Goal: Information Seeking & Learning: Find specific fact

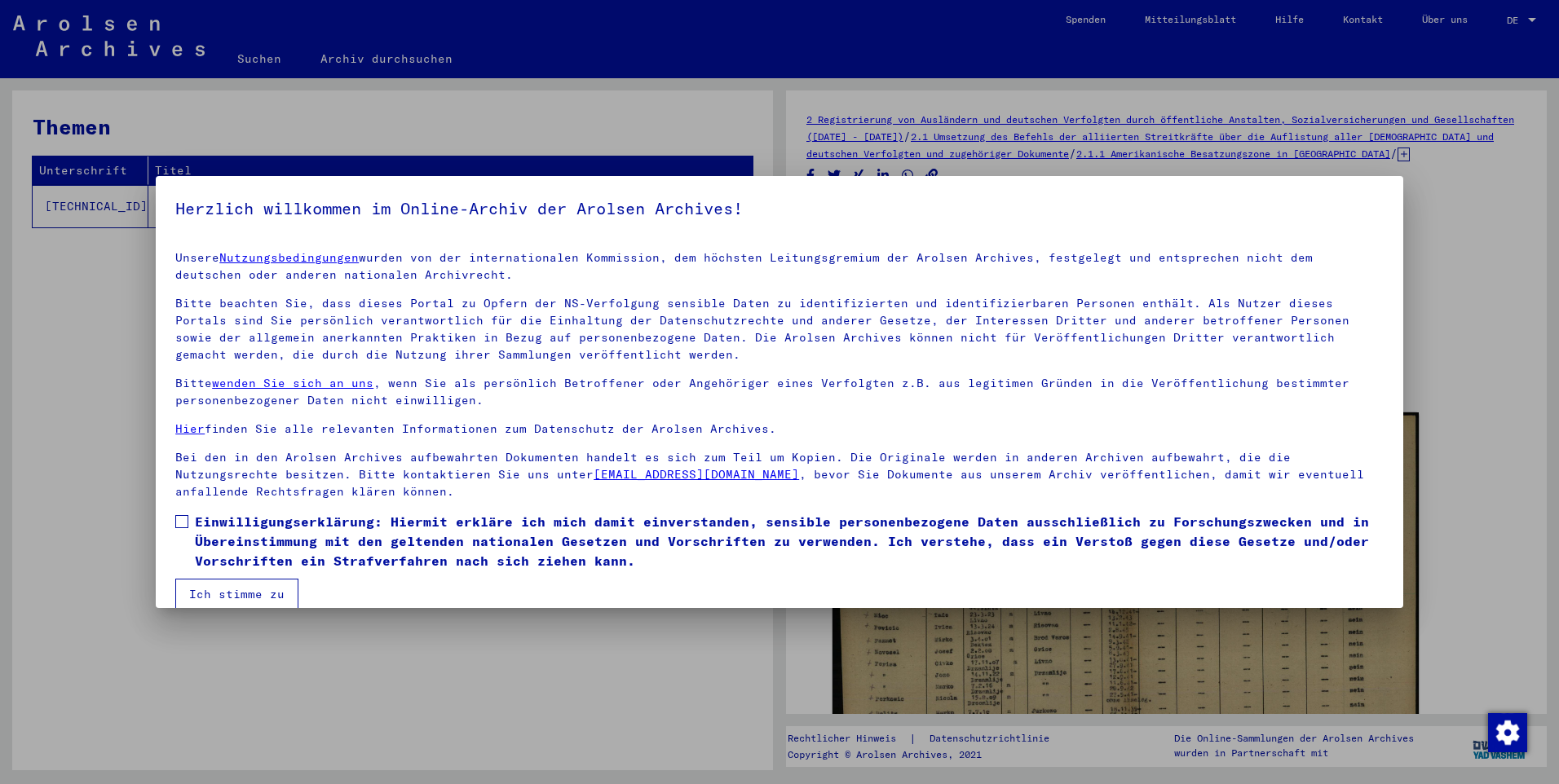
click at [175, 524] on mat-dialog-content "Unsere Nutzungsbedingungen wurden von der internationalen Kommission, dem höchs…" at bounding box center [780, 424] width 1248 height 372
click at [185, 523] on span at bounding box center [181, 521] width 13 height 13
click at [229, 592] on button "Ich stimme zu" at bounding box center [237, 594] width 123 height 31
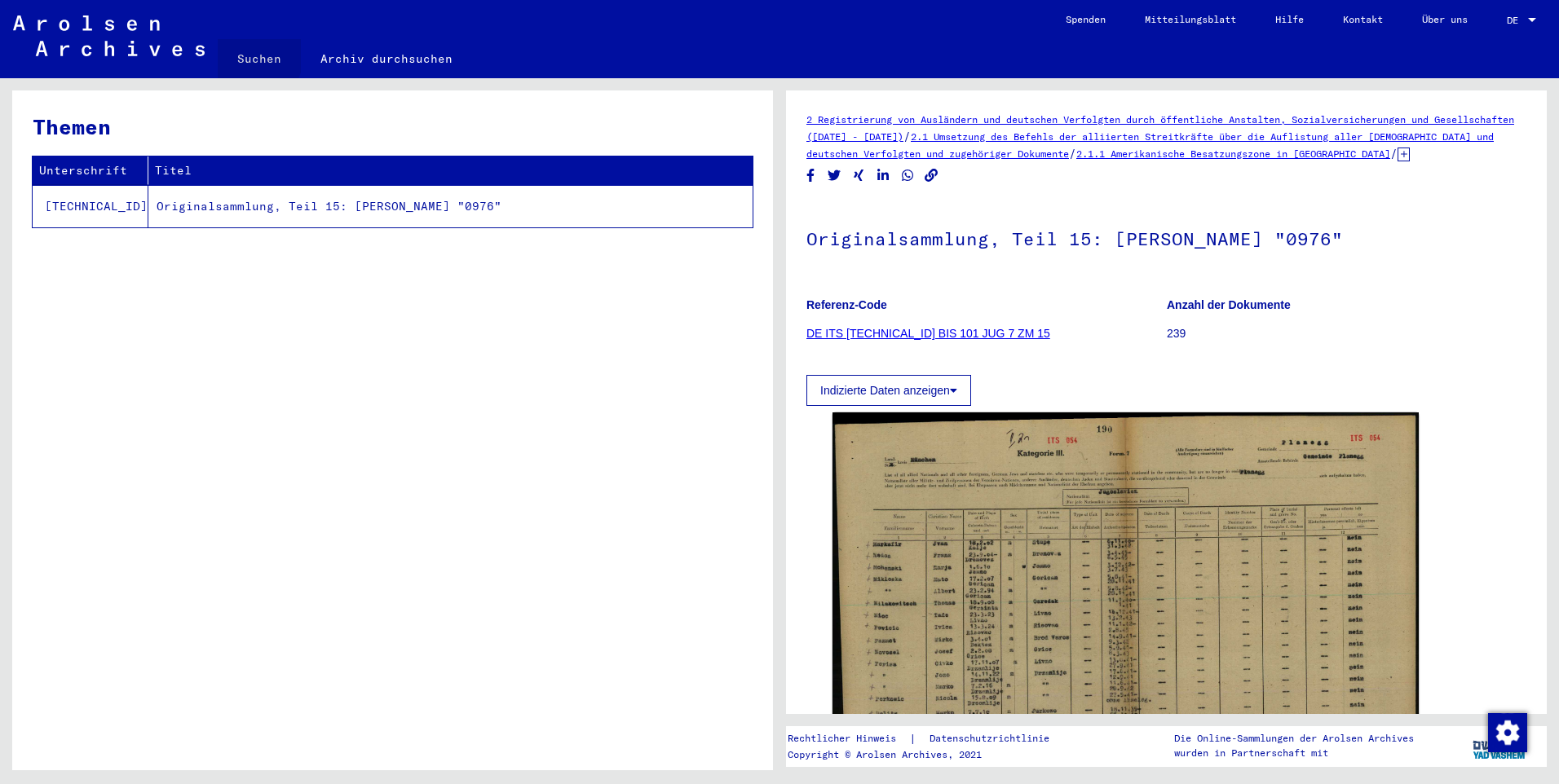
click at [240, 54] on link "Suchen" at bounding box center [259, 58] width 83 height 39
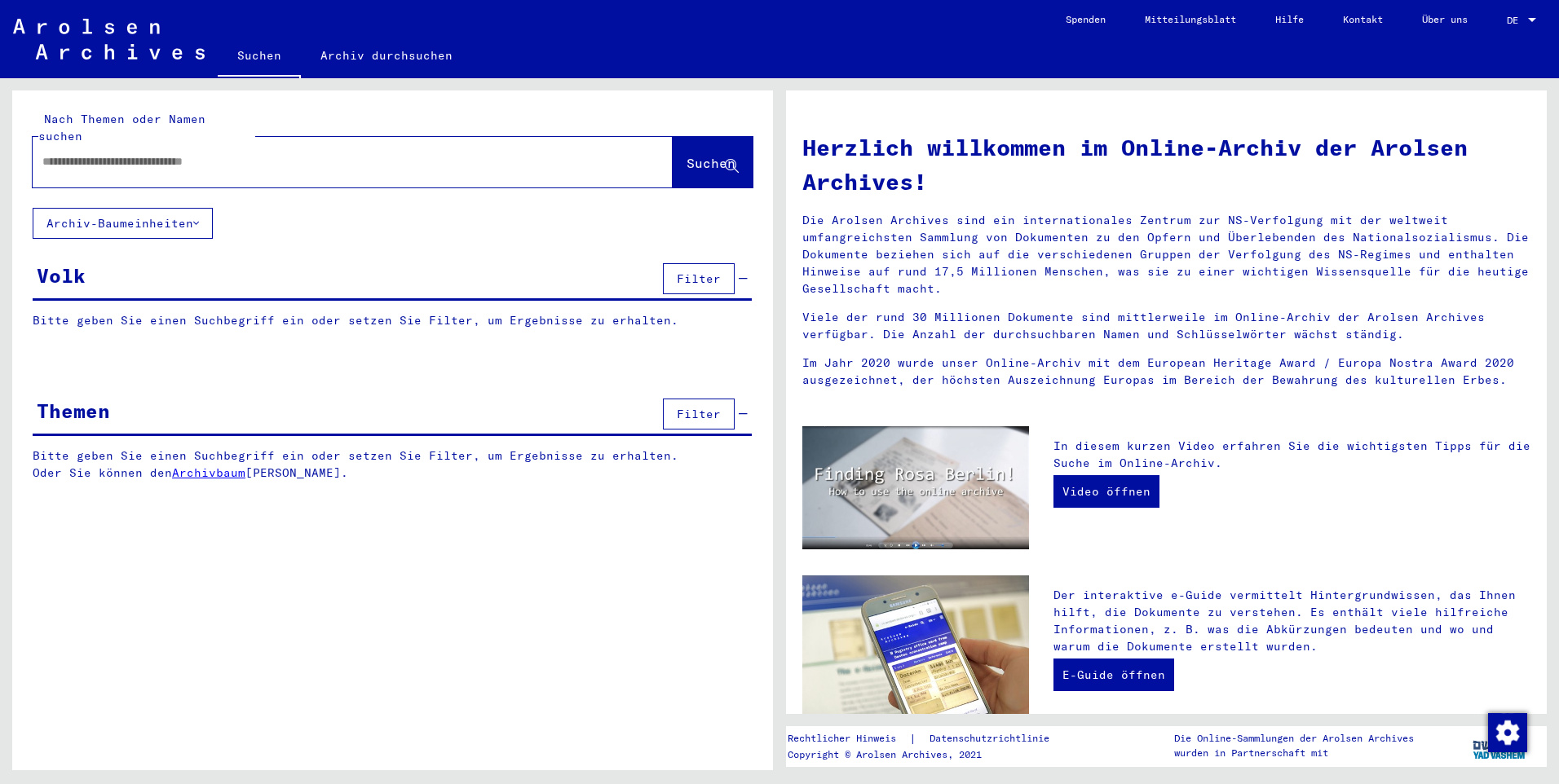
click at [140, 153] on input "text" at bounding box center [333, 162] width 582 height 17
type input "**********"
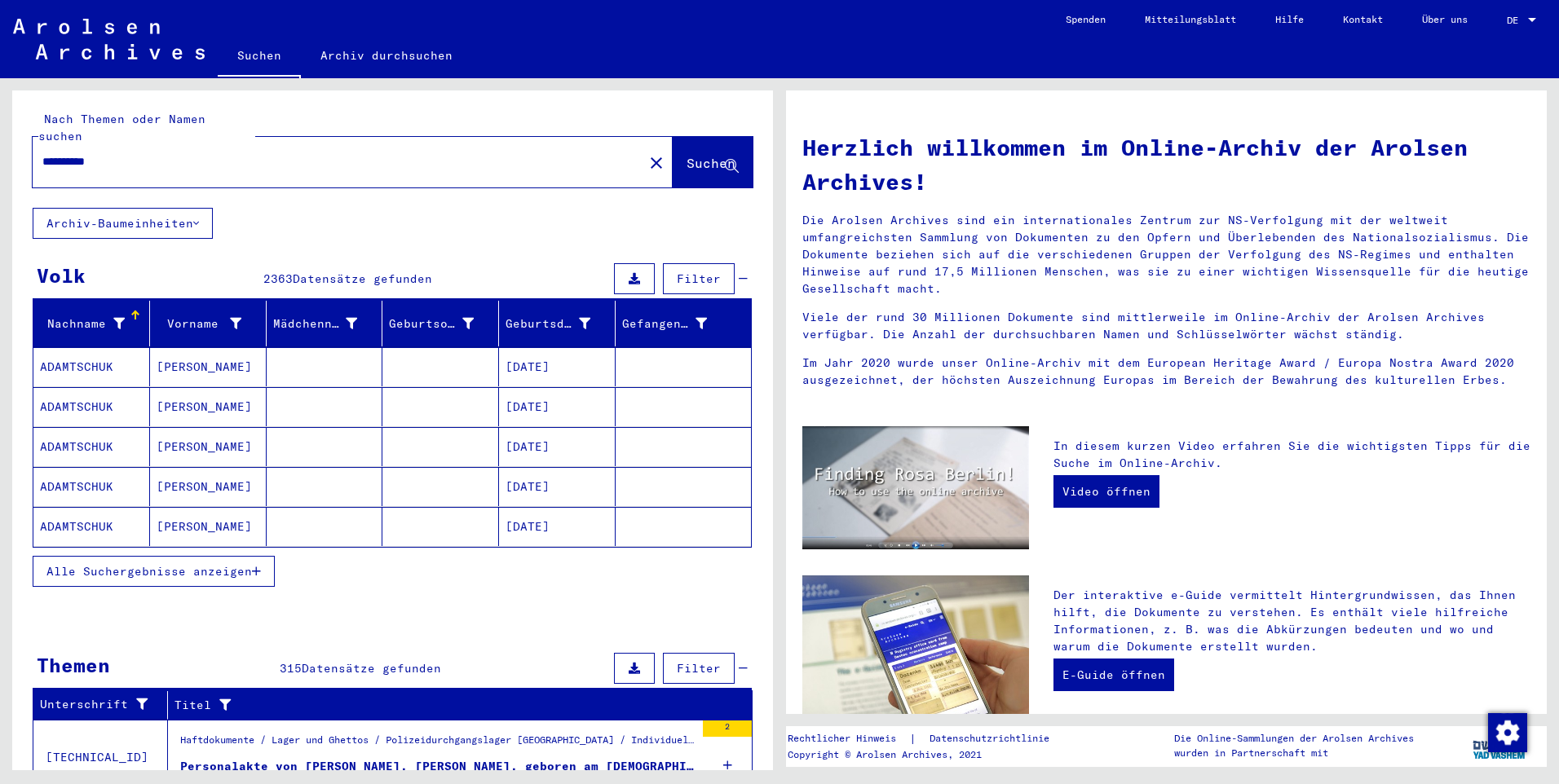
click at [86, 564] on span "Alle Suchergebnisse anzeigen" at bounding box center [149, 571] width 205 height 14
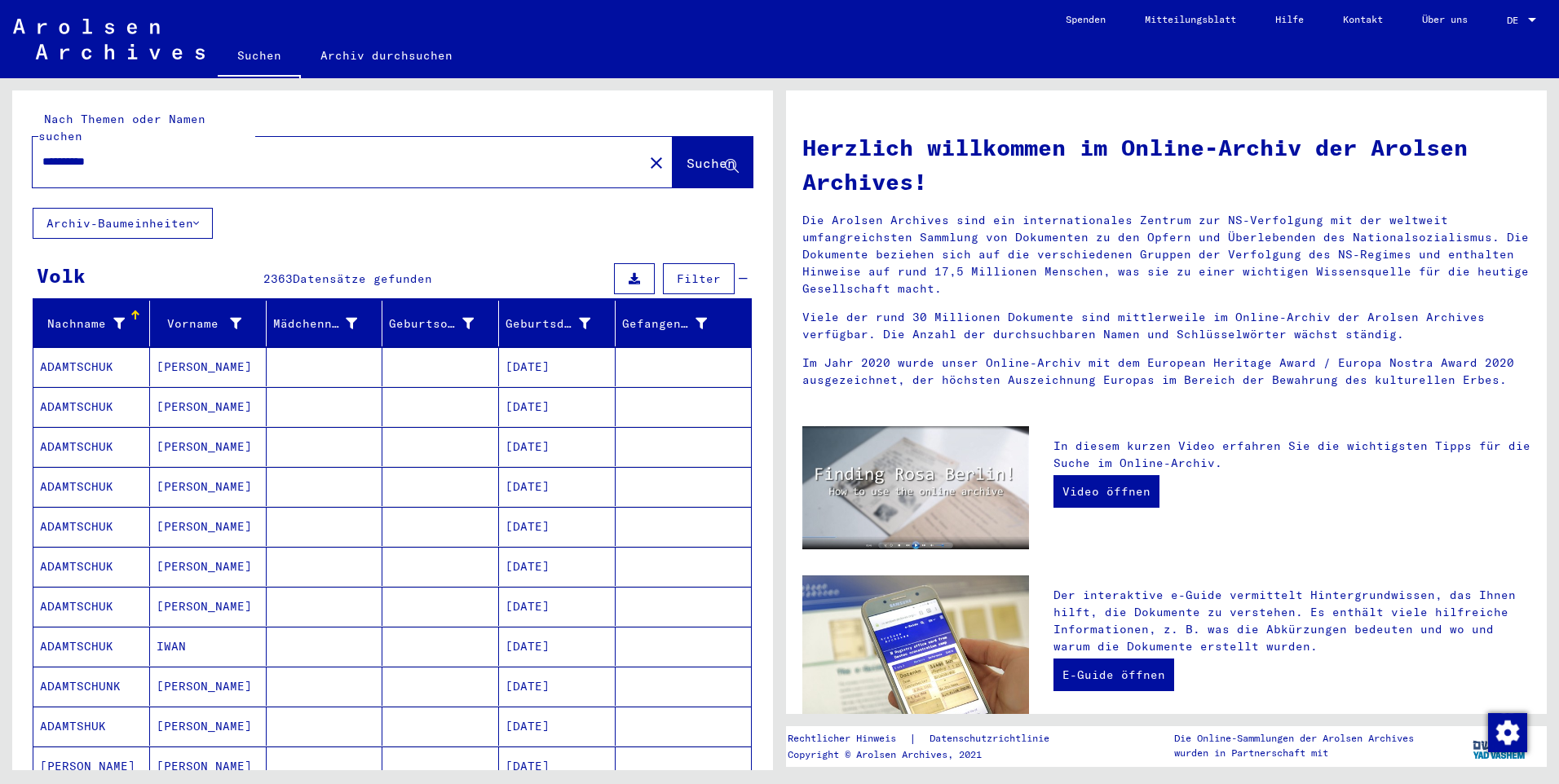
scroll to position [605, 0]
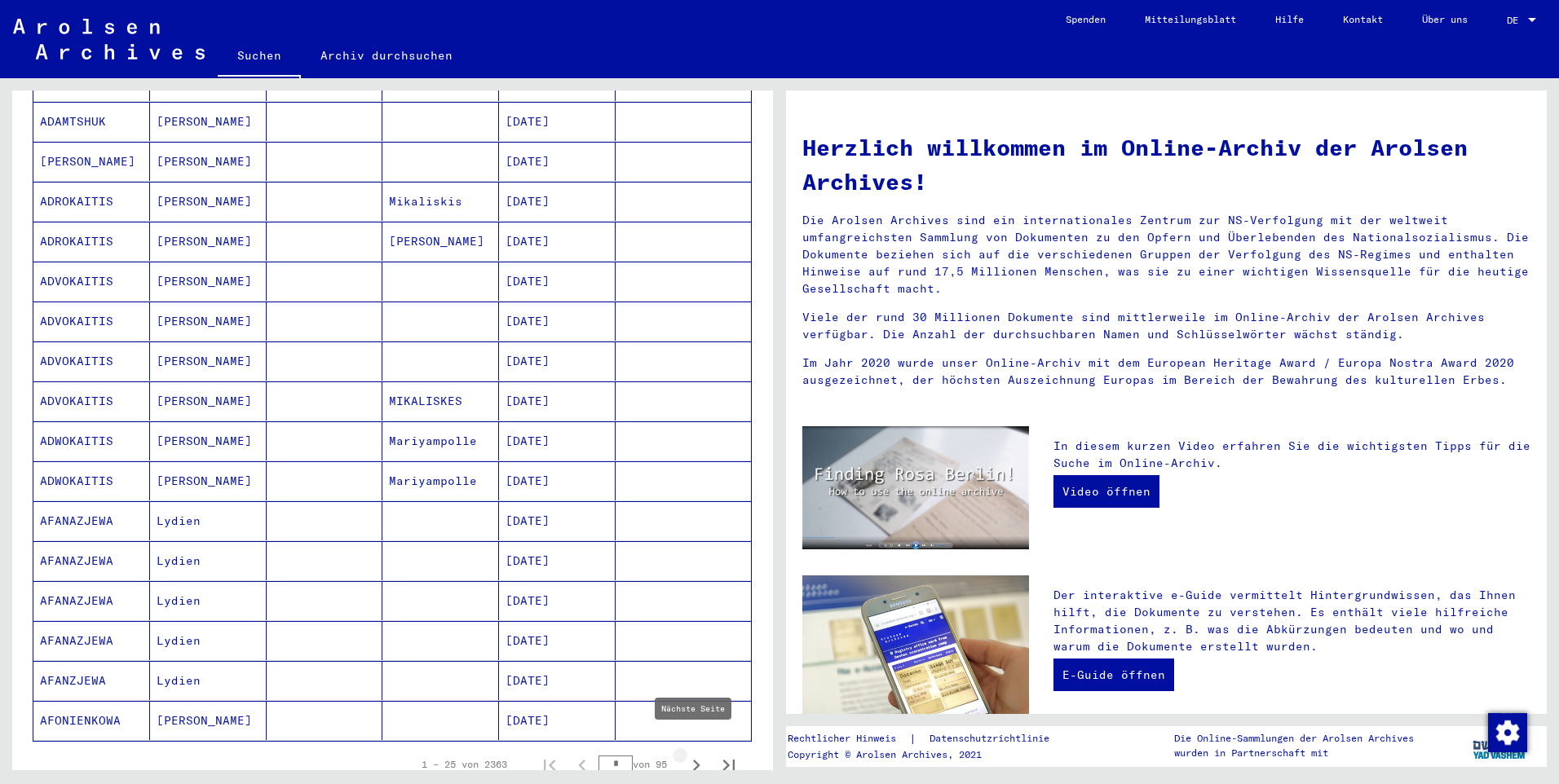
click at [685, 754] on icon "Nächste Seite" at bounding box center [696, 765] width 23 height 23
type input "*"
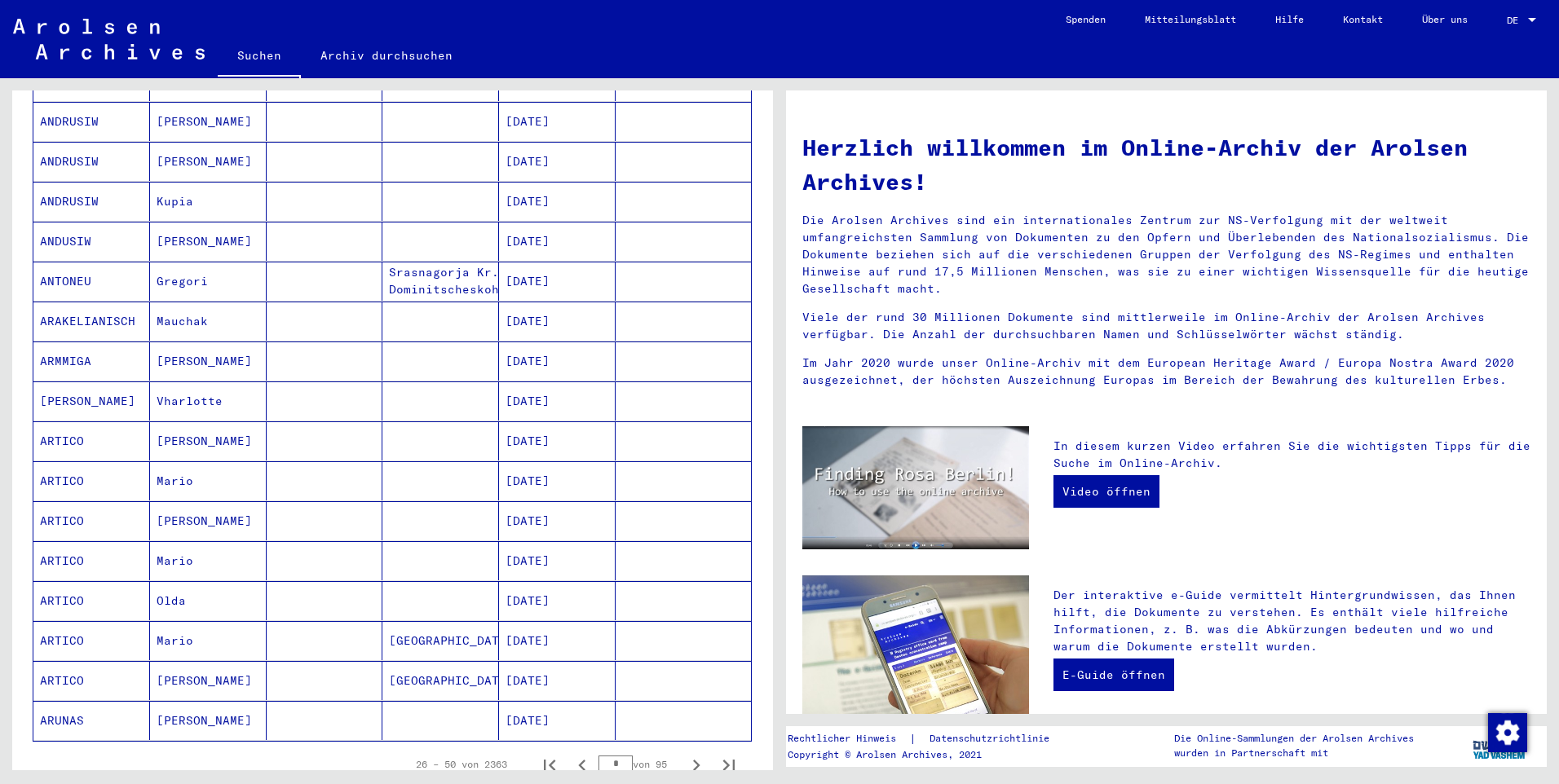
click at [680, 748] on button "Nächste Seite" at bounding box center [696, 765] width 32 height 32
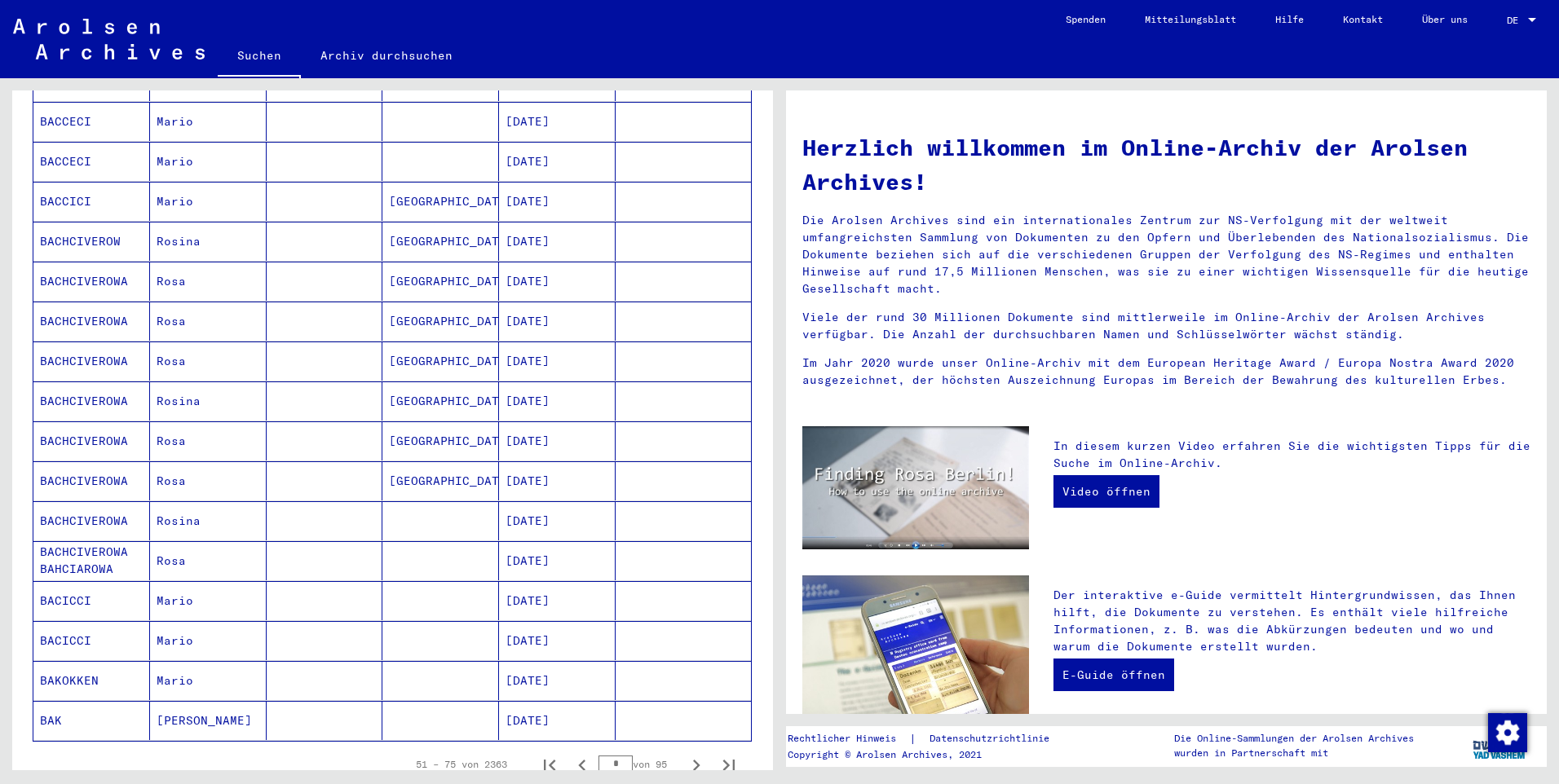
click at [680, 748] on button "Nächste Seite" at bounding box center [696, 765] width 32 height 32
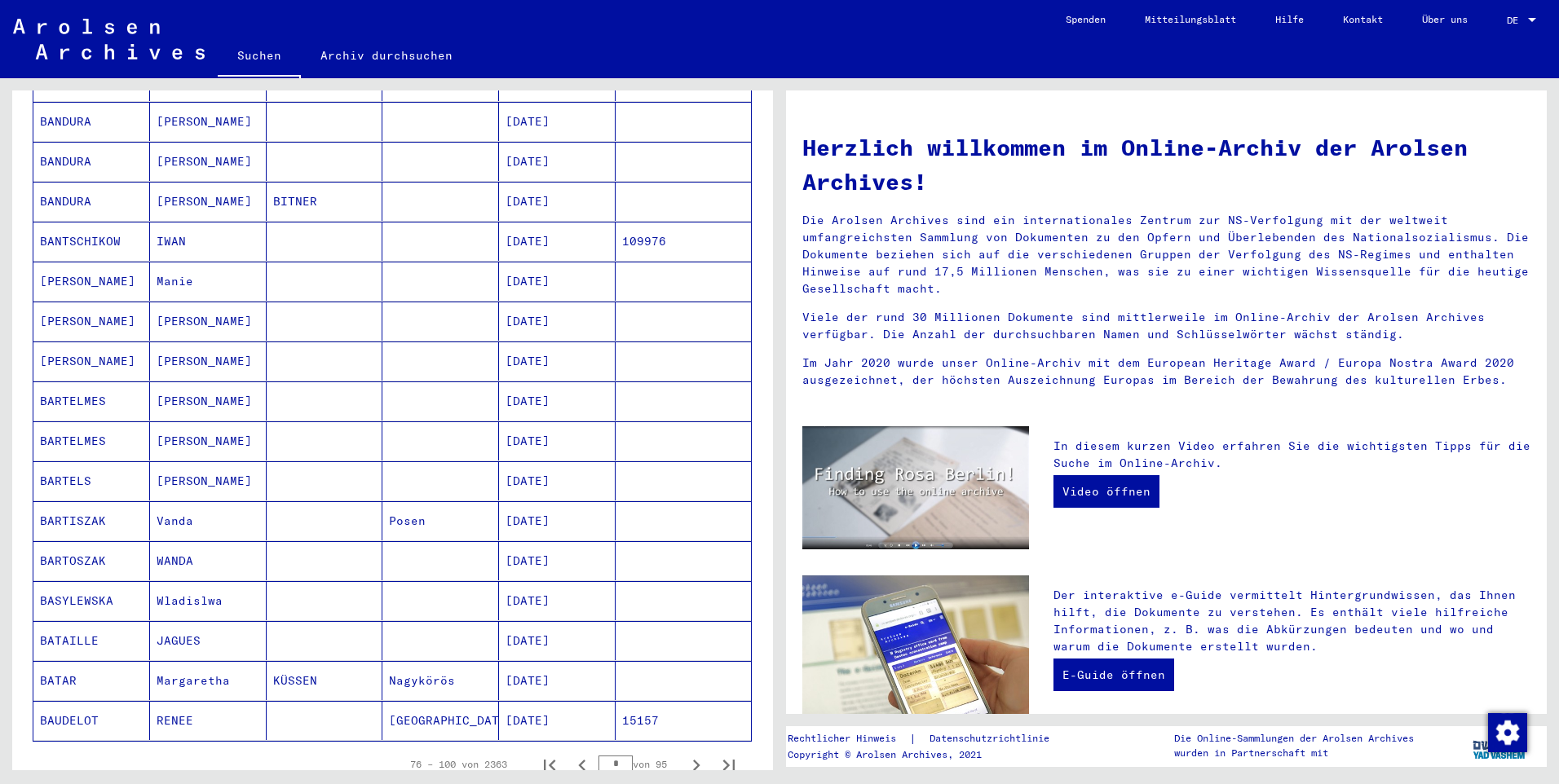
click at [680, 748] on button "Nächste Seite" at bounding box center [696, 765] width 32 height 32
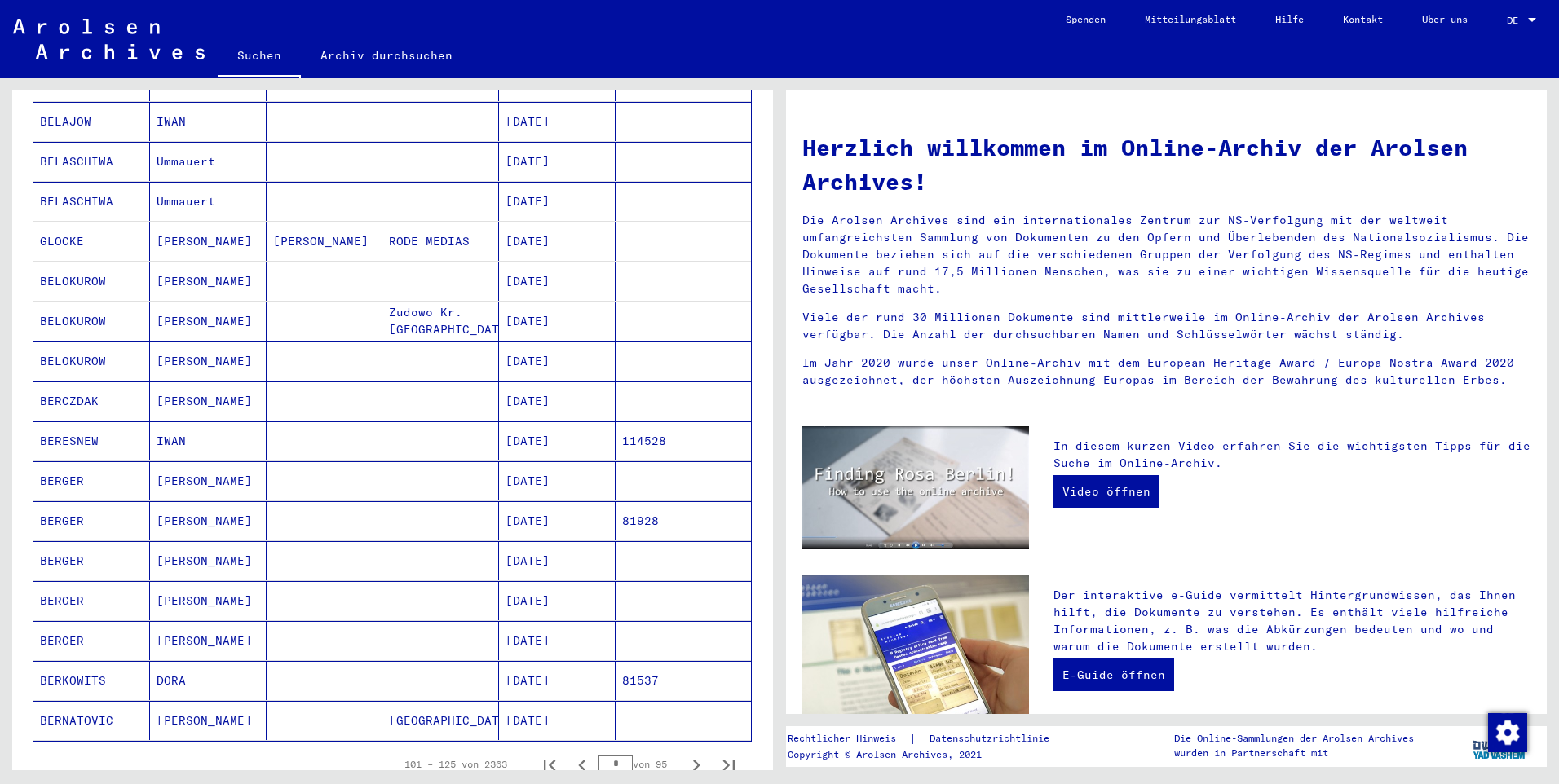
click at [680, 748] on button "Nächste Seite" at bounding box center [696, 765] width 32 height 32
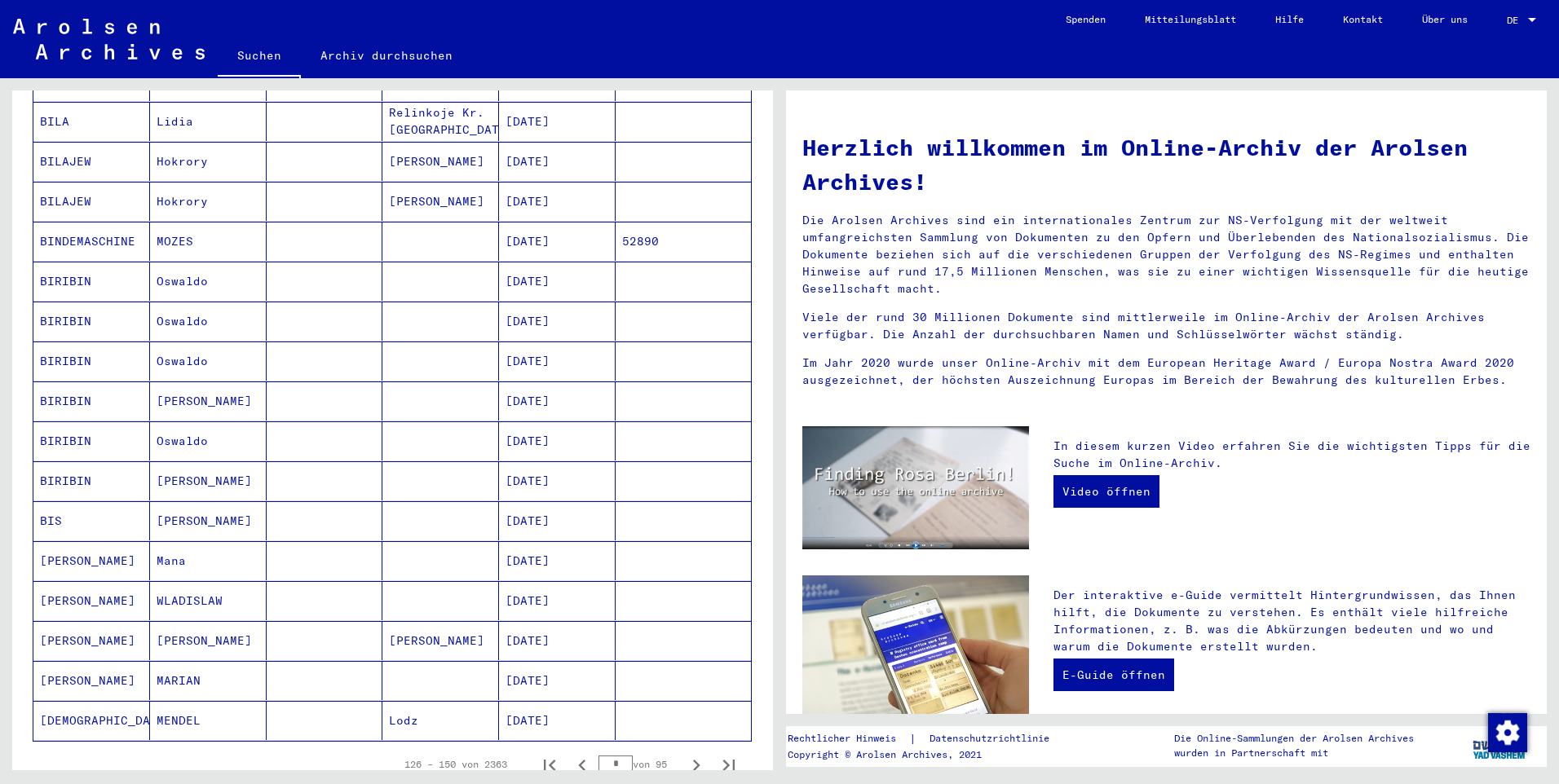
click at [680, 748] on button "Nächste Seite" at bounding box center [696, 765] width 32 height 32
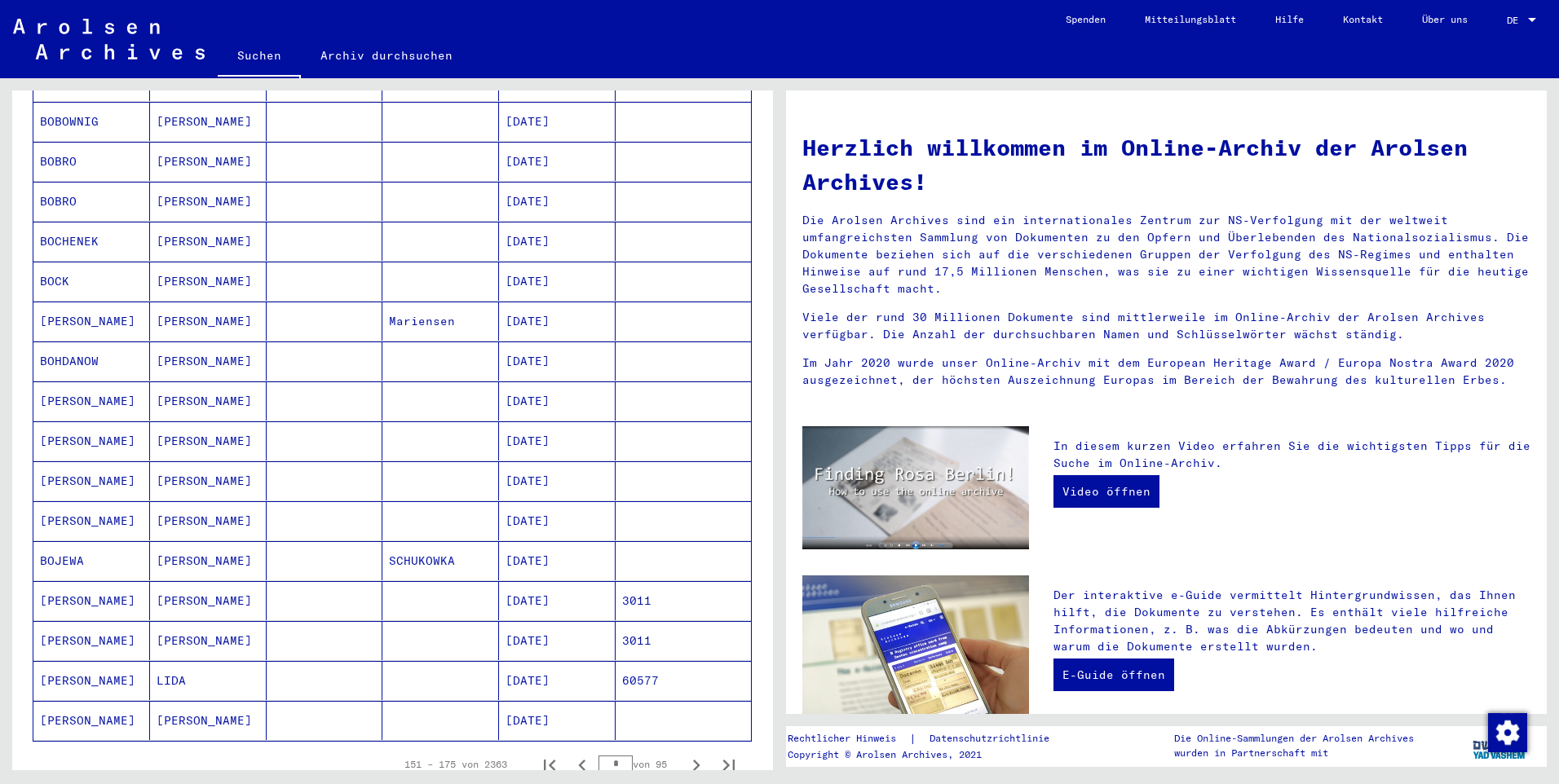
click at [680, 748] on button "Nächste Seite" at bounding box center [696, 765] width 32 height 32
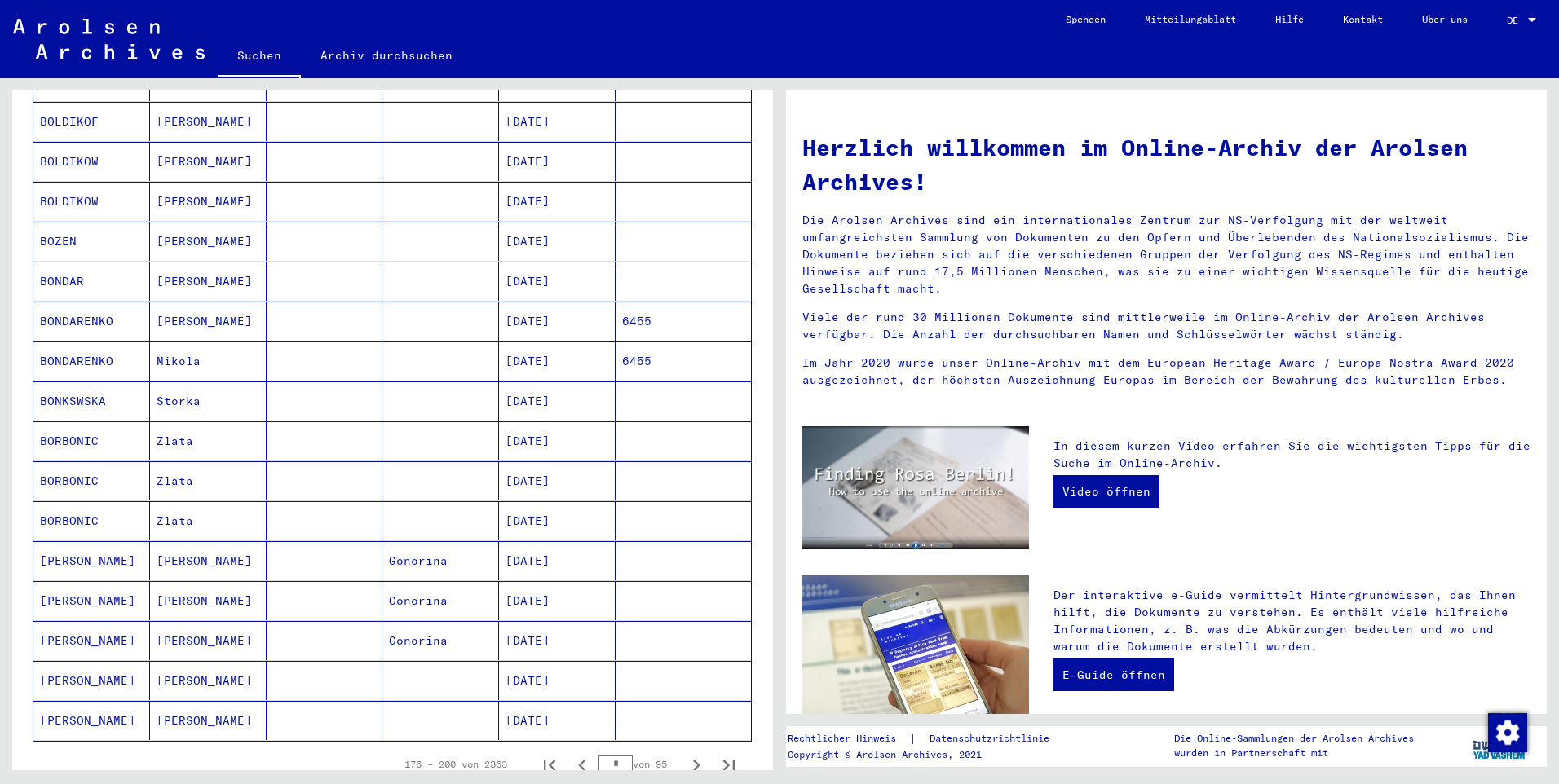
click at [680, 748] on button "Nächste Seite" at bounding box center [696, 765] width 32 height 32
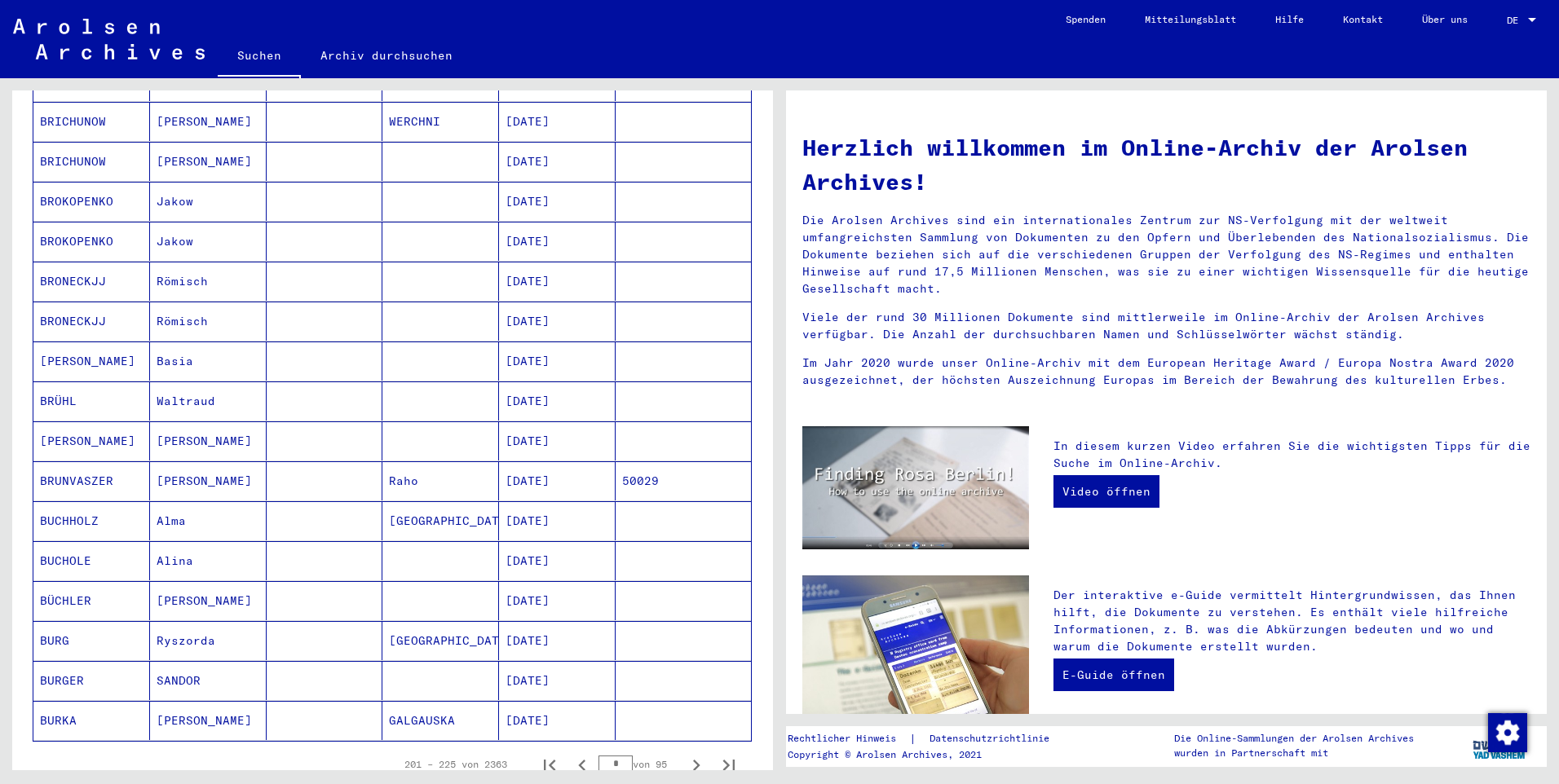
click at [680, 748] on button "Nächste Seite" at bounding box center [696, 765] width 32 height 32
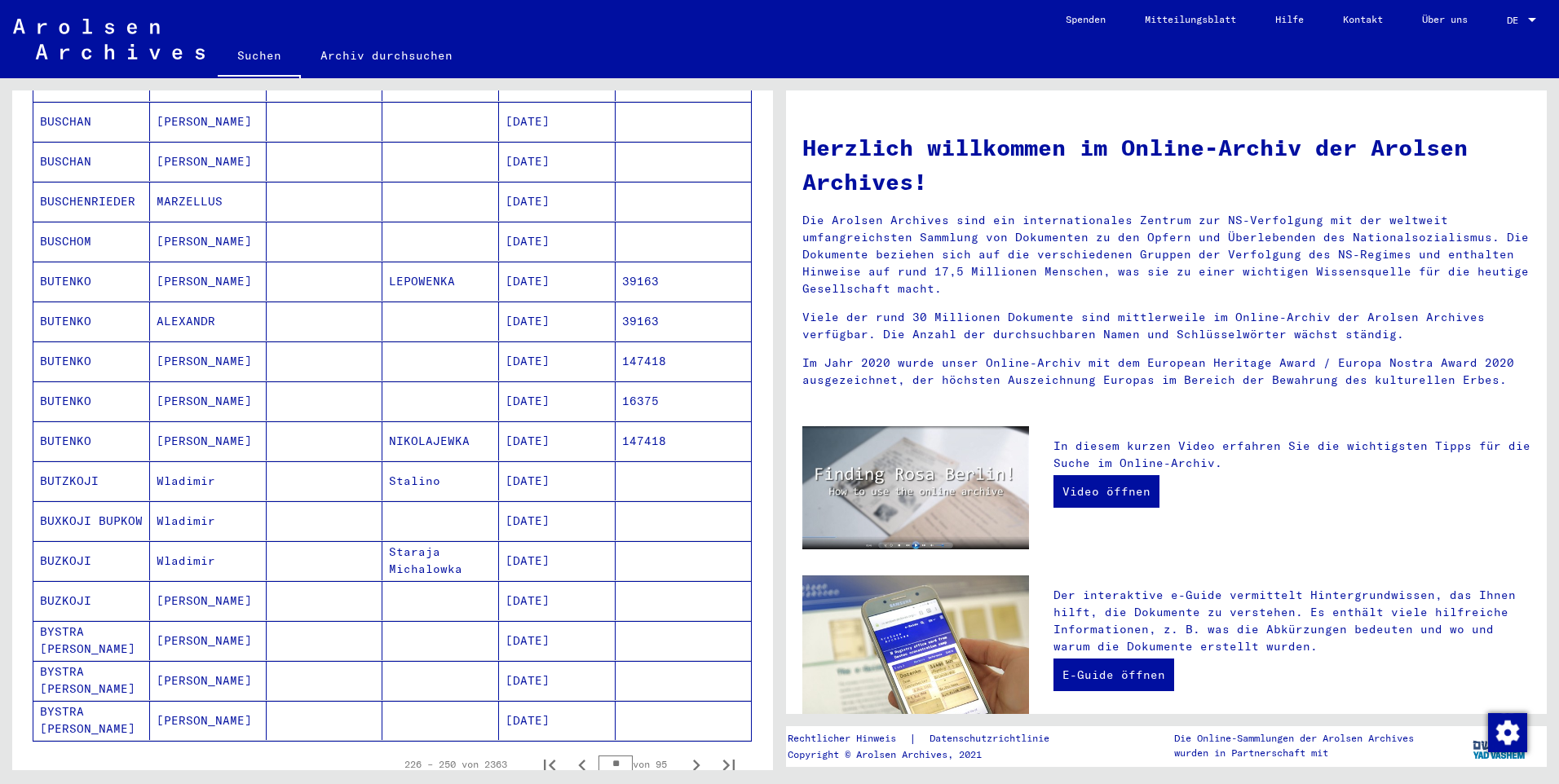
click at [680, 748] on button "Nächste Seite" at bounding box center [696, 765] width 32 height 32
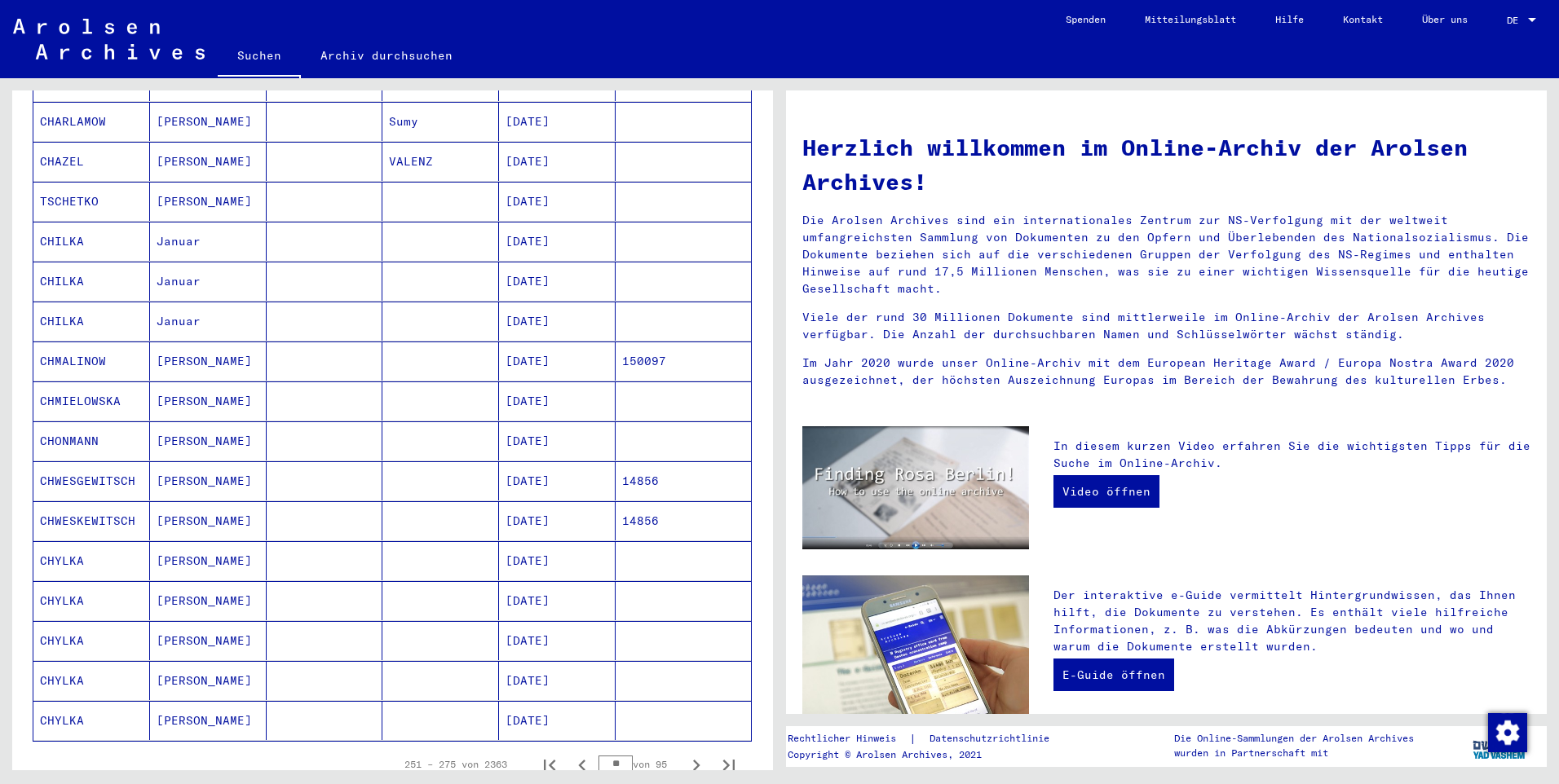
click at [680, 748] on button "Nächste Seite" at bounding box center [696, 765] width 32 height 32
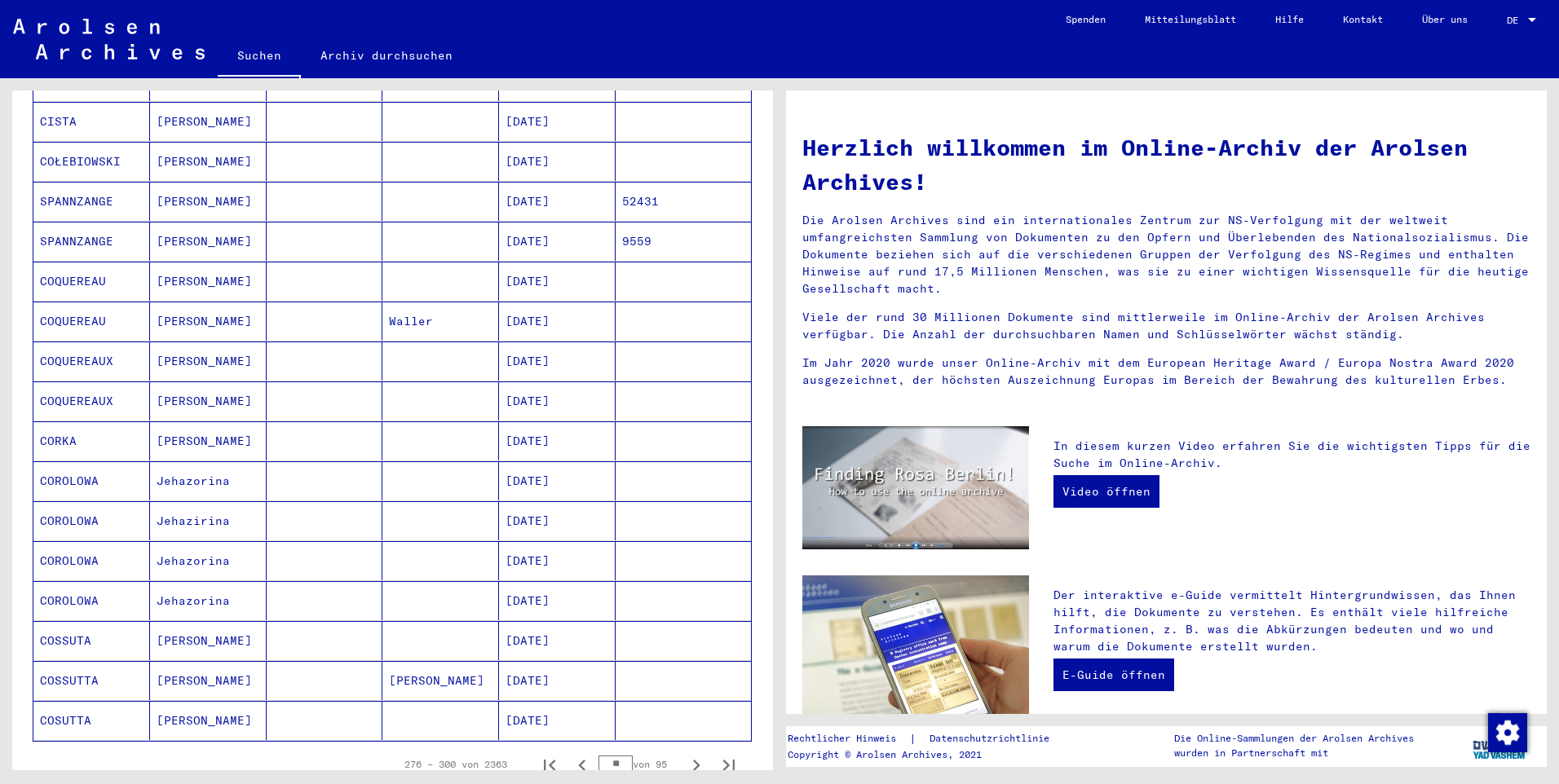
click at [680, 748] on button "Nächste Seite" at bounding box center [696, 765] width 32 height 32
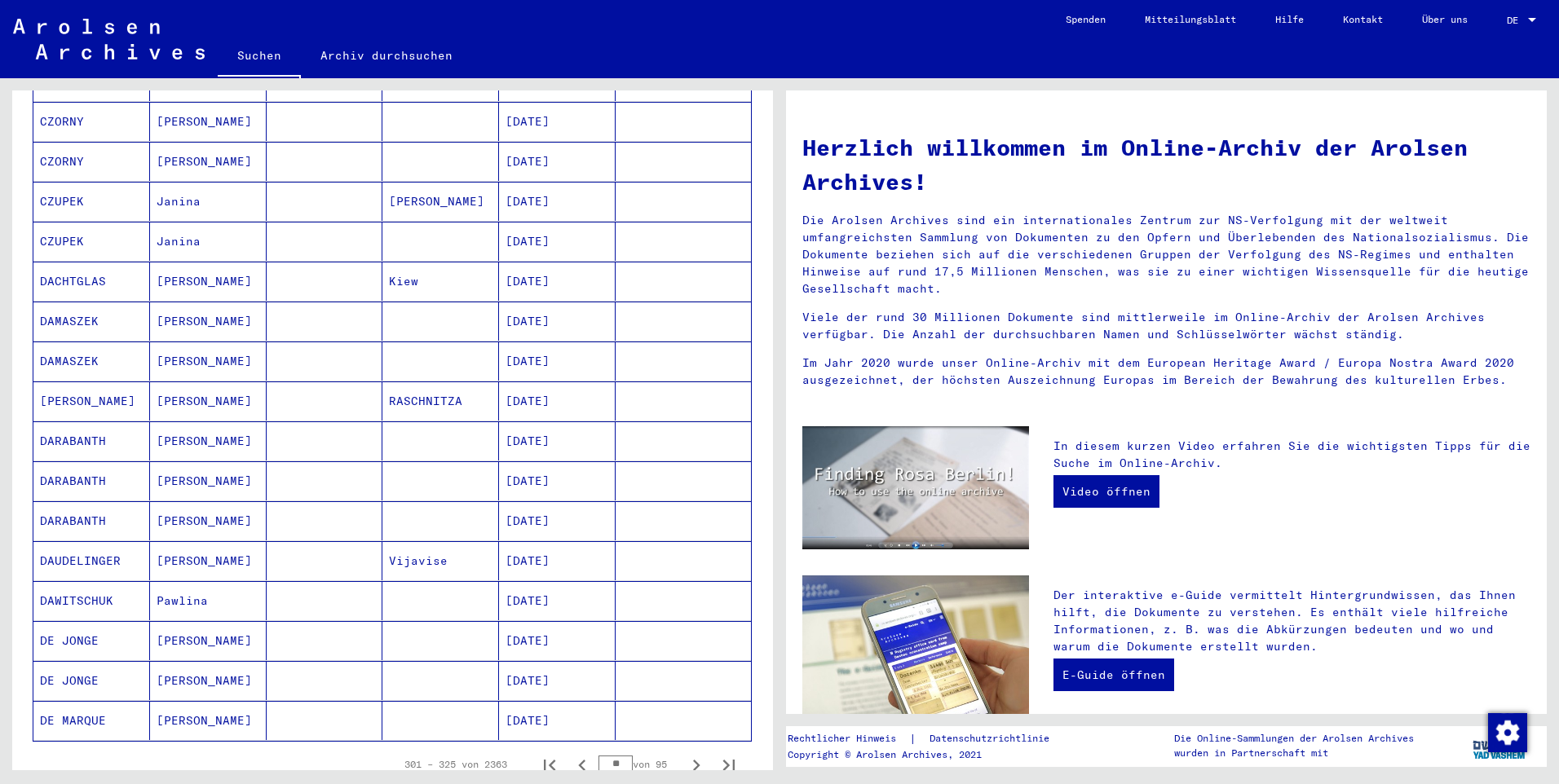
click at [680, 748] on button "Nächste Seite" at bounding box center [696, 765] width 32 height 32
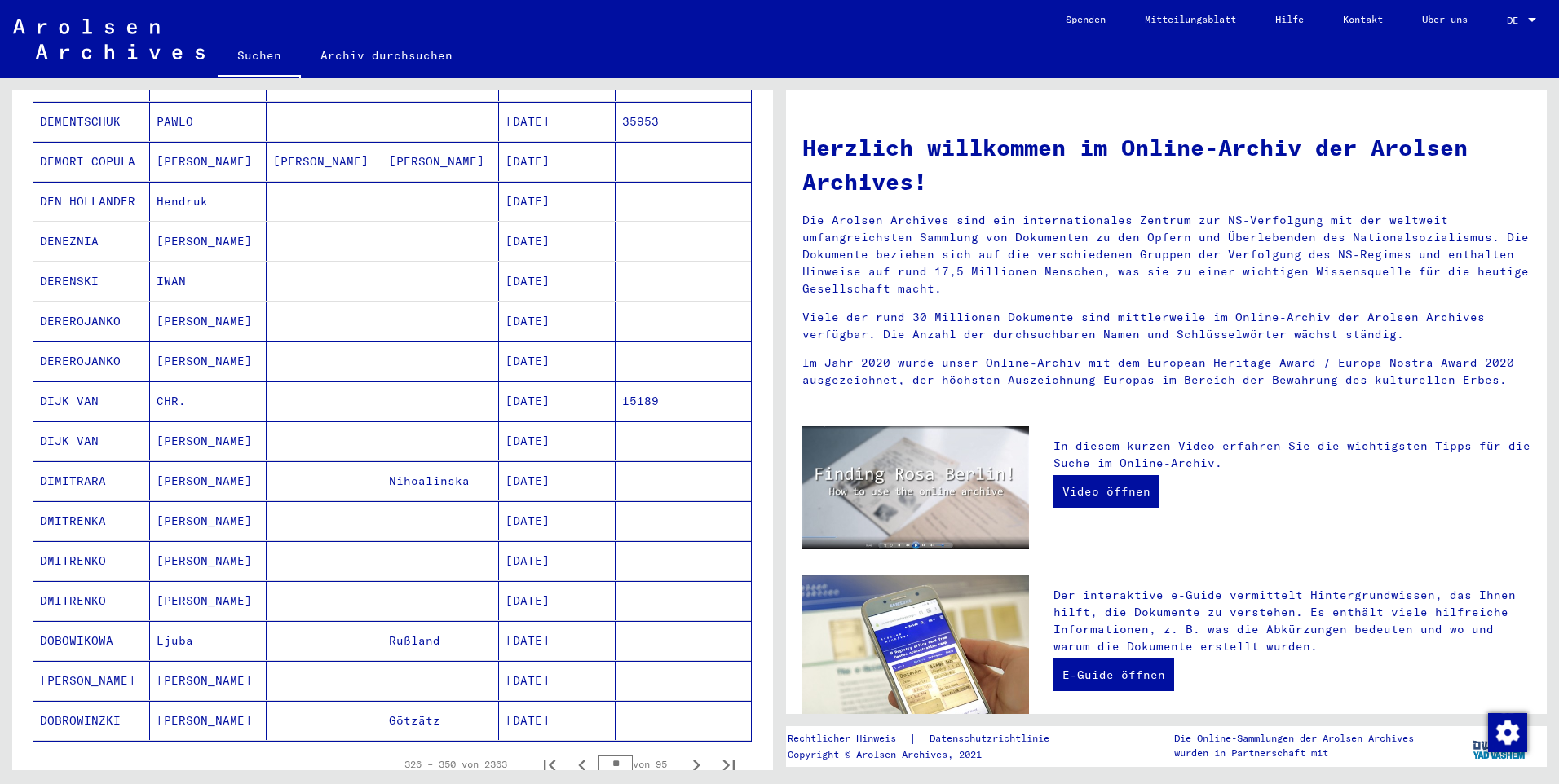
click at [680, 748] on button "Nächste Seite" at bounding box center [696, 765] width 32 height 32
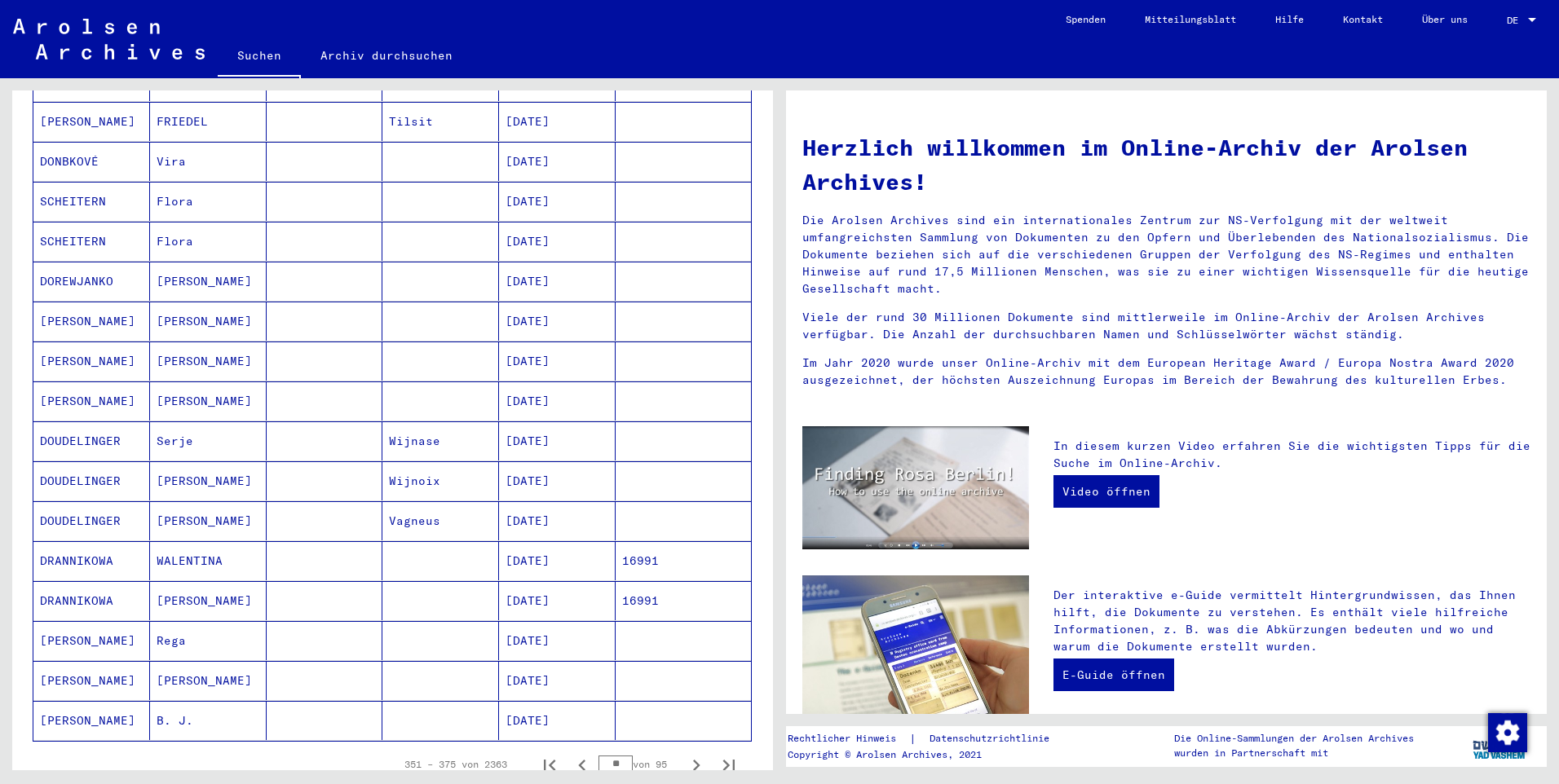
click at [680, 748] on button "Nächste Seite" at bounding box center [696, 765] width 32 height 32
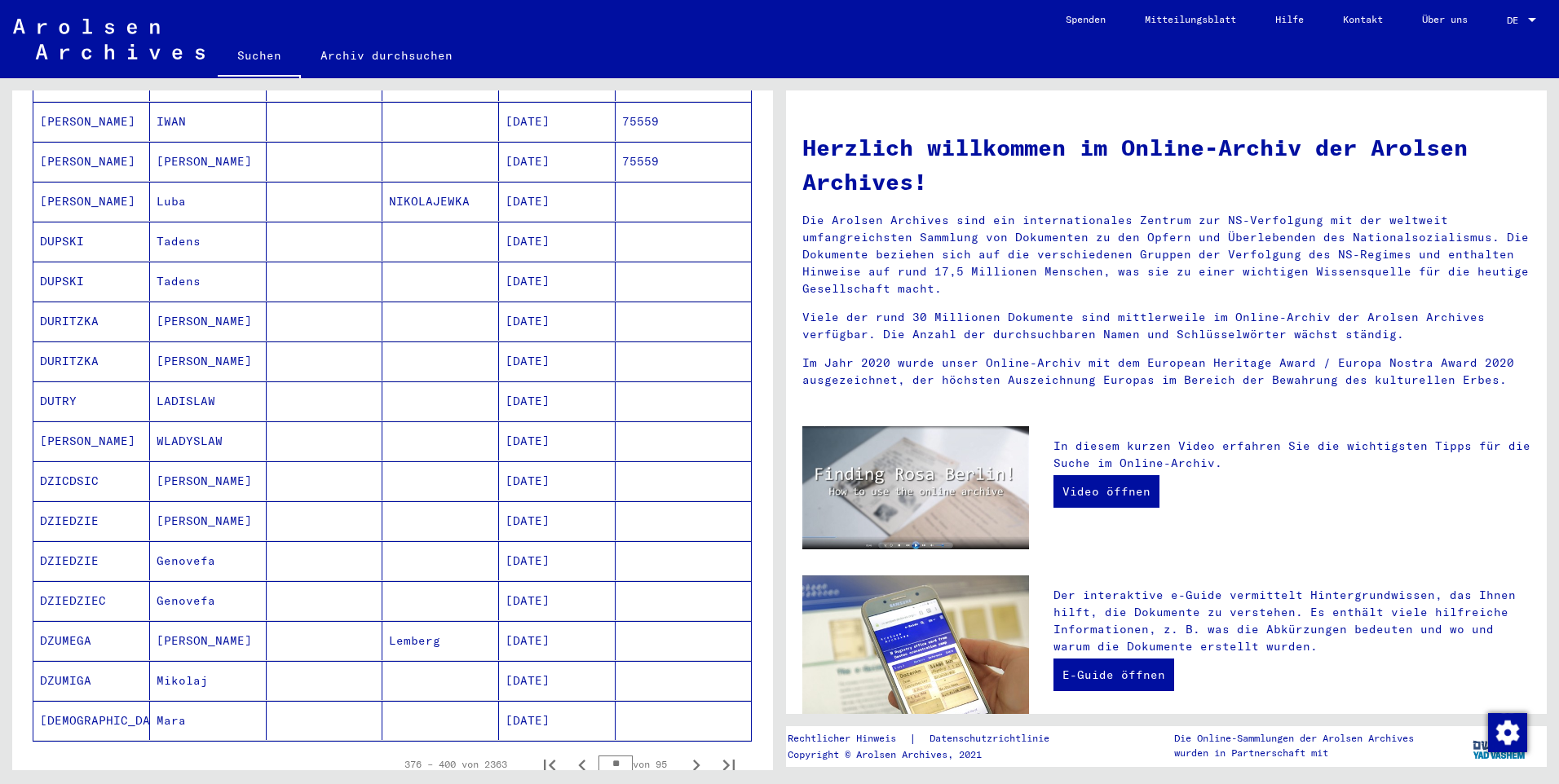
click at [680, 748] on button "Nächste Seite" at bounding box center [696, 765] width 32 height 32
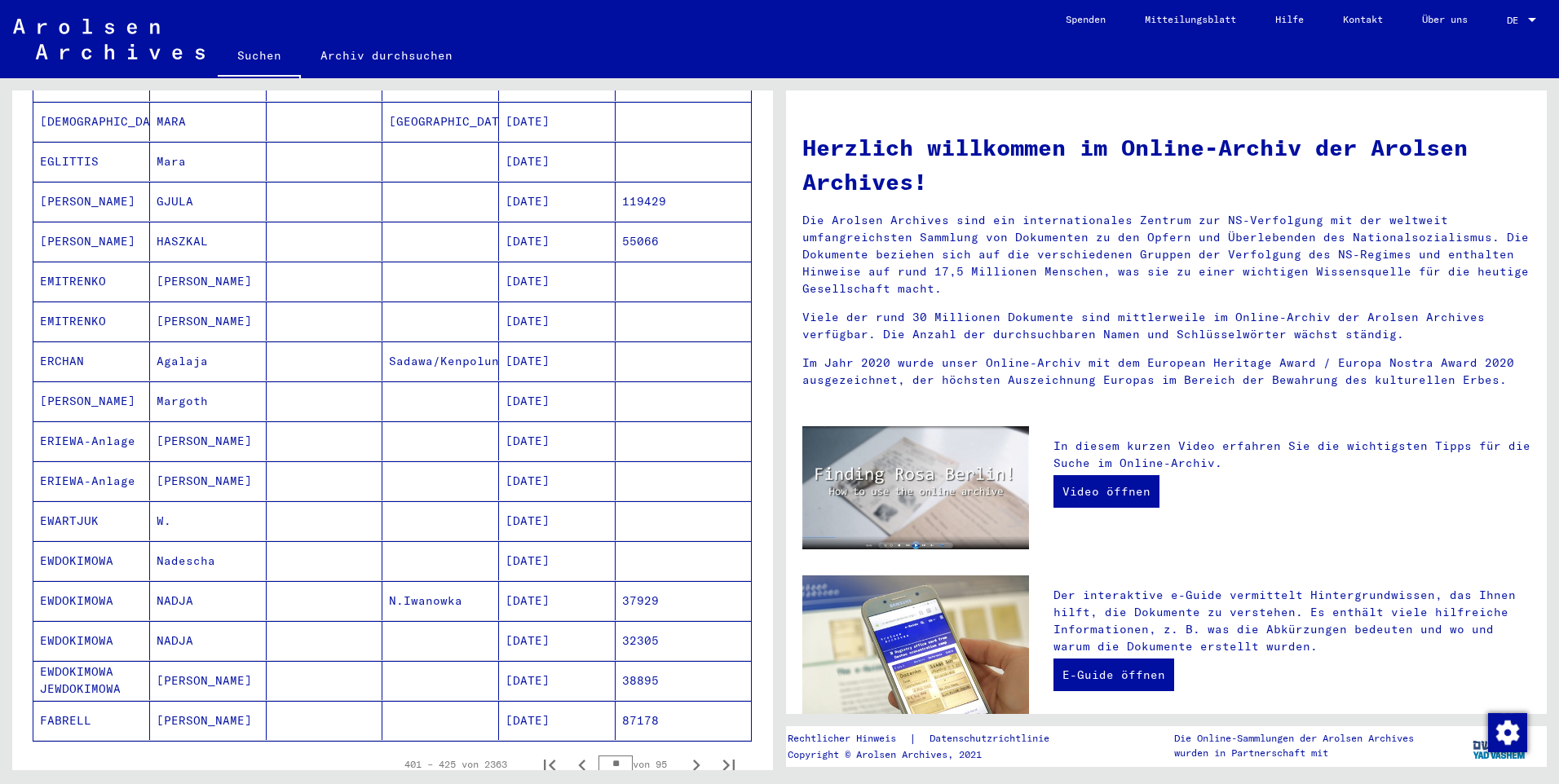
click at [680, 748] on button "Nächste Seite" at bounding box center [696, 765] width 32 height 32
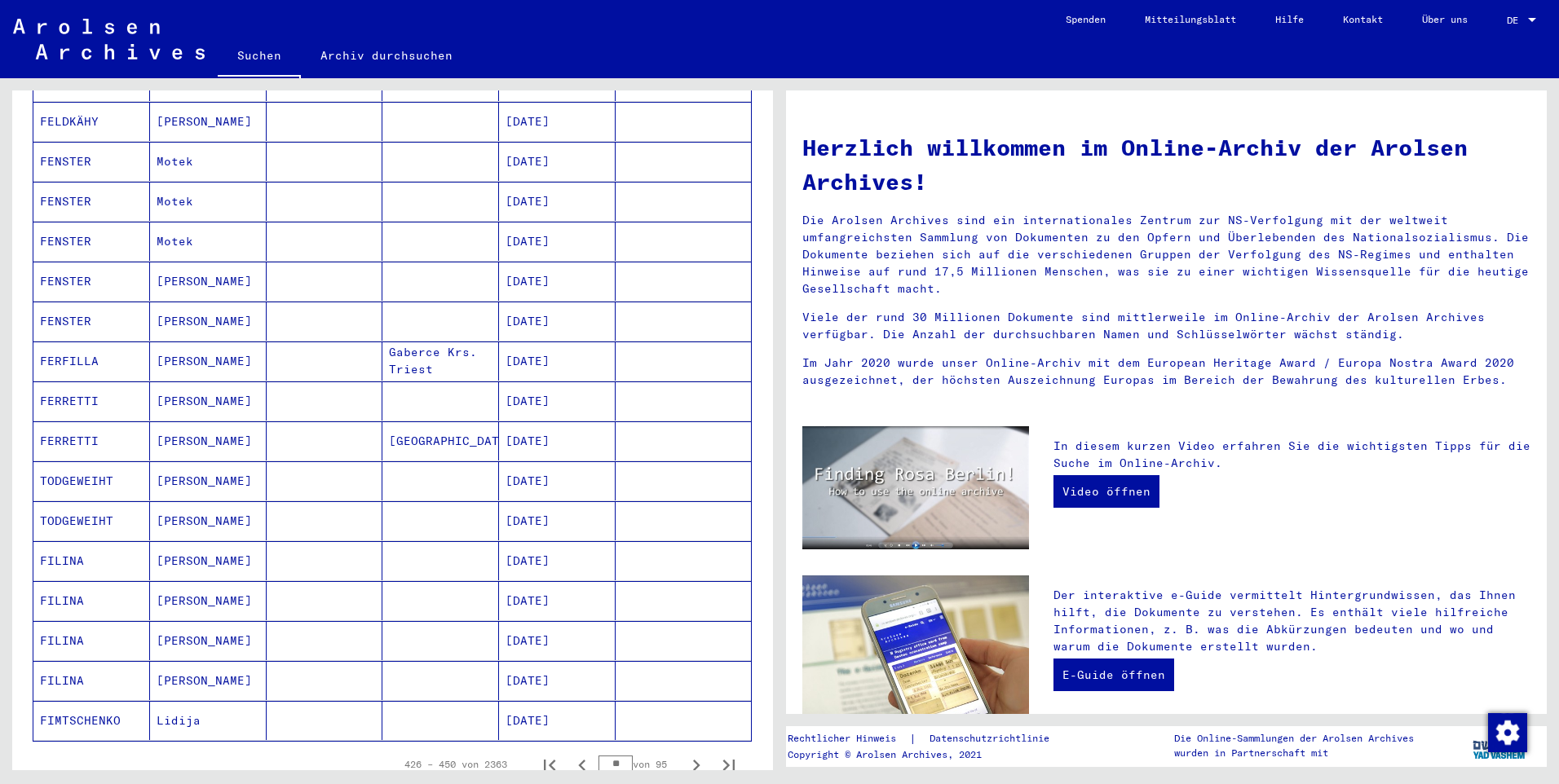
click at [680, 748] on button "Nächste Seite" at bounding box center [696, 765] width 32 height 32
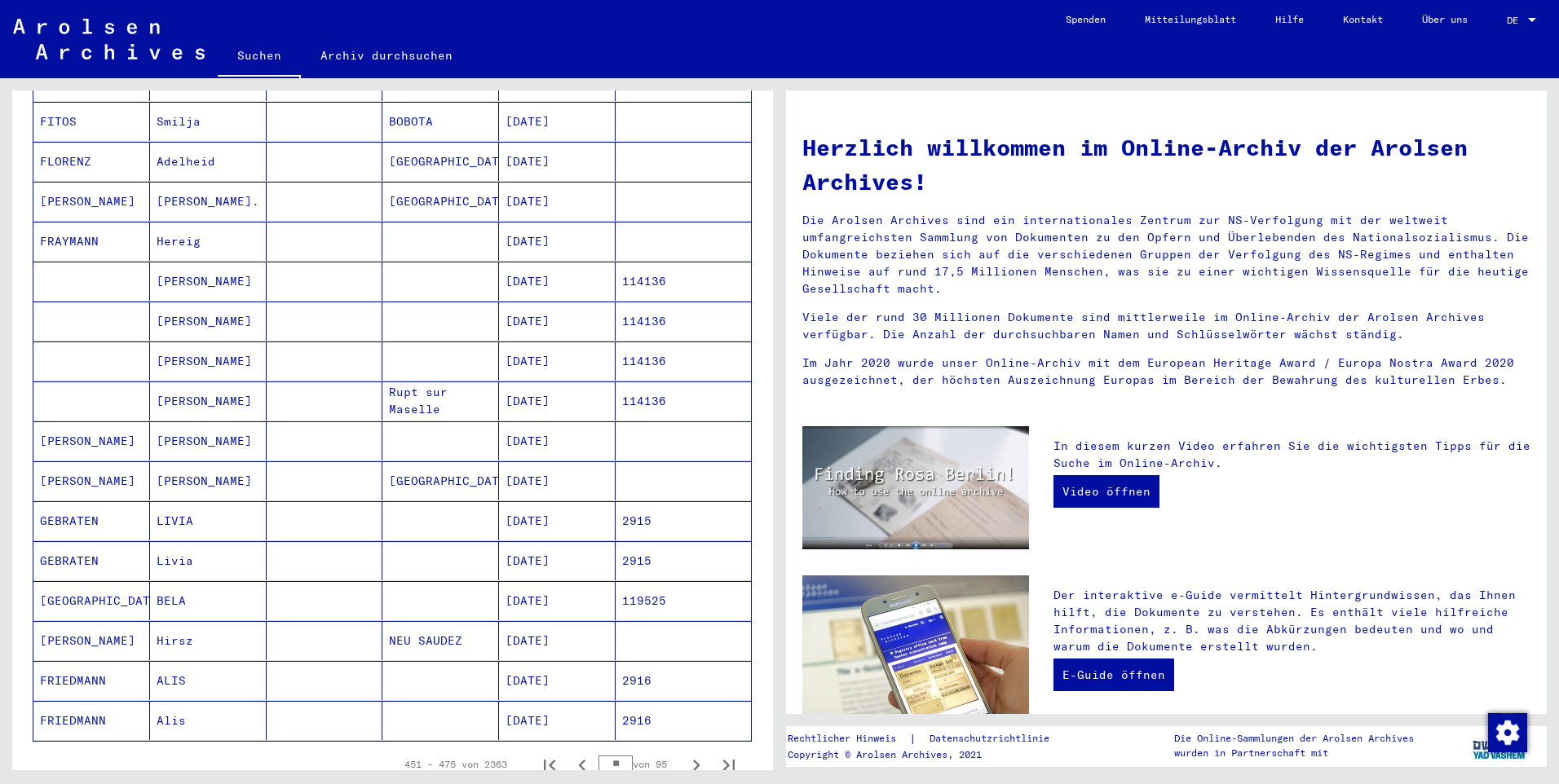
click at [680, 748] on button "Nächste Seite" at bounding box center [696, 765] width 32 height 32
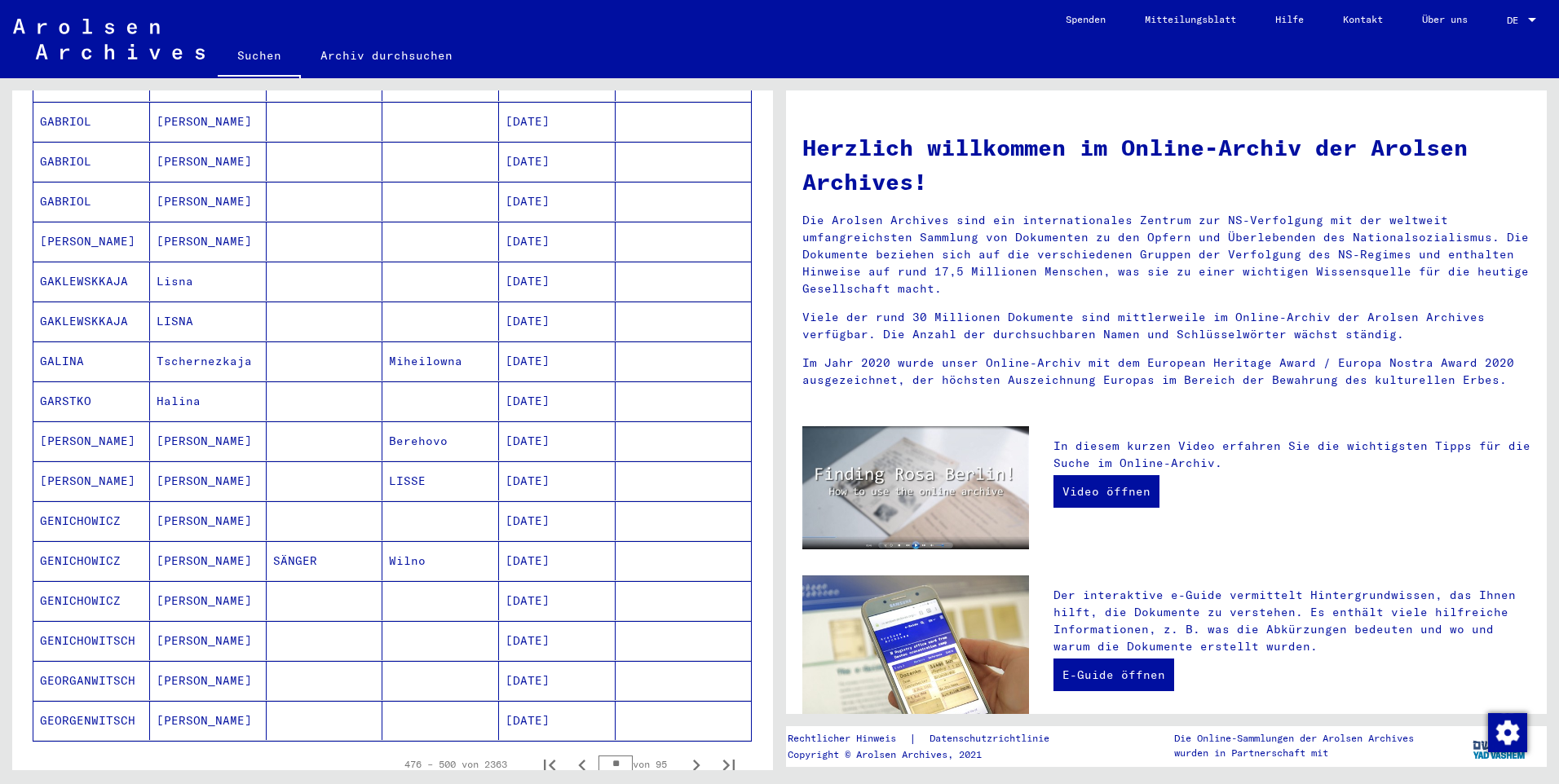
click at [680, 748] on button "Nächste Seite" at bounding box center [696, 765] width 32 height 32
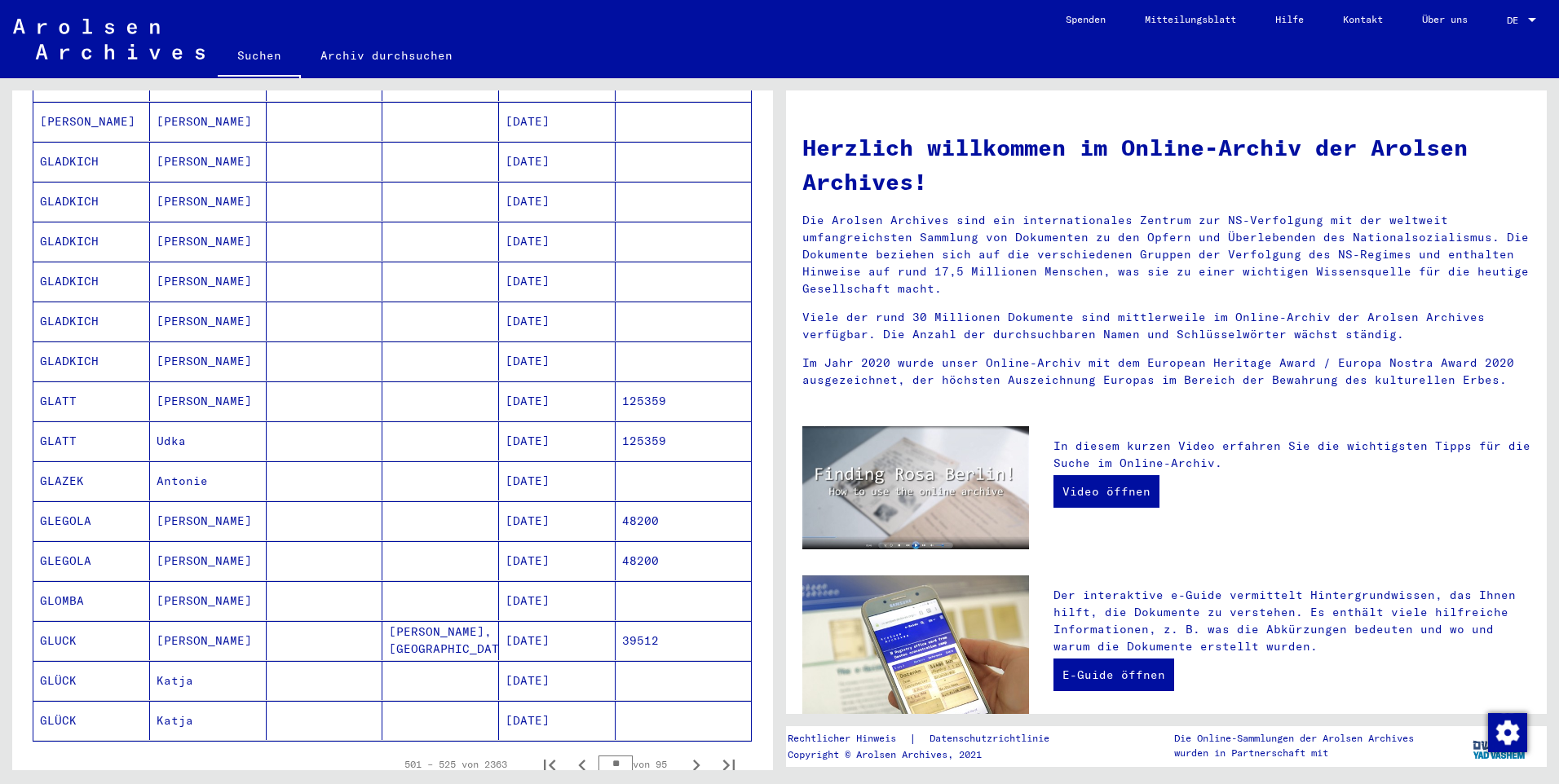
click at [680, 748] on button "Nächste Seite" at bounding box center [696, 765] width 32 height 32
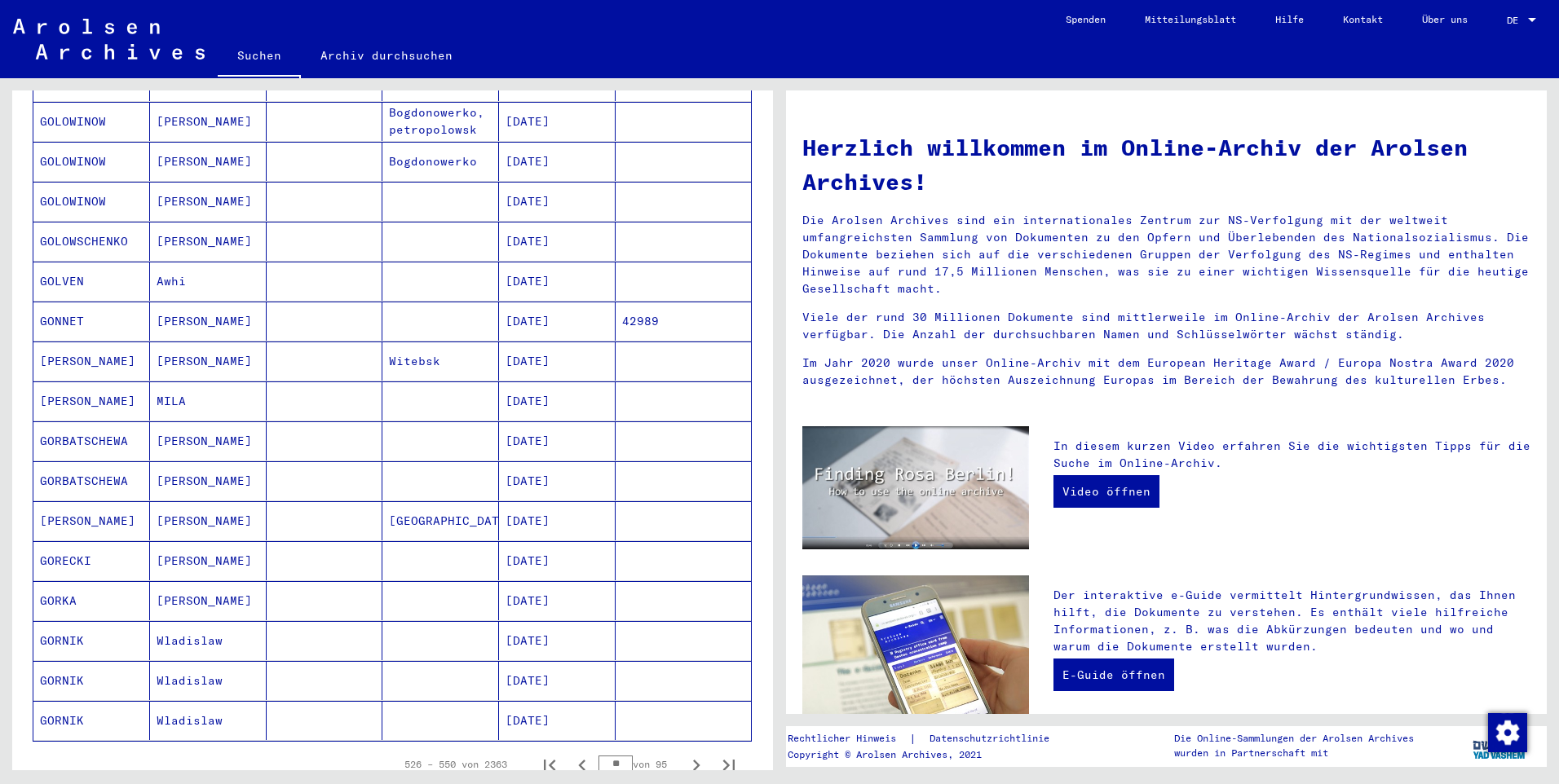
click at [680, 748] on button "Nächste Seite" at bounding box center [696, 765] width 32 height 32
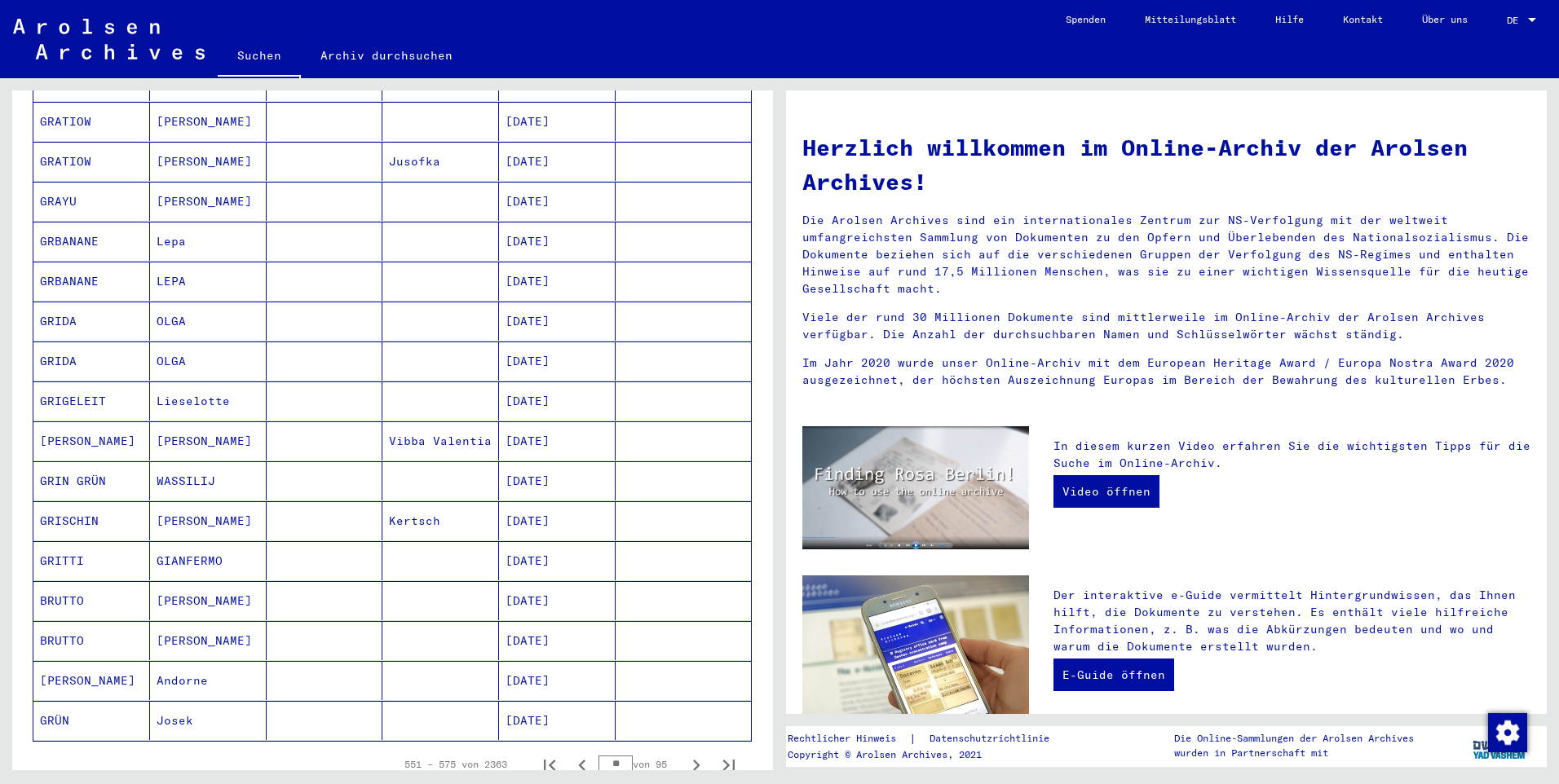
click at [680, 748] on button "Nächste Seite" at bounding box center [696, 765] width 32 height 32
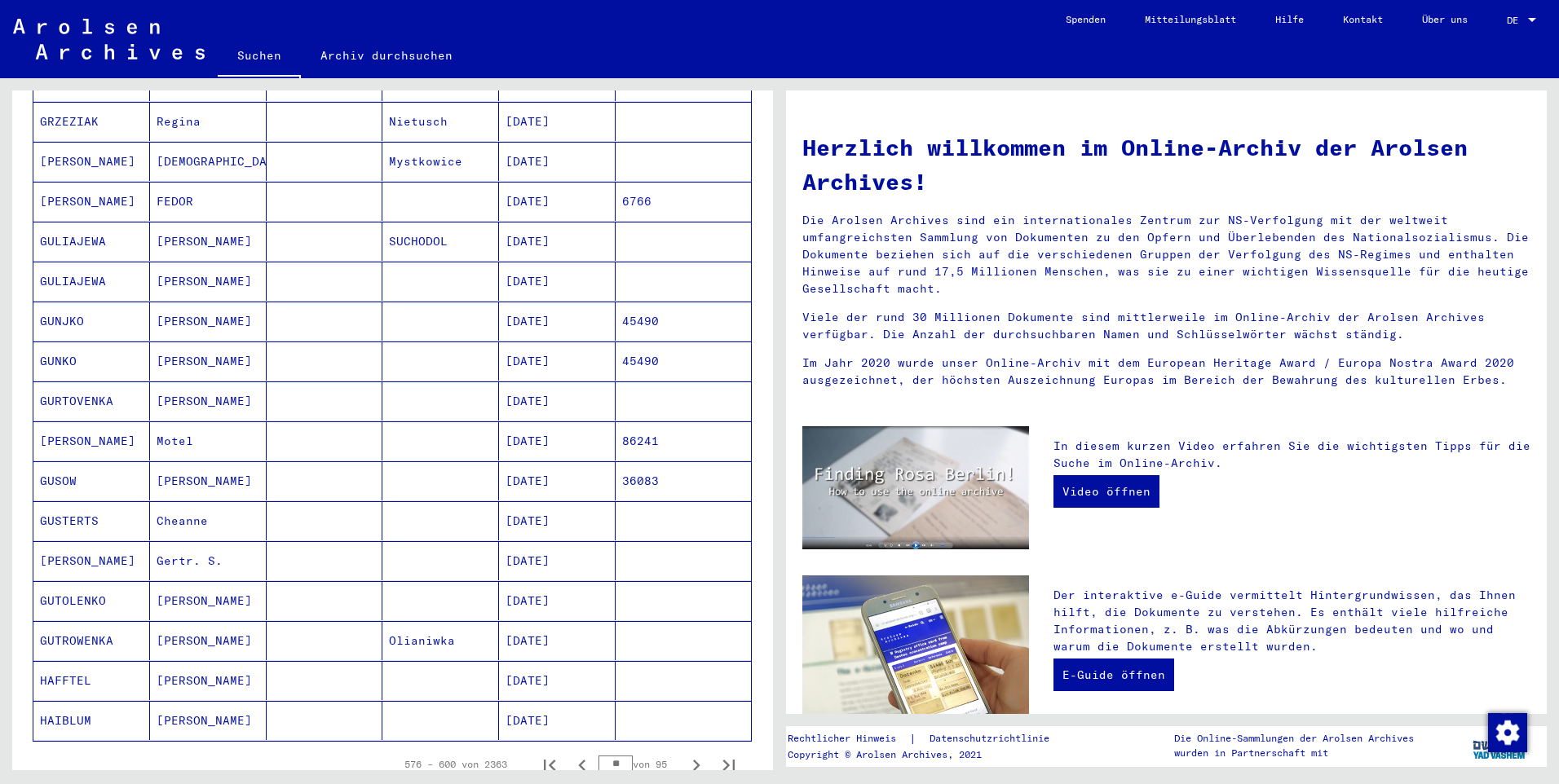
click at [680, 748] on button "Nächste Seite" at bounding box center [696, 765] width 32 height 32
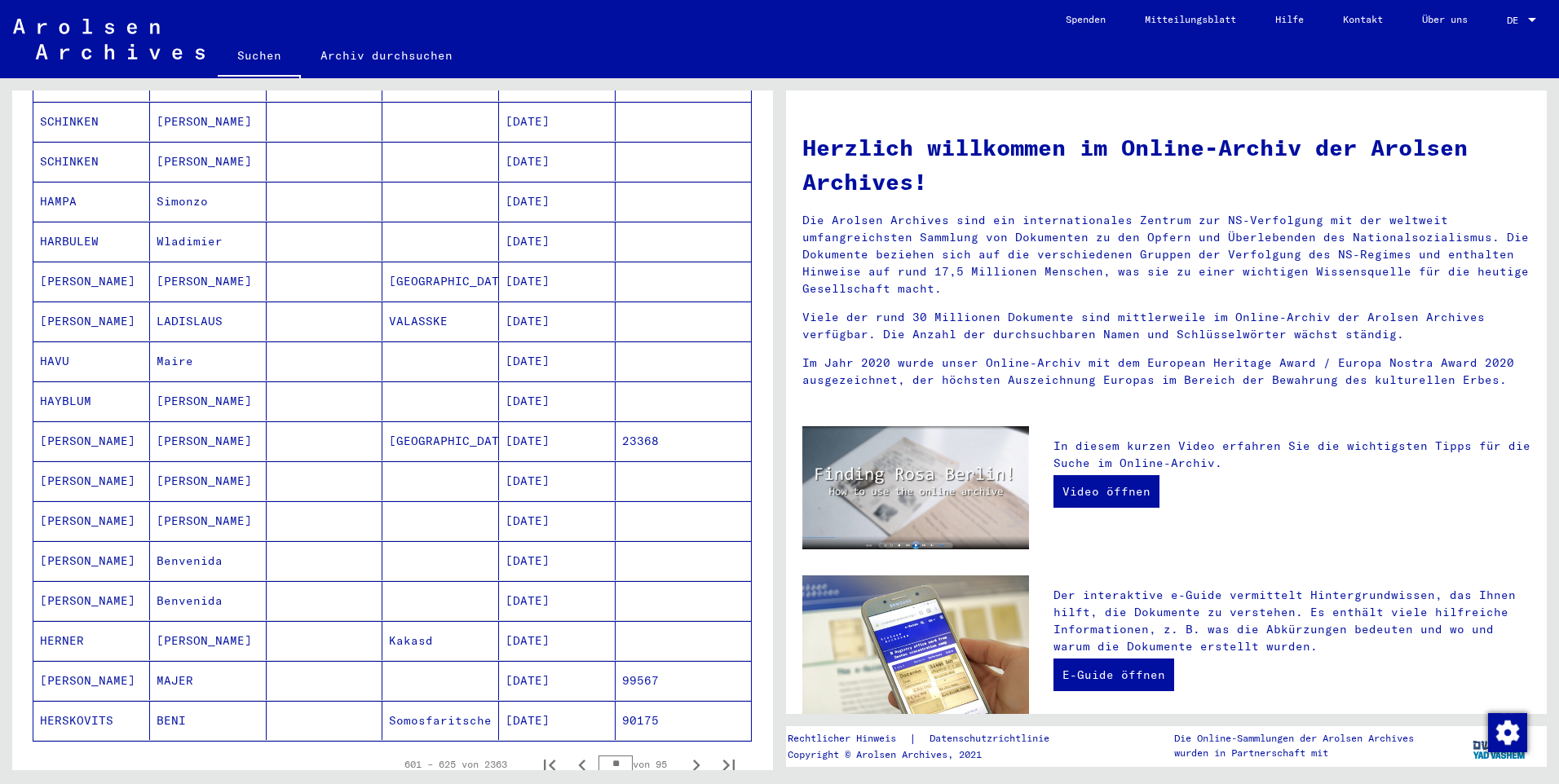
click at [680, 748] on button "Nächste Seite" at bounding box center [696, 765] width 32 height 32
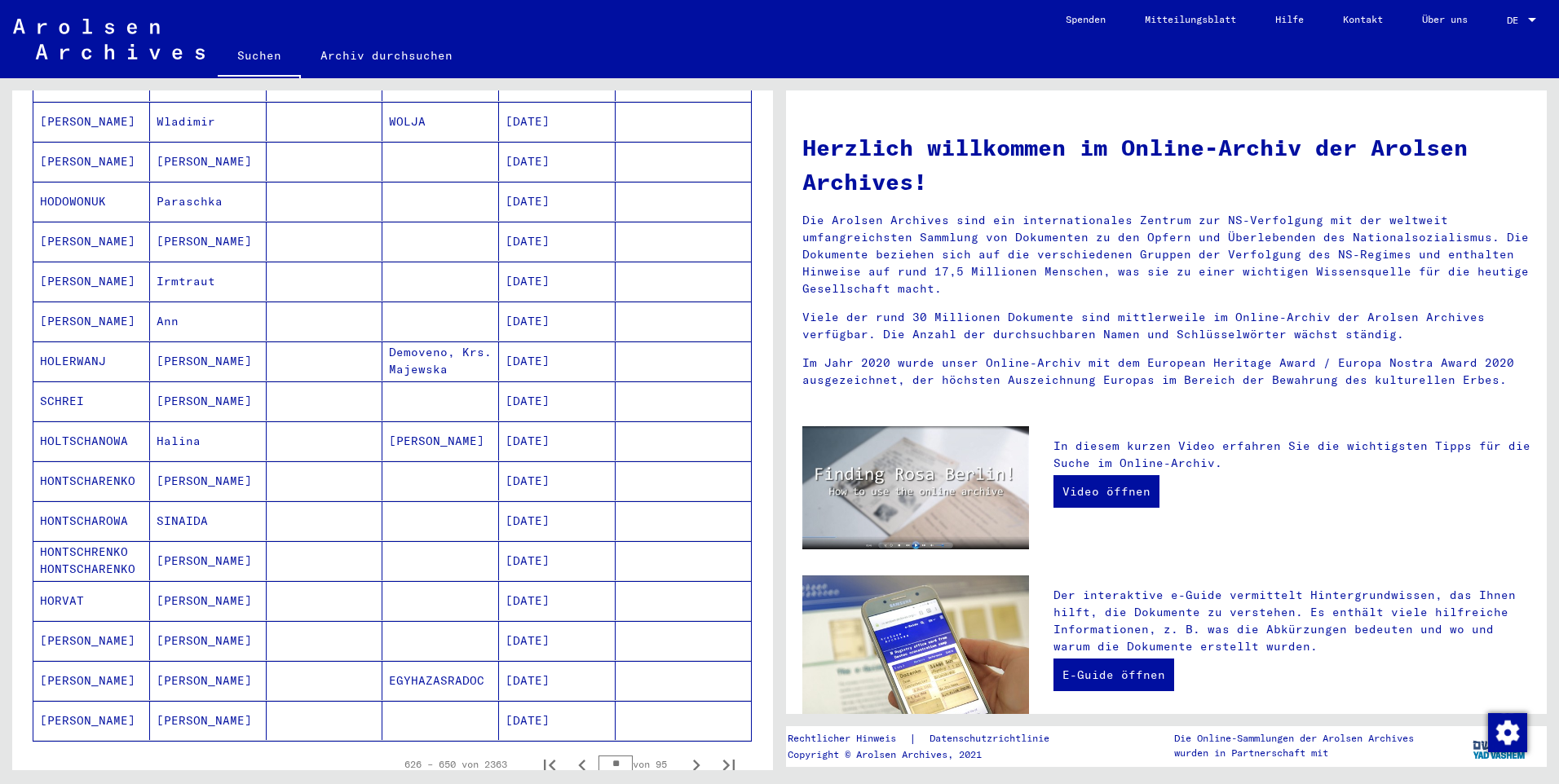
click at [680, 748] on button "Nächste Seite" at bounding box center [696, 765] width 32 height 32
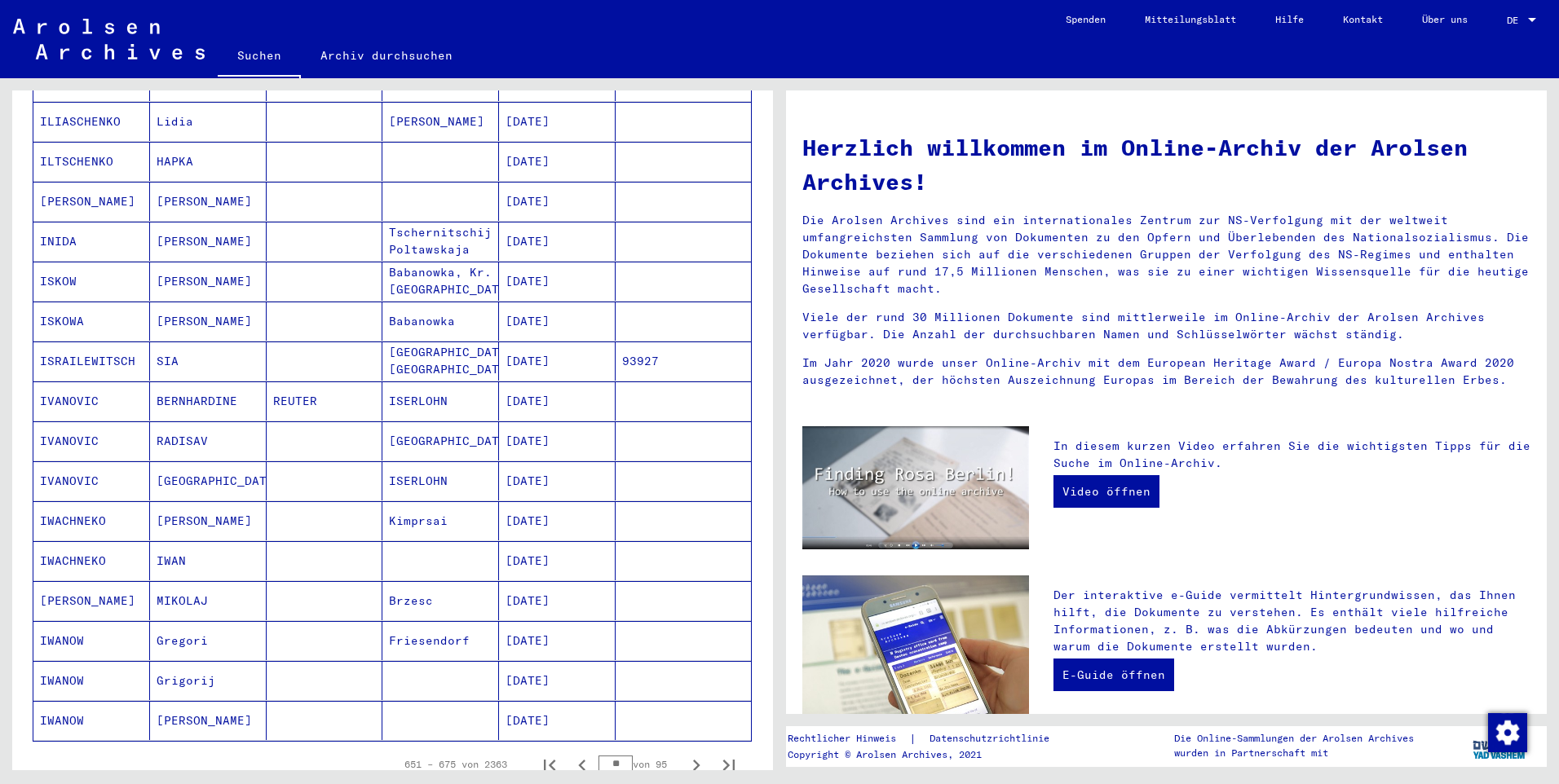
click at [680, 748] on button "Nächste Seite" at bounding box center [696, 765] width 32 height 32
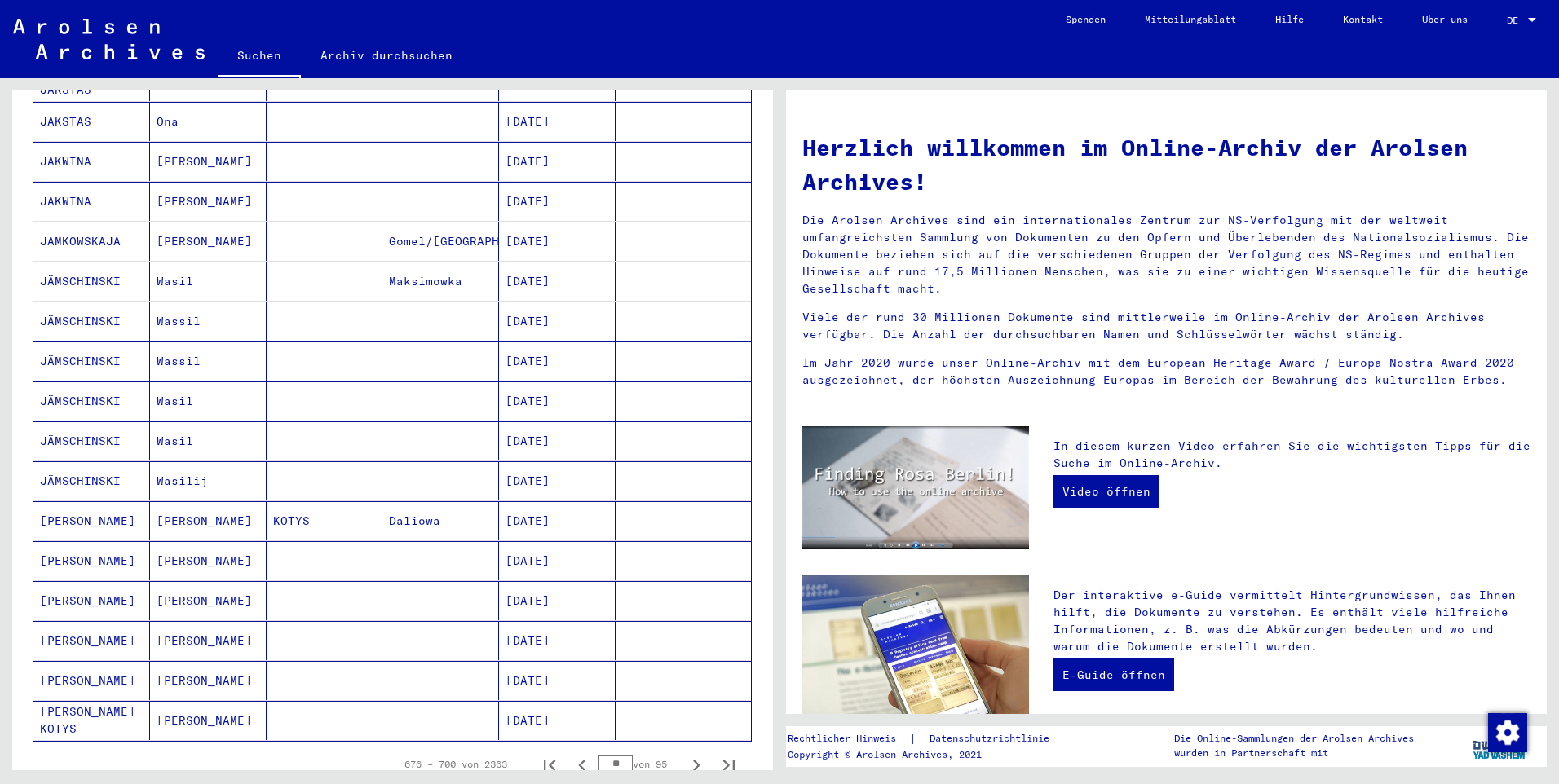
click at [680, 748] on button "Nächste Seite" at bounding box center [696, 765] width 32 height 32
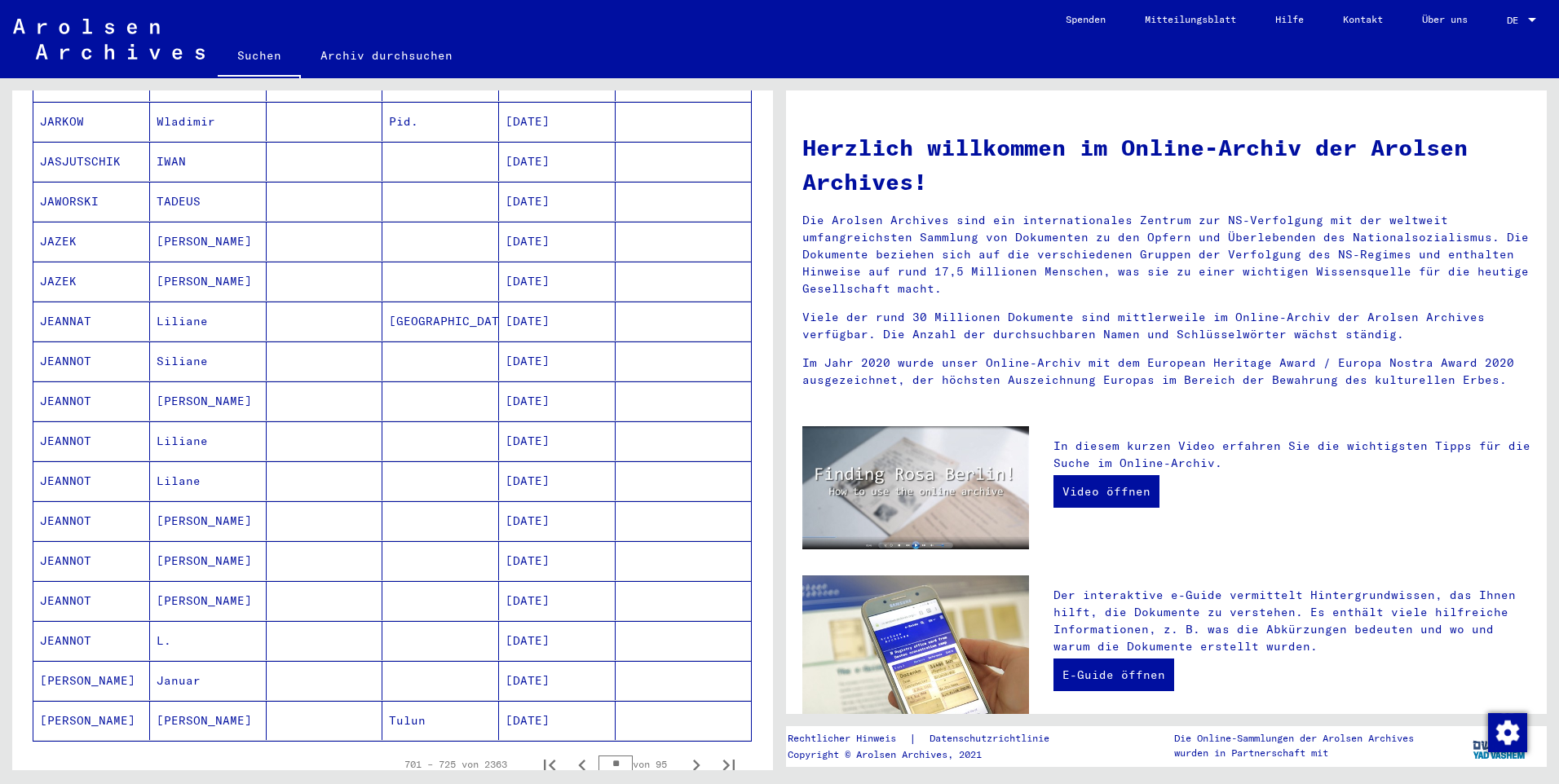
click at [680, 748] on button "Nächste Seite" at bounding box center [696, 765] width 32 height 32
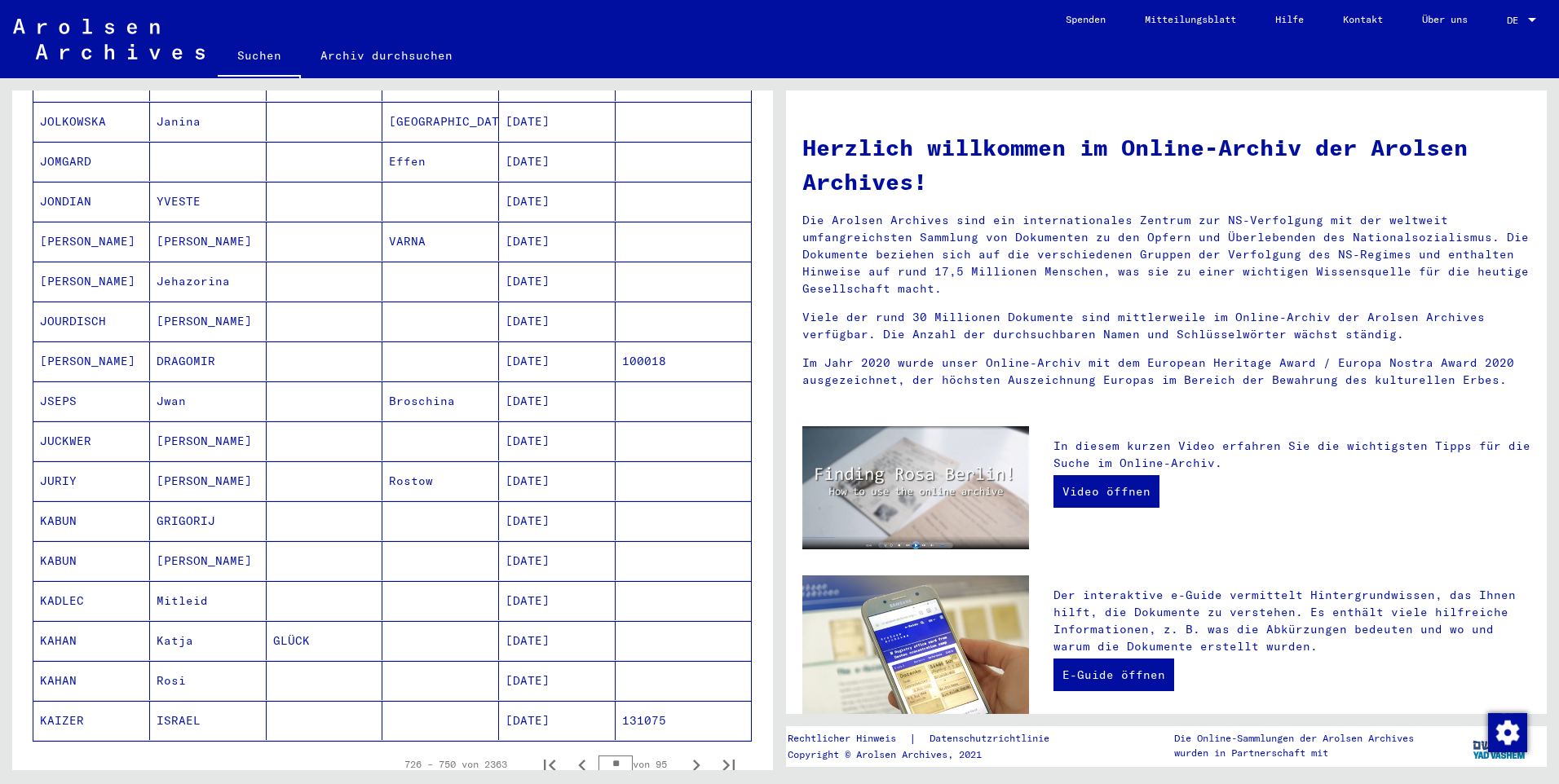
click at [680, 748] on button "Nächste Seite" at bounding box center [696, 765] width 32 height 32
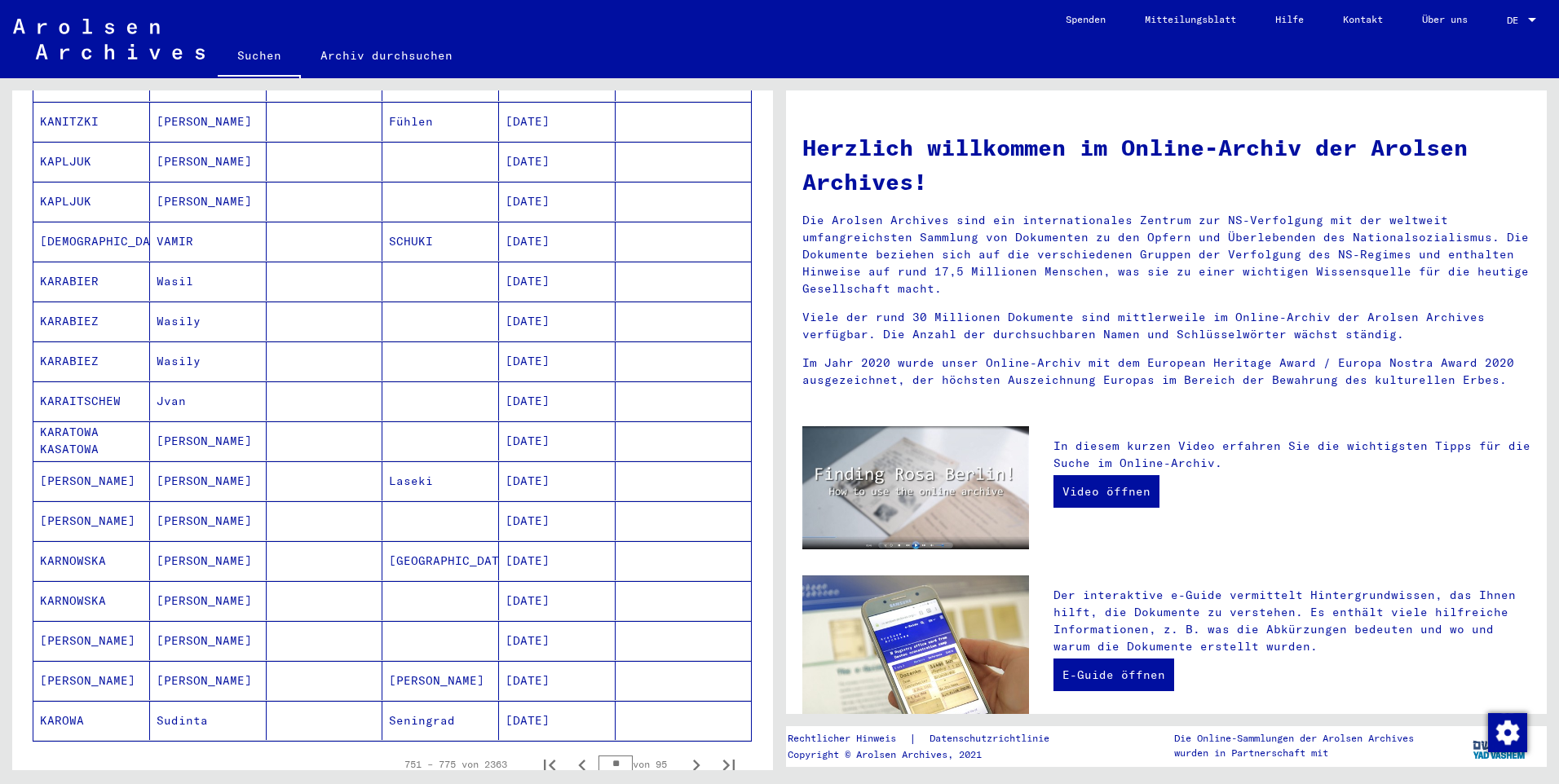
click at [680, 748] on button "Nächste Seite" at bounding box center [696, 765] width 32 height 32
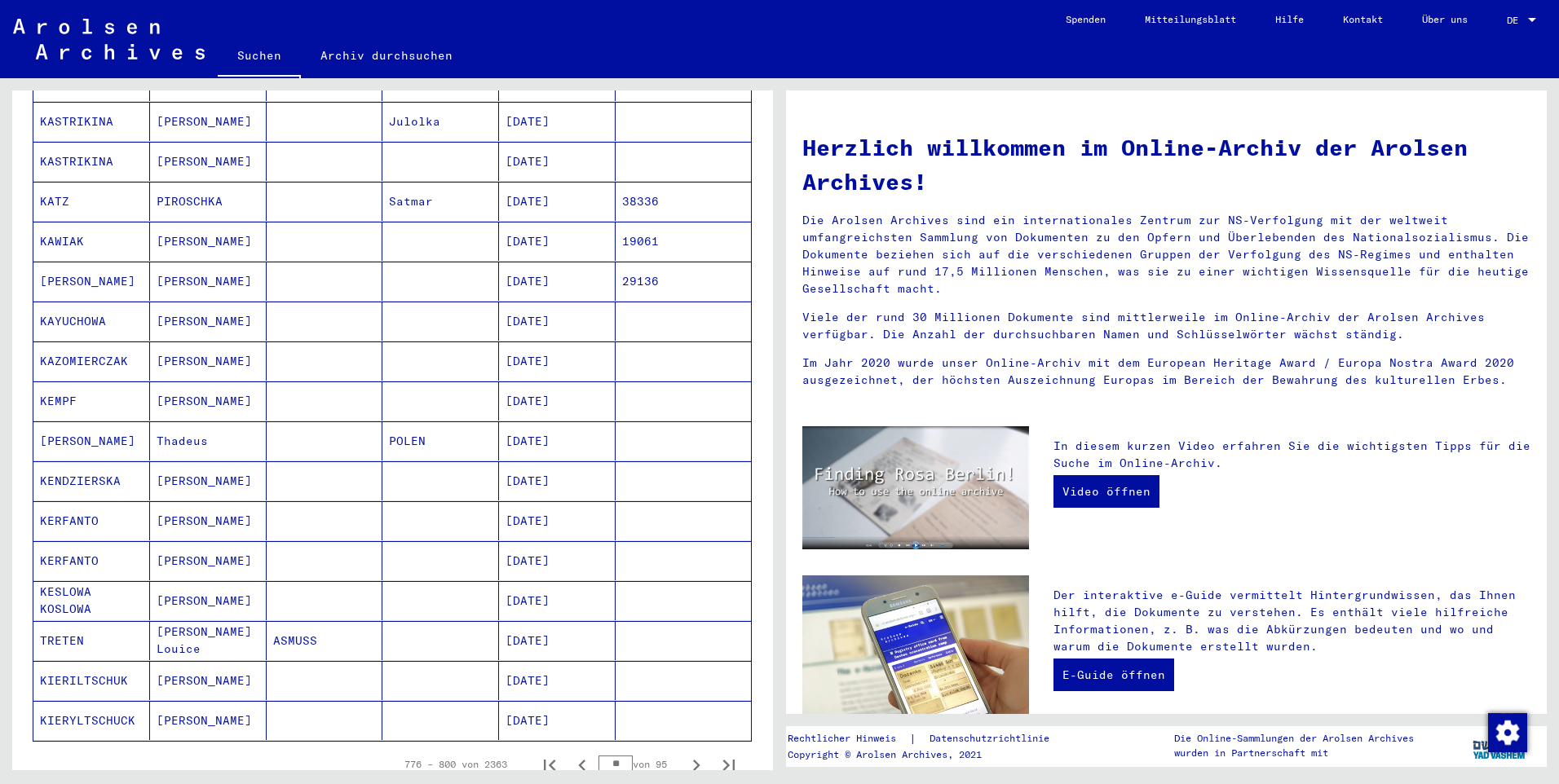
click at [680, 748] on button "Nächste Seite" at bounding box center [696, 765] width 32 height 32
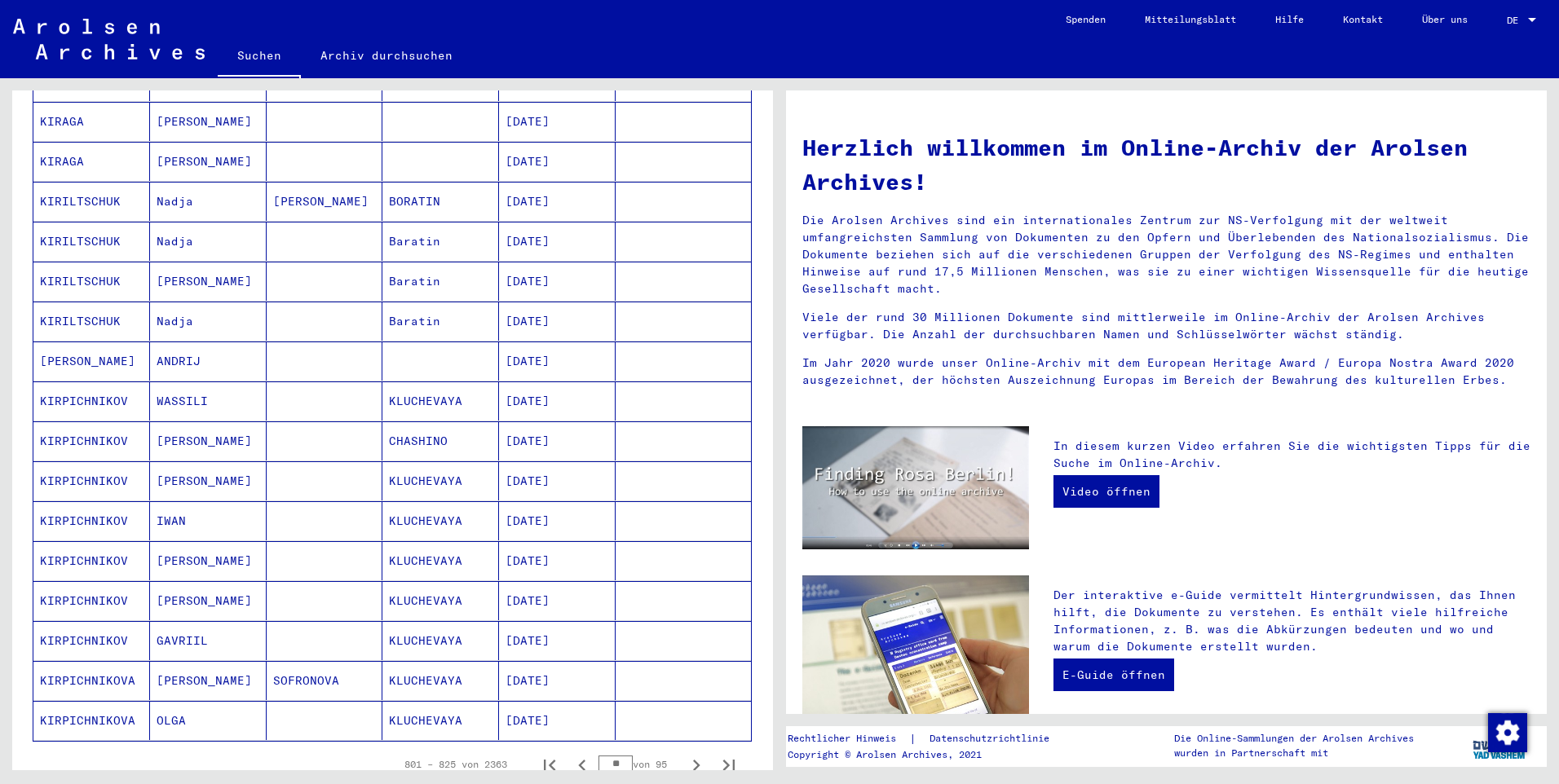
click at [680, 748] on button "Nächste Seite" at bounding box center [696, 765] width 32 height 32
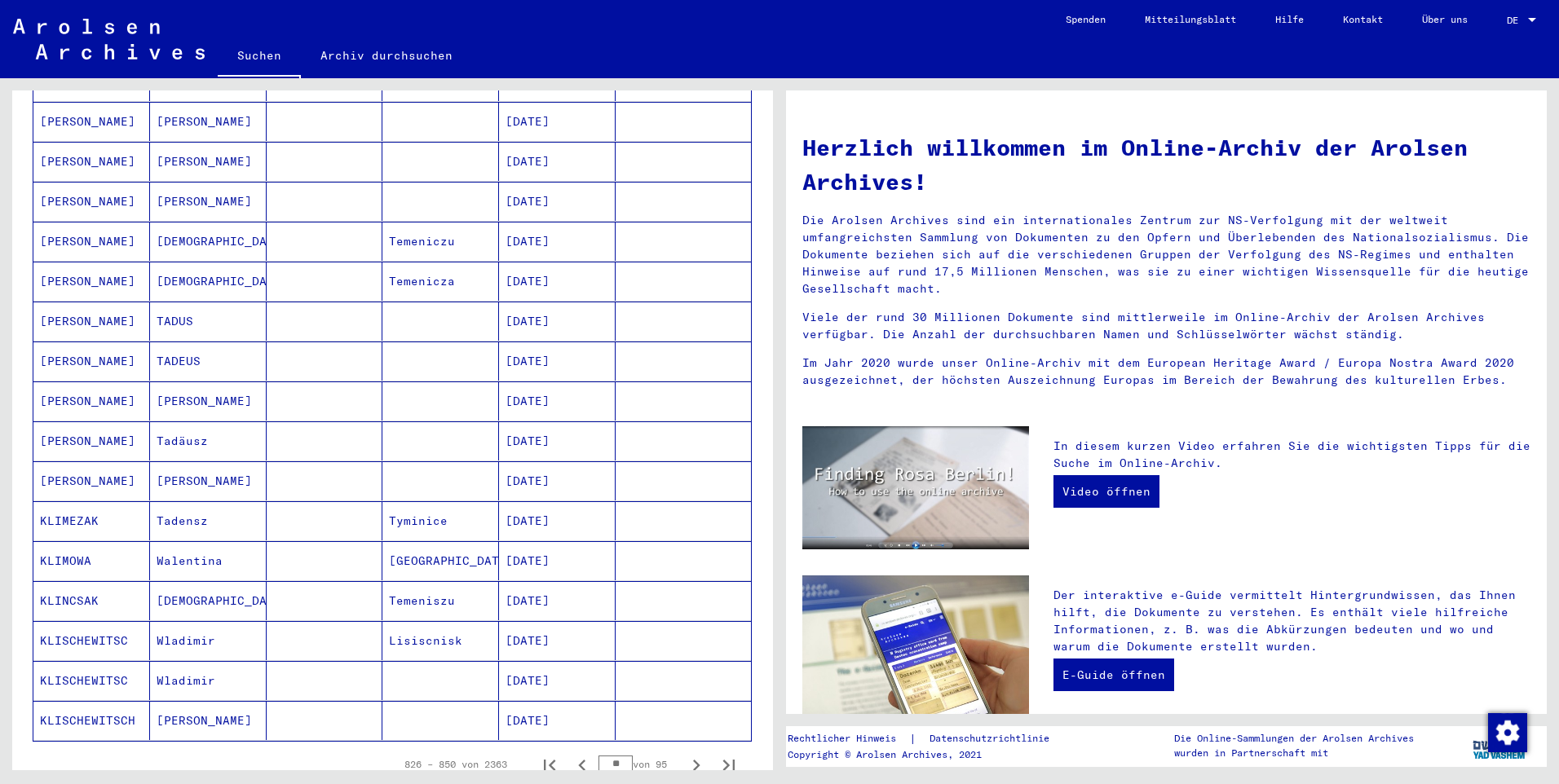
click at [680, 748] on button "Nächste Seite" at bounding box center [696, 765] width 32 height 32
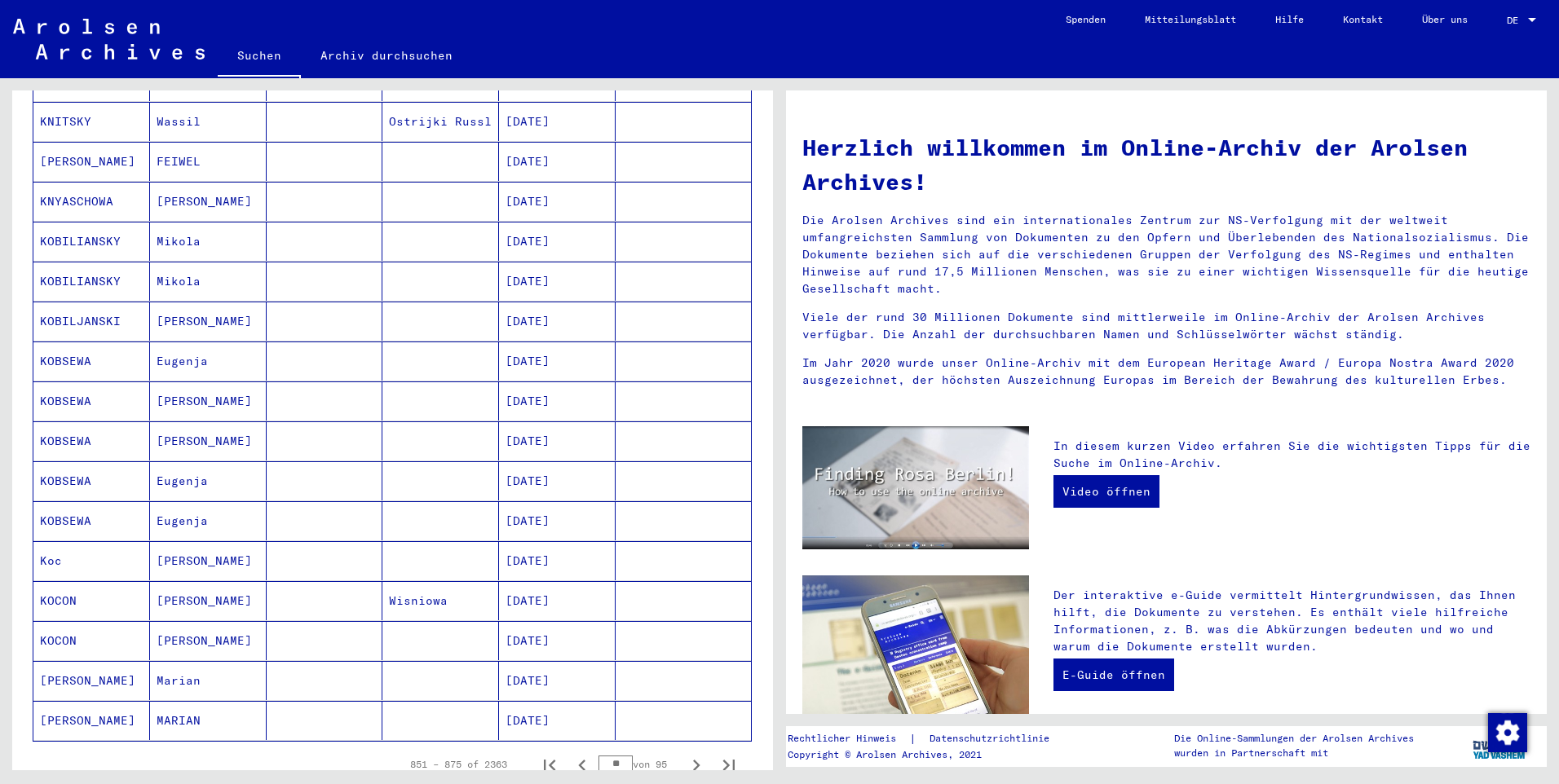
click at [680, 748] on button "Nächste Seite" at bounding box center [696, 765] width 32 height 32
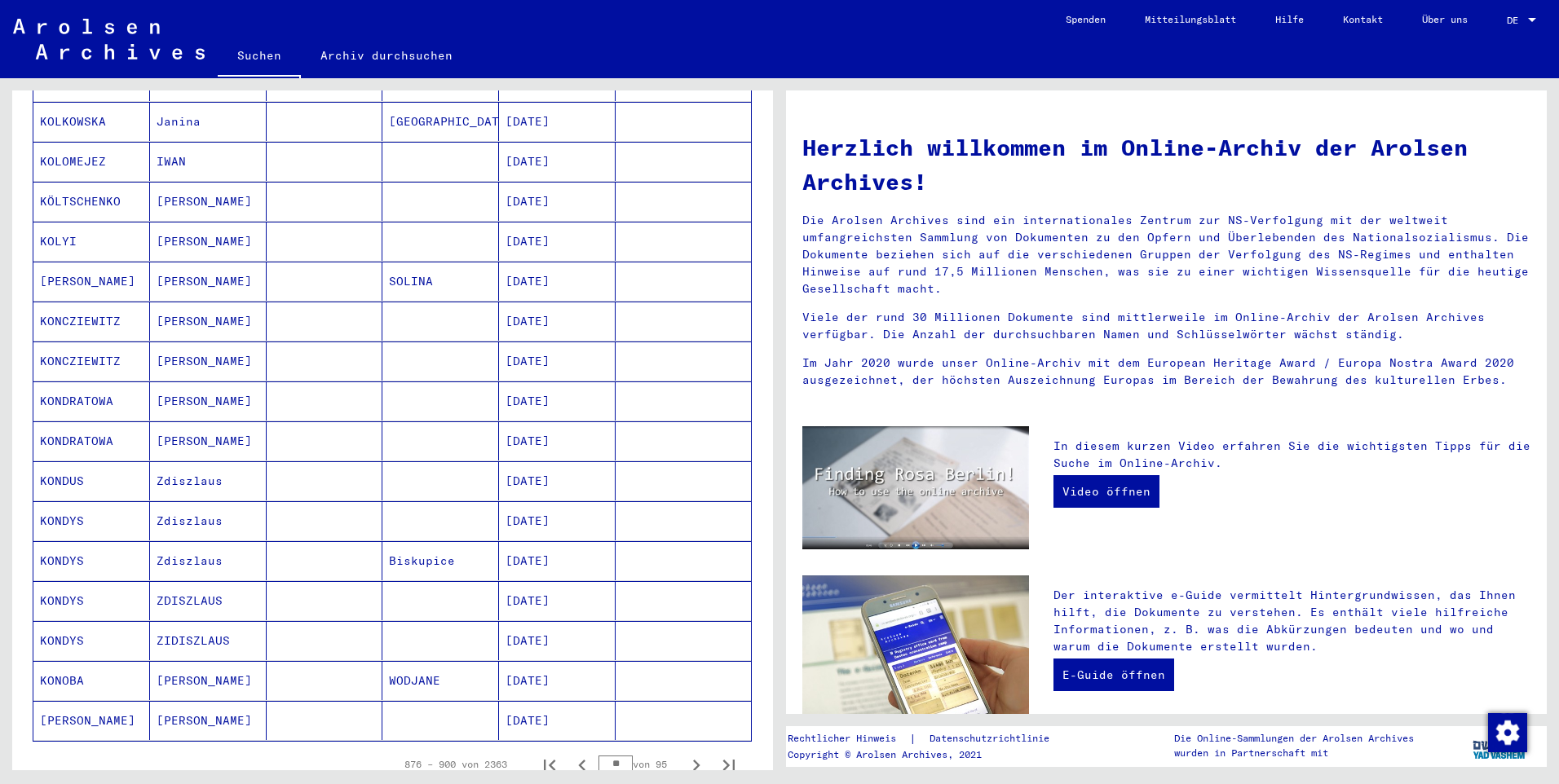
click at [680, 748] on button "Nächste Seite" at bounding box center [696, 765] width 32 height 32
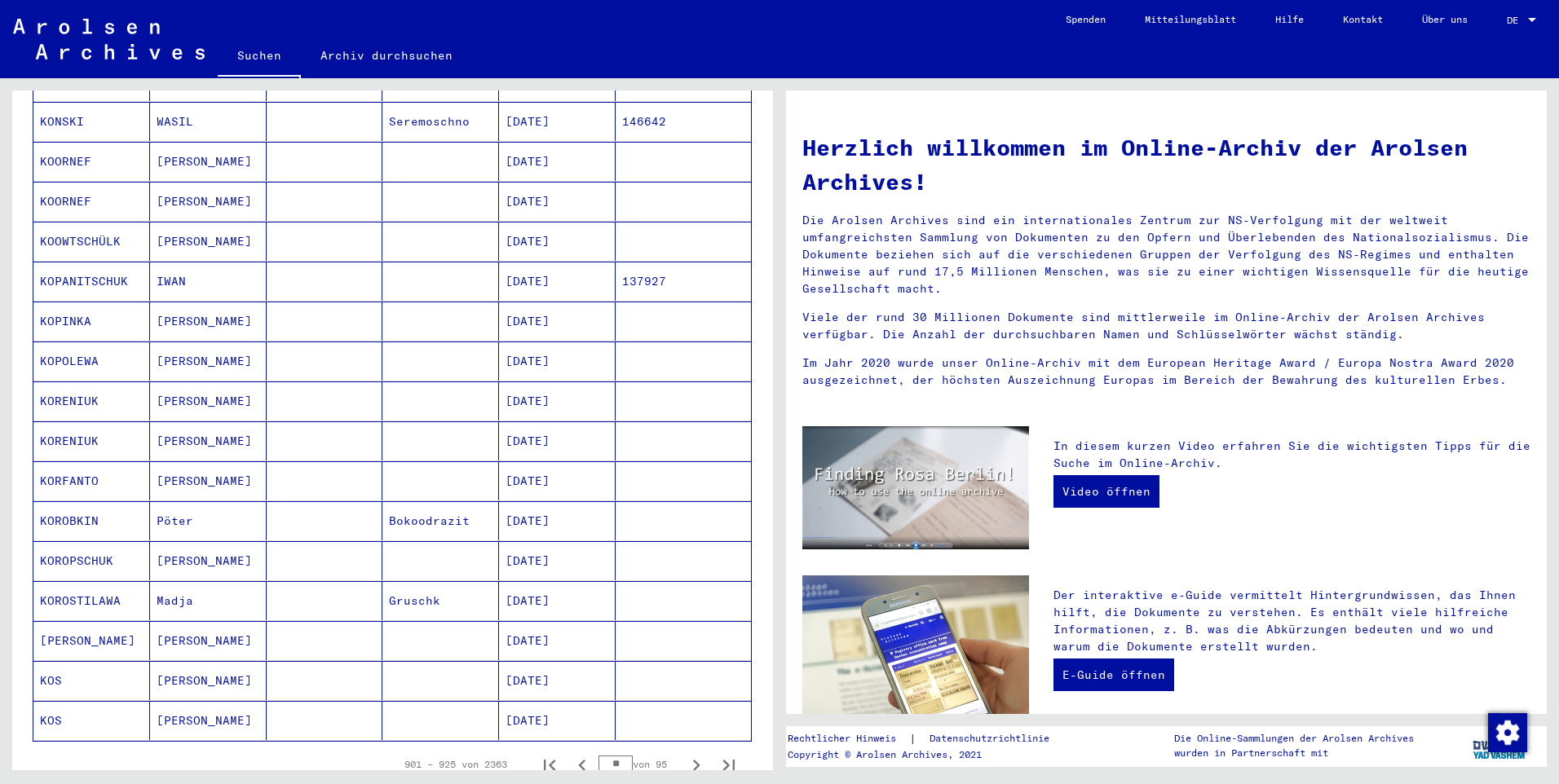
click at [680, 748] on button "Nächste Seite" at bounding box center [696, 765] width 32 height 32
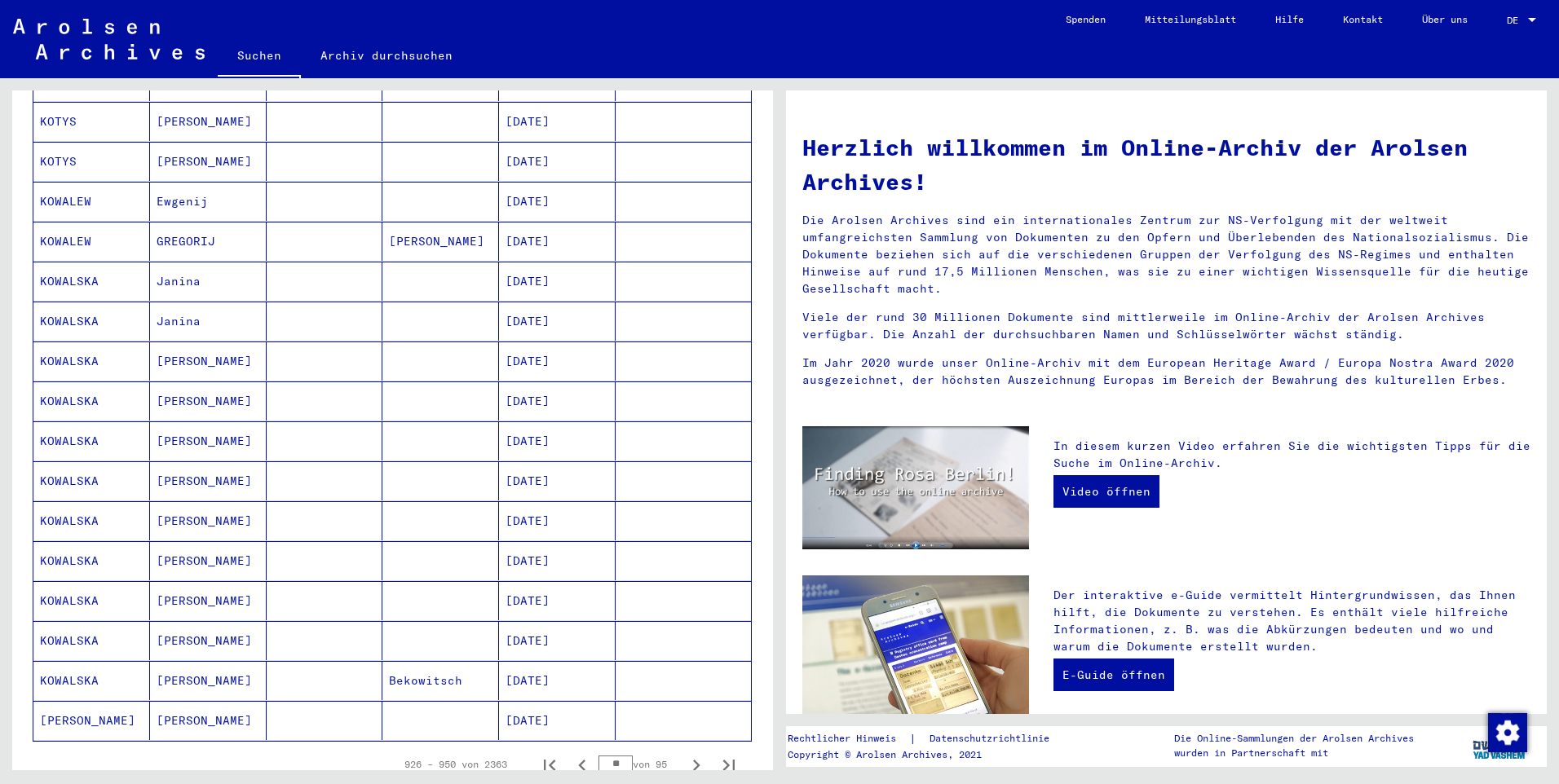
click at [680, 748] on button "Nächste Seite" at bounding box center [696, 765] width 32 height 32
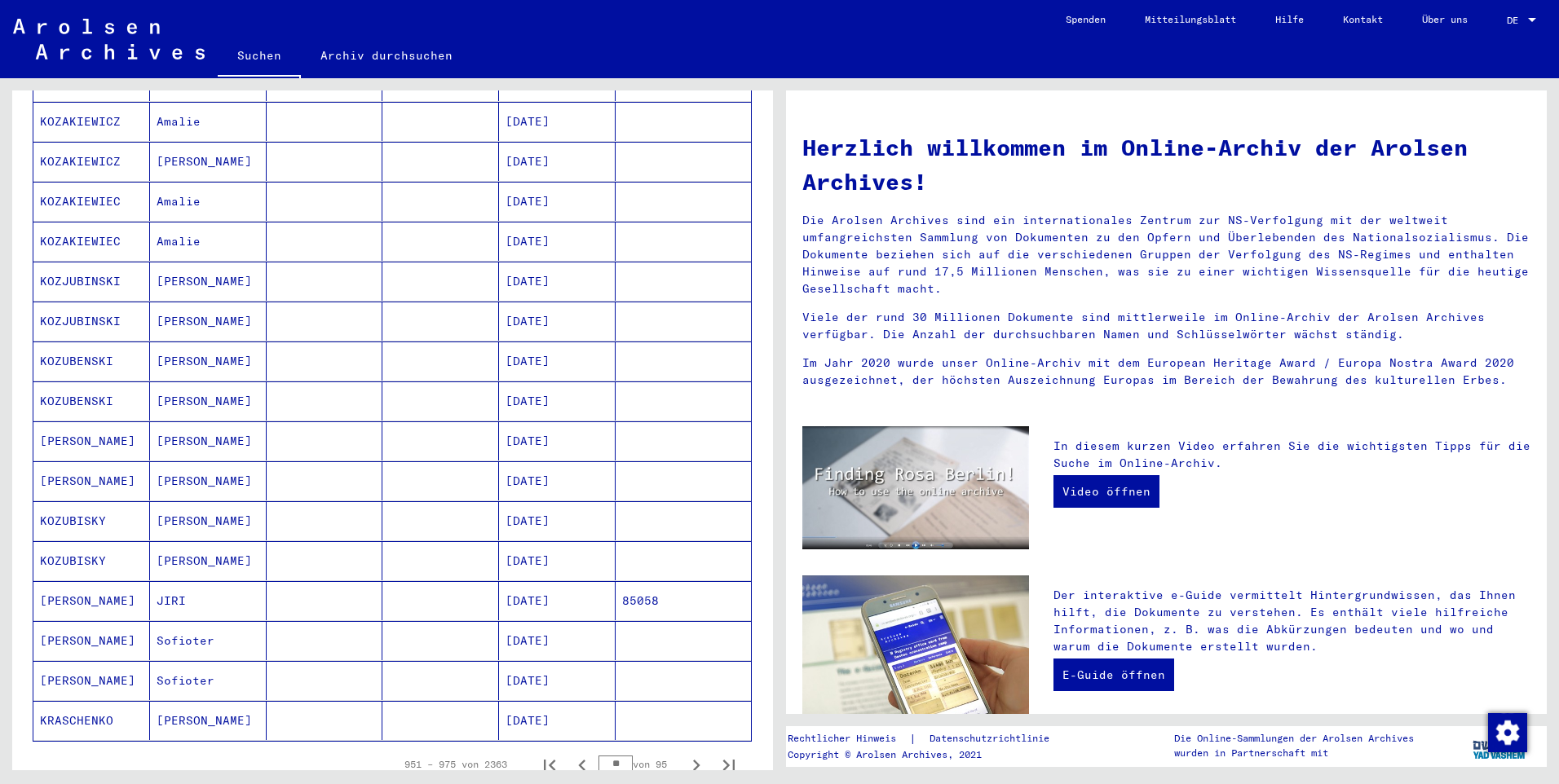
click at [680, 748] on button "Nächste Seite" at bounding box center [696, 765] width 32 height 32
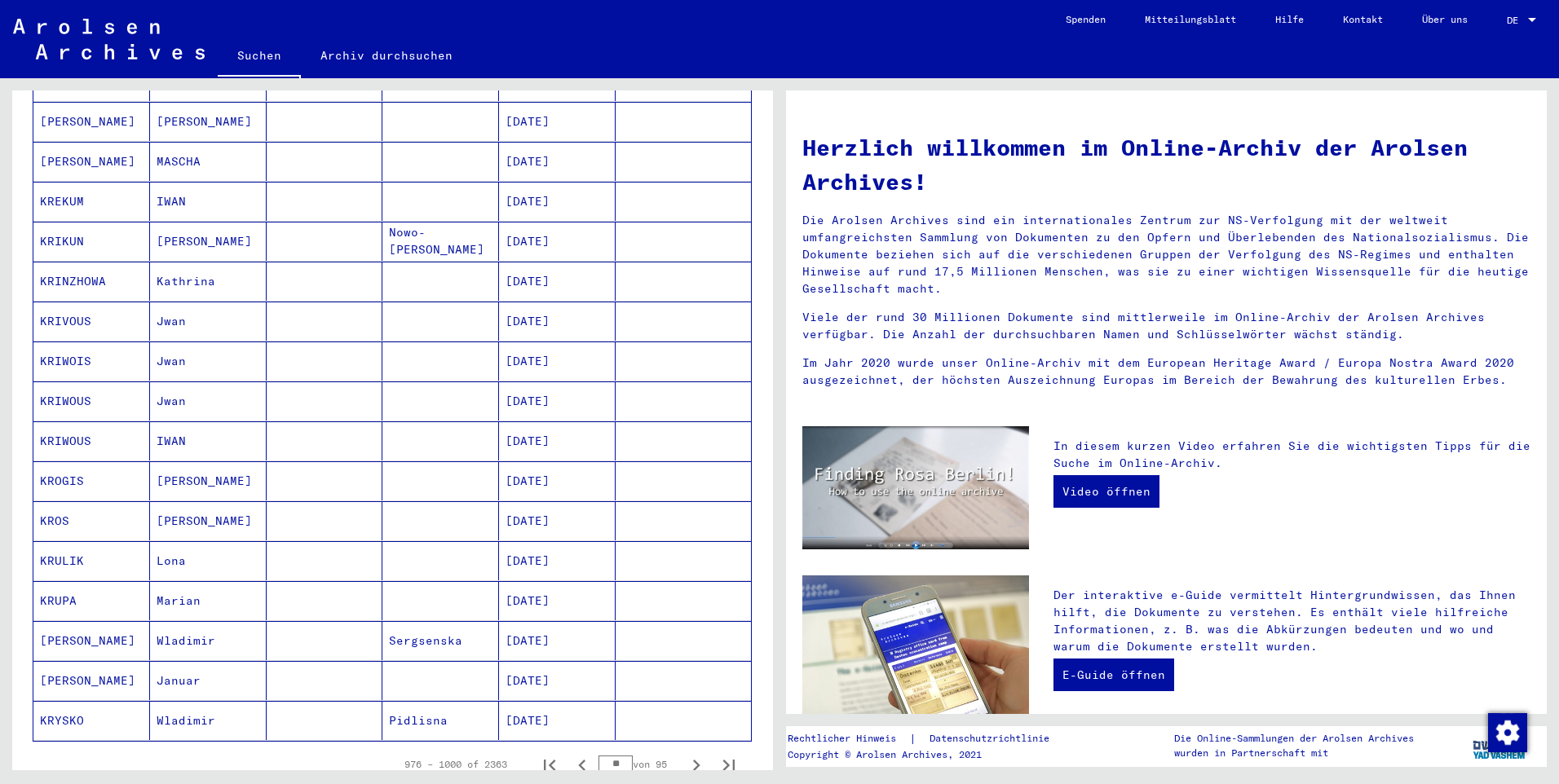
click at [680, 748] on button "Nächste Seite" at bounding box center [696, 765] width 32 height 32
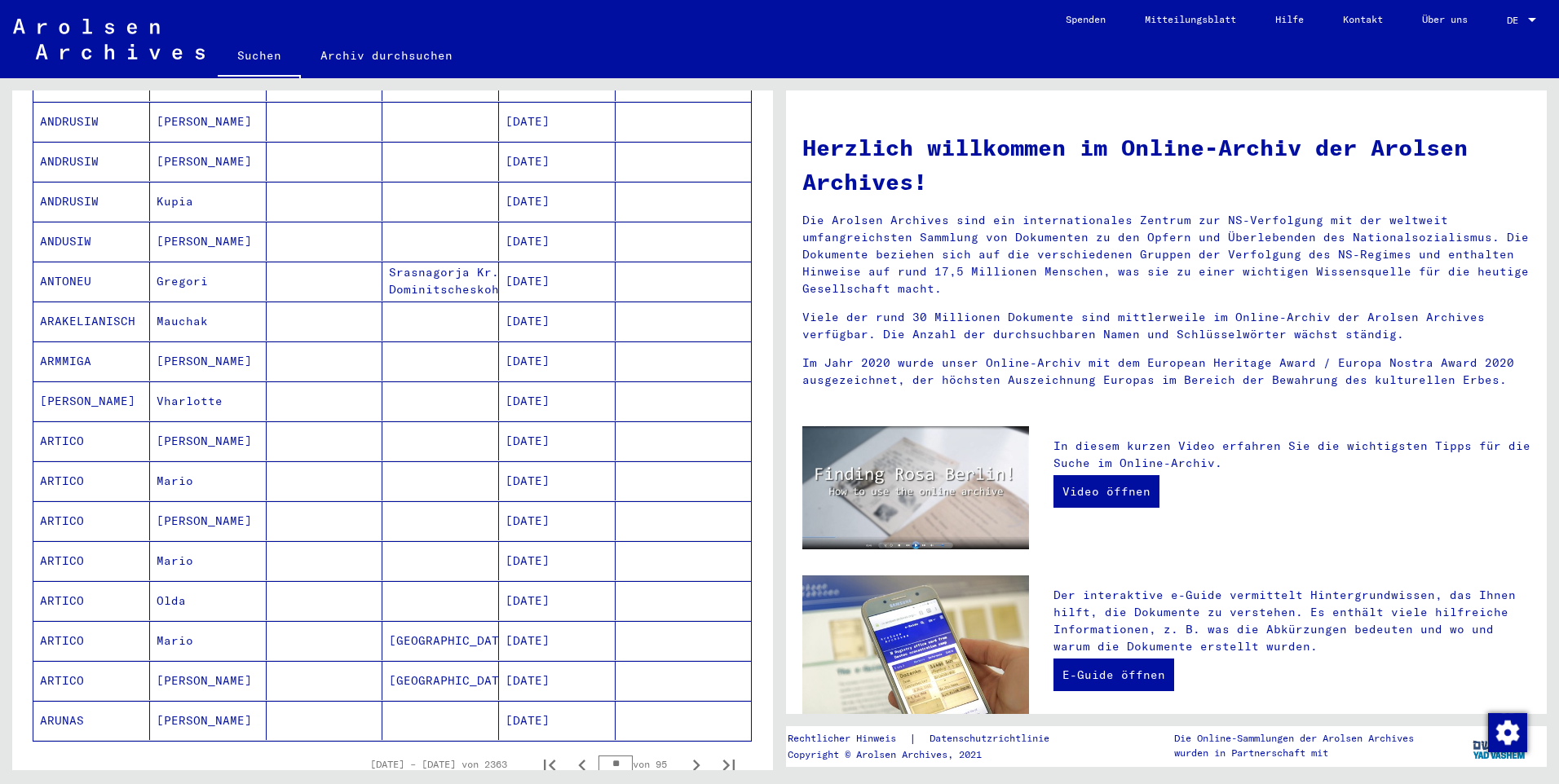
click at [680, 748] on button "Nächste Seite" at bounding box center [696, 765] width 32 height 32
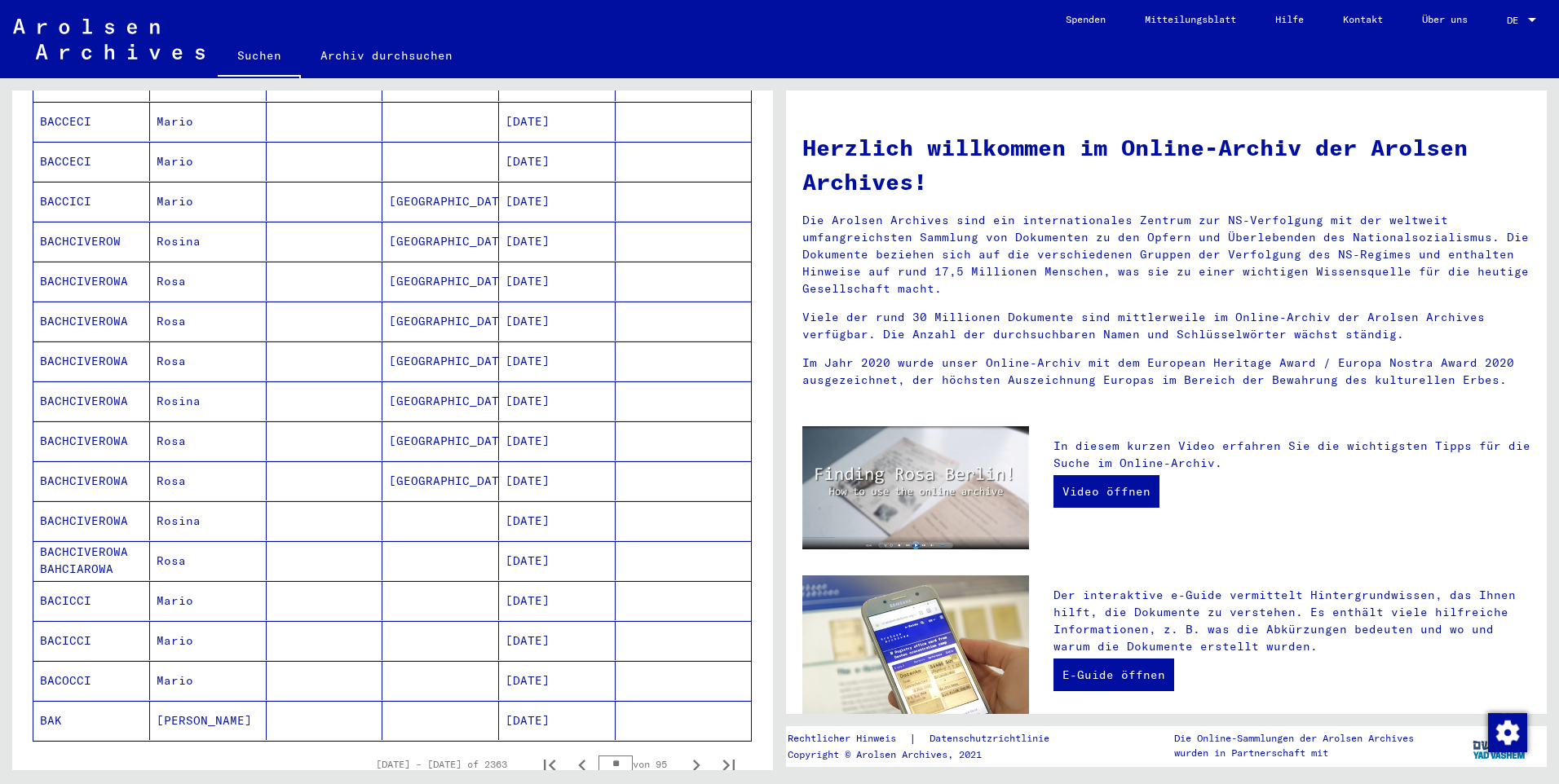
click at [680, 748] on button "Nächste Seite" at bounding box center [696, 765] width 32 height 32
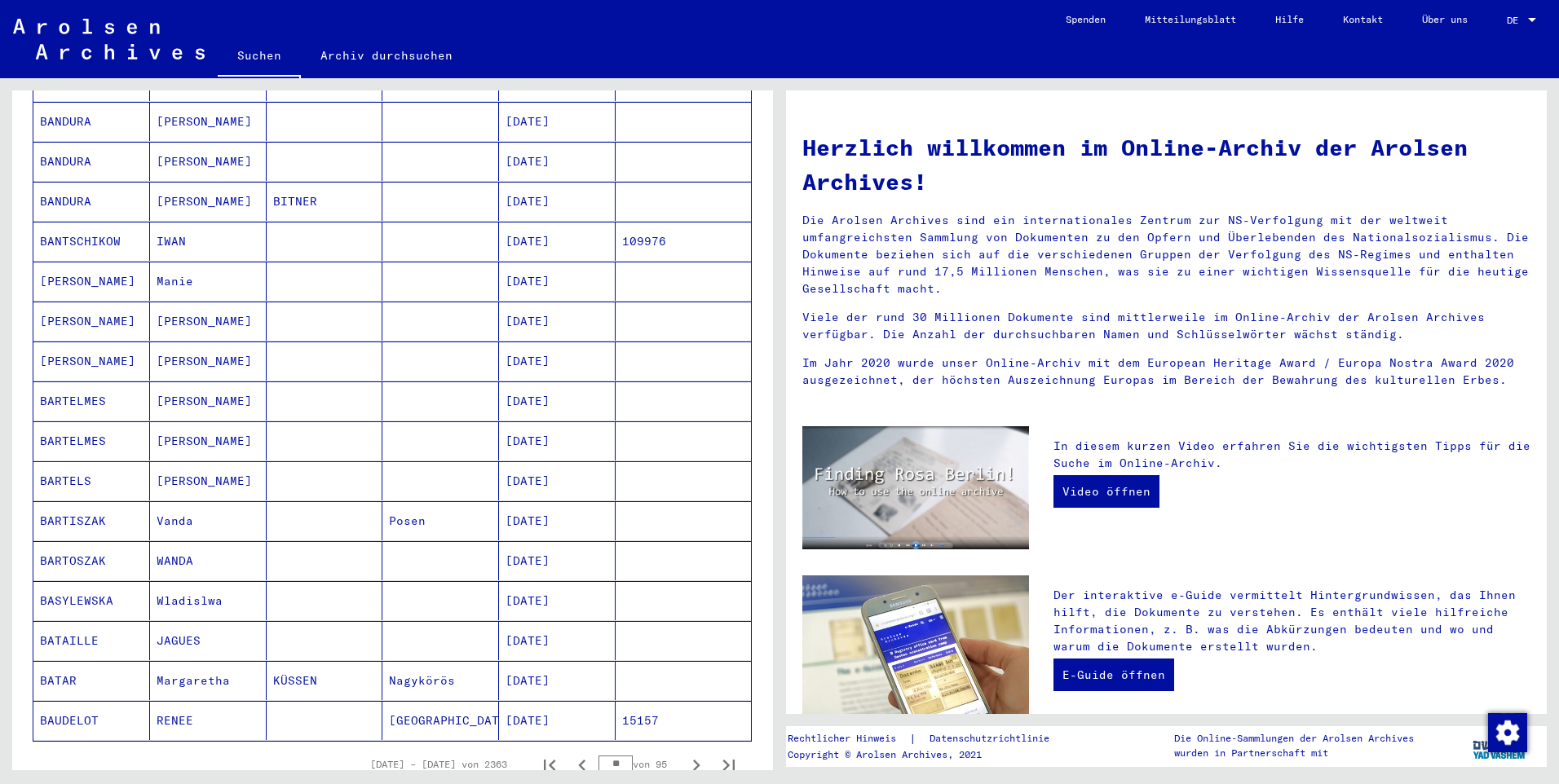
click at [680, 748] on button "Nächste Seite" at bounding box center [696, 765] width 32 height 32
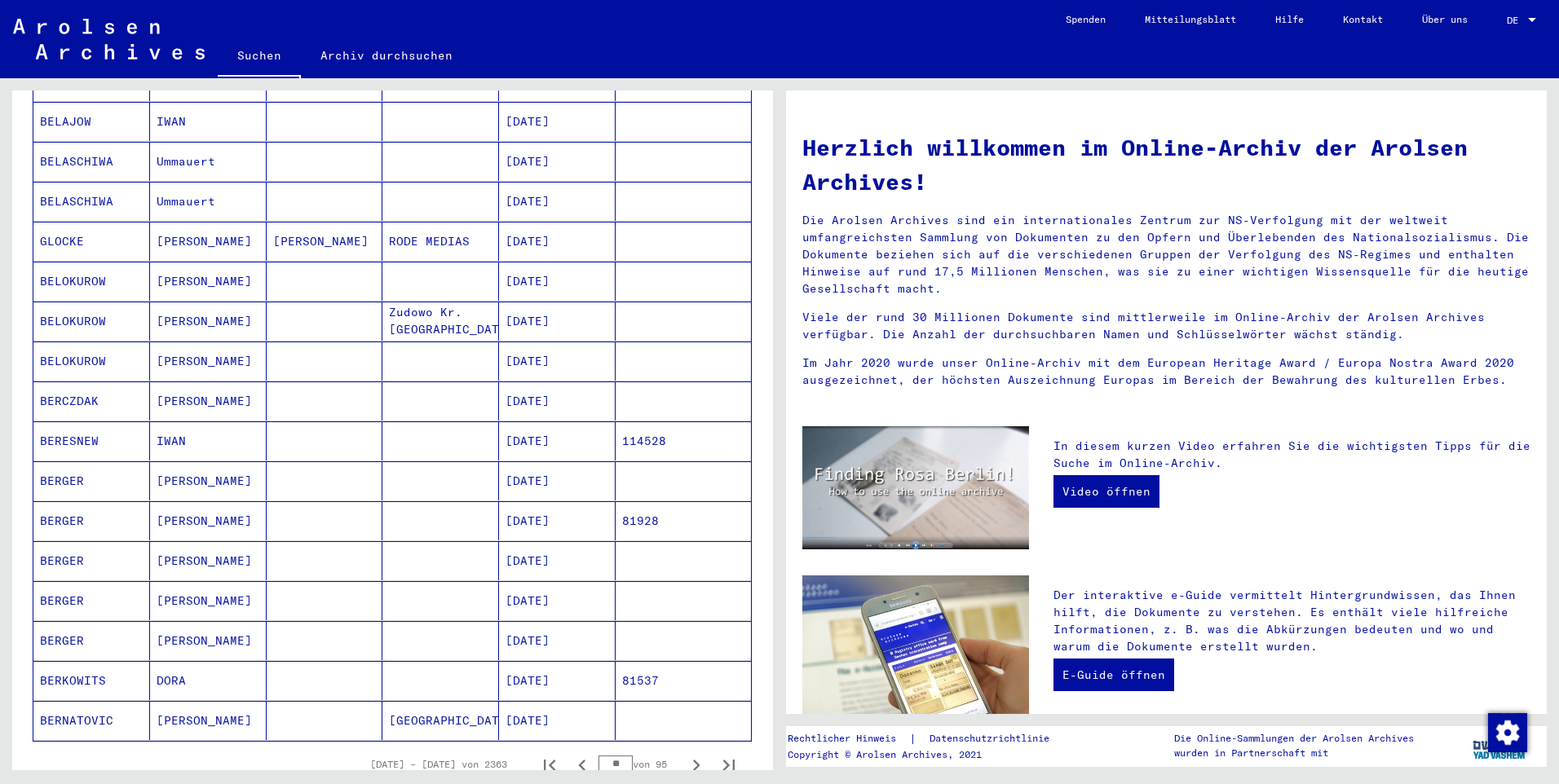
click at [680, 748] on button "Nächste Seite" at bounding box center [696, 765] width 32 height 32
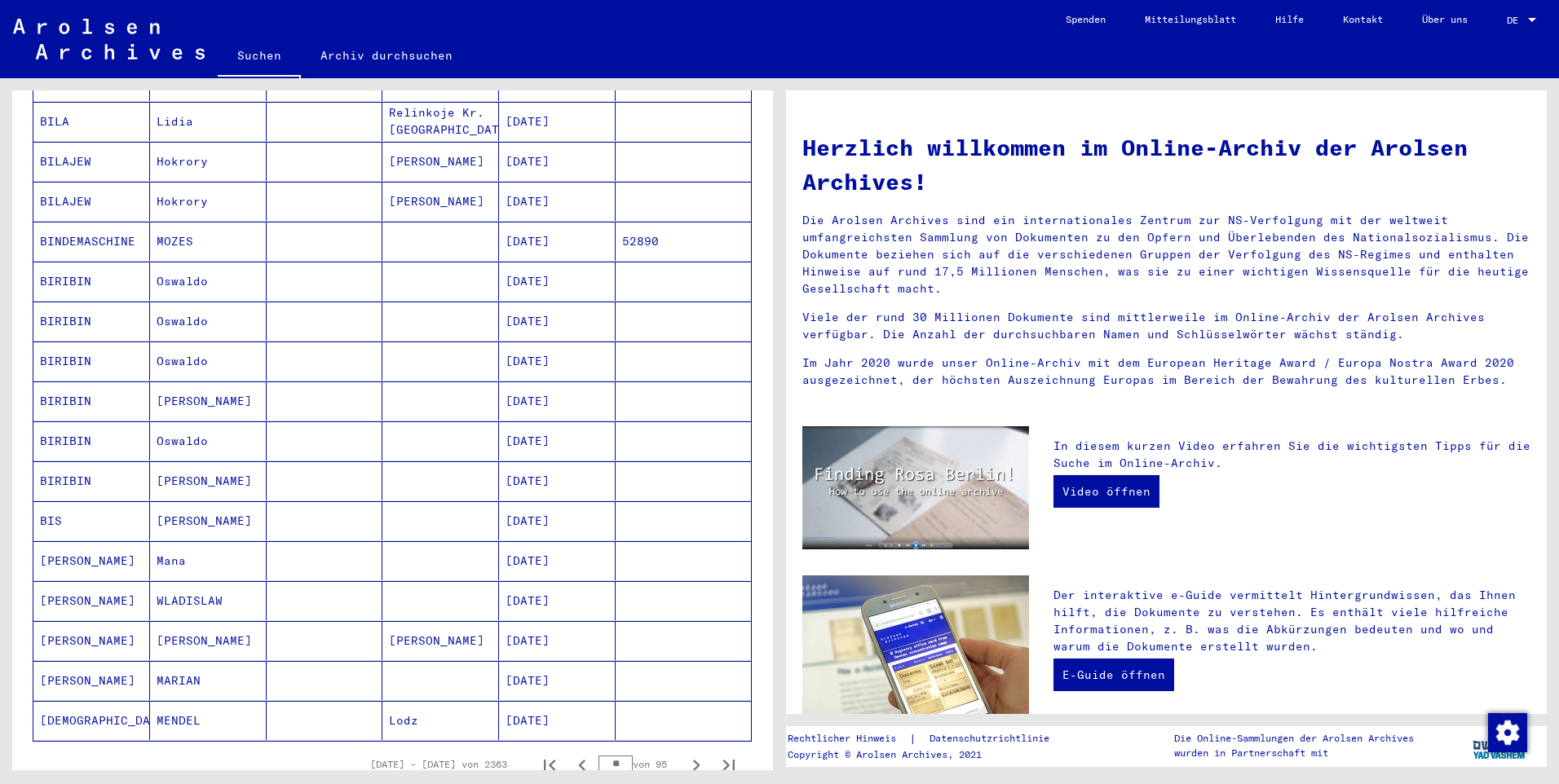
click at [680, 748] on button "Nächste Seite" at bounding box center [696, 765] width 32 height 32
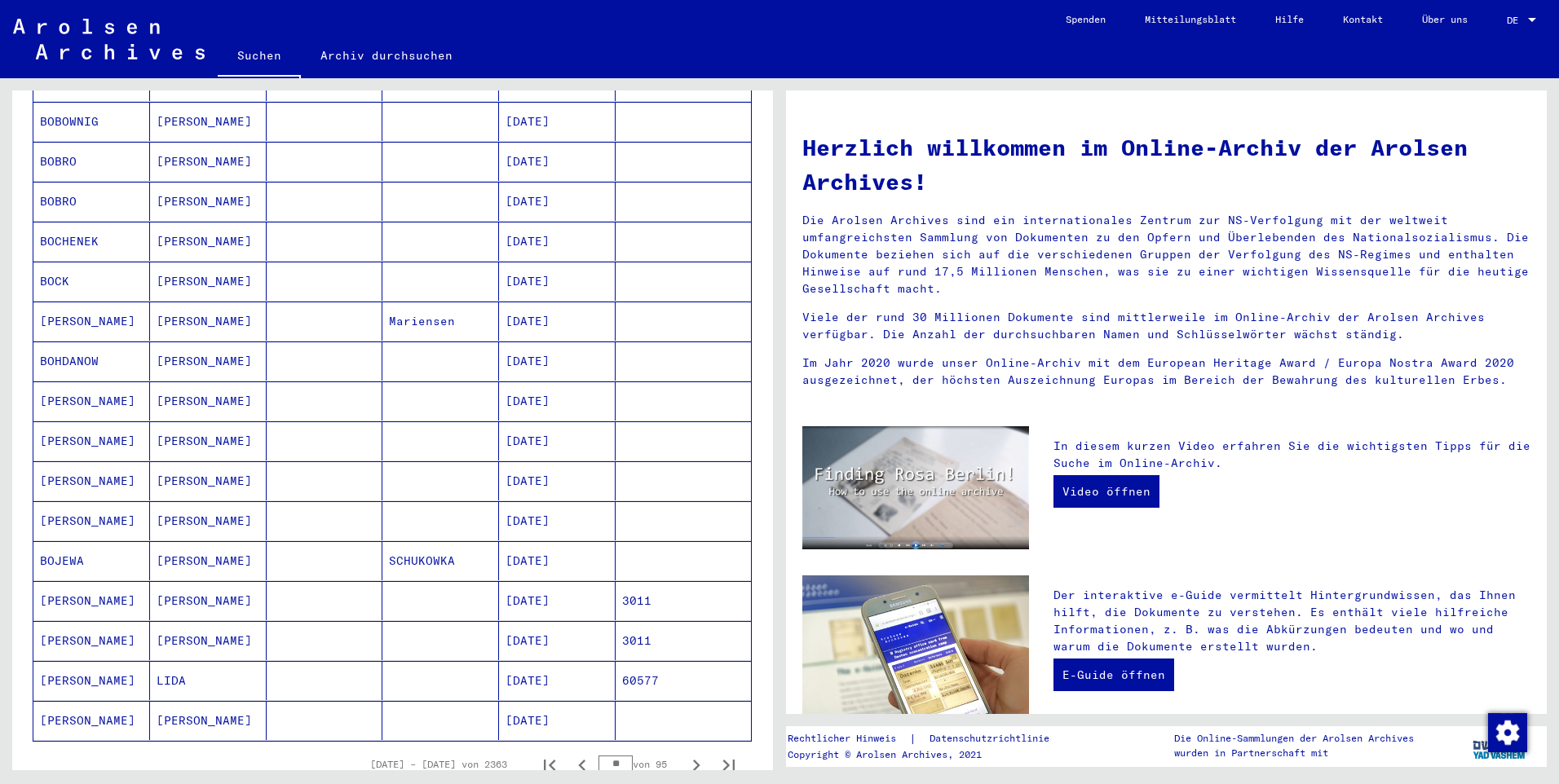
click at [680, 748] on button "Nächste Seite" at bounding box center [696, 765] width 32 height 32
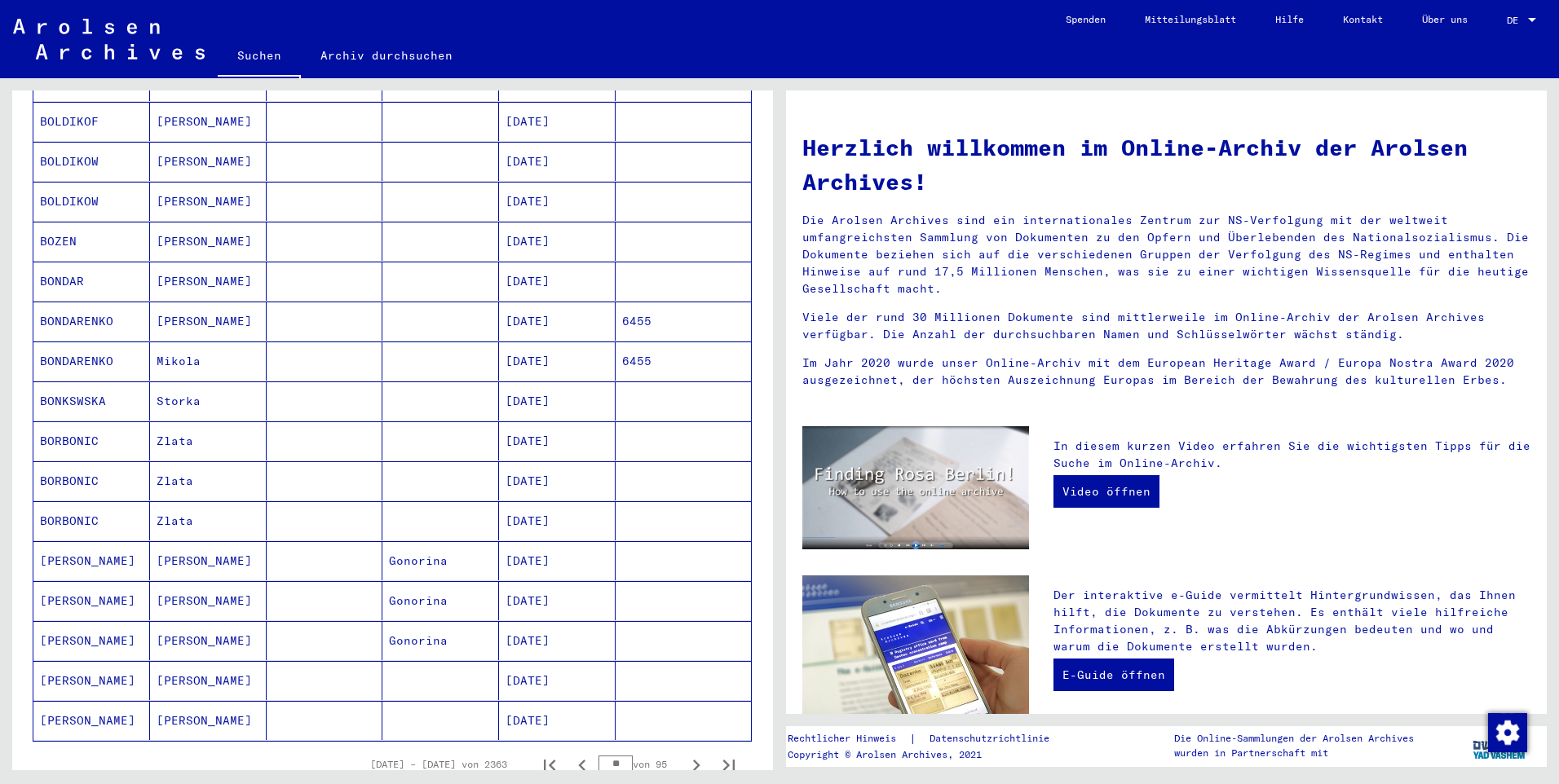
click at [680, 748] on button "Nächste Seite" at bounding box center [696, 765] width 32 height 32
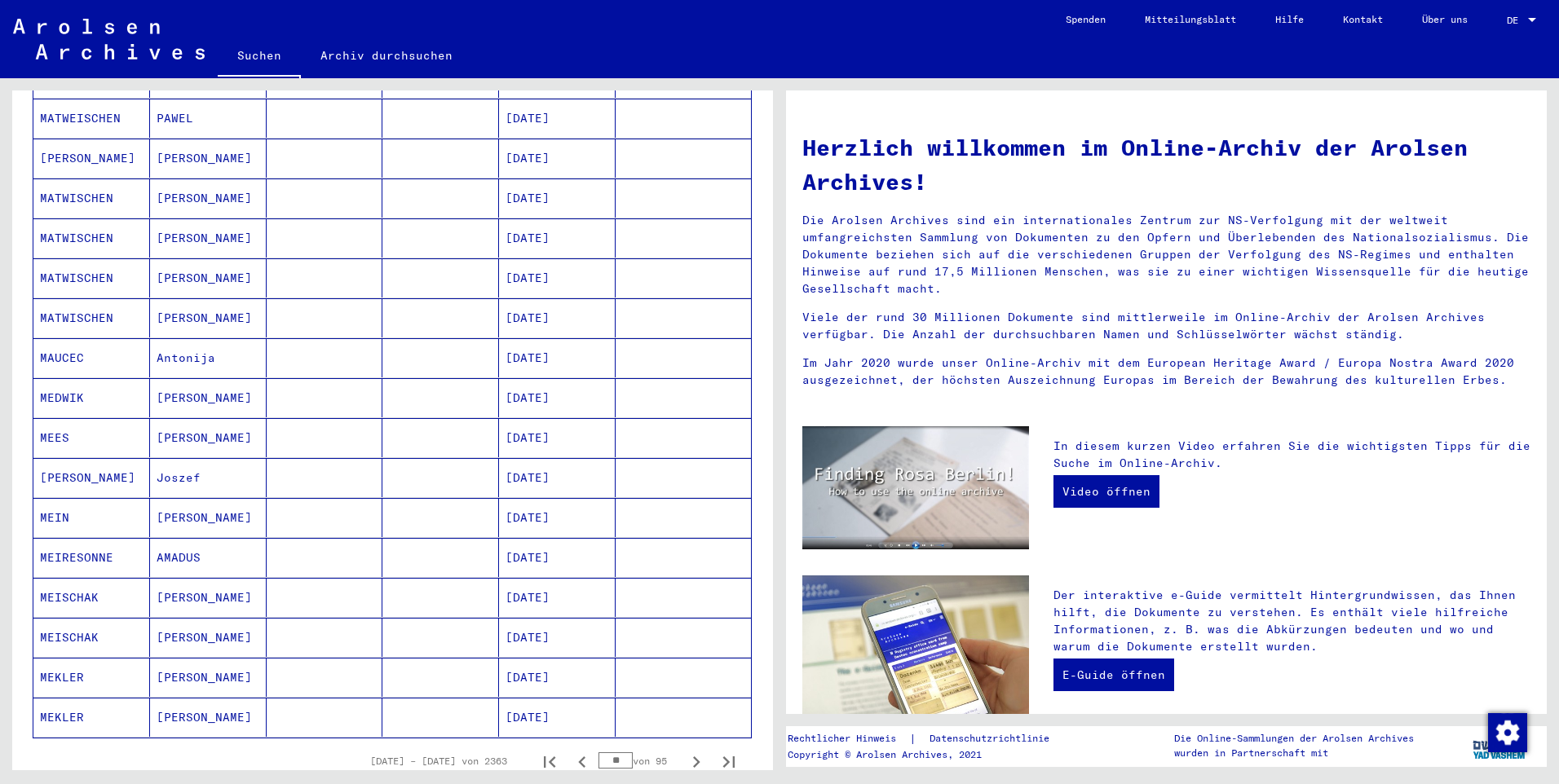
scroll to position [605, 0]
click at [680, 748] on button "Nächste Seite" at bounding box center [696, 765] width 32 height 32
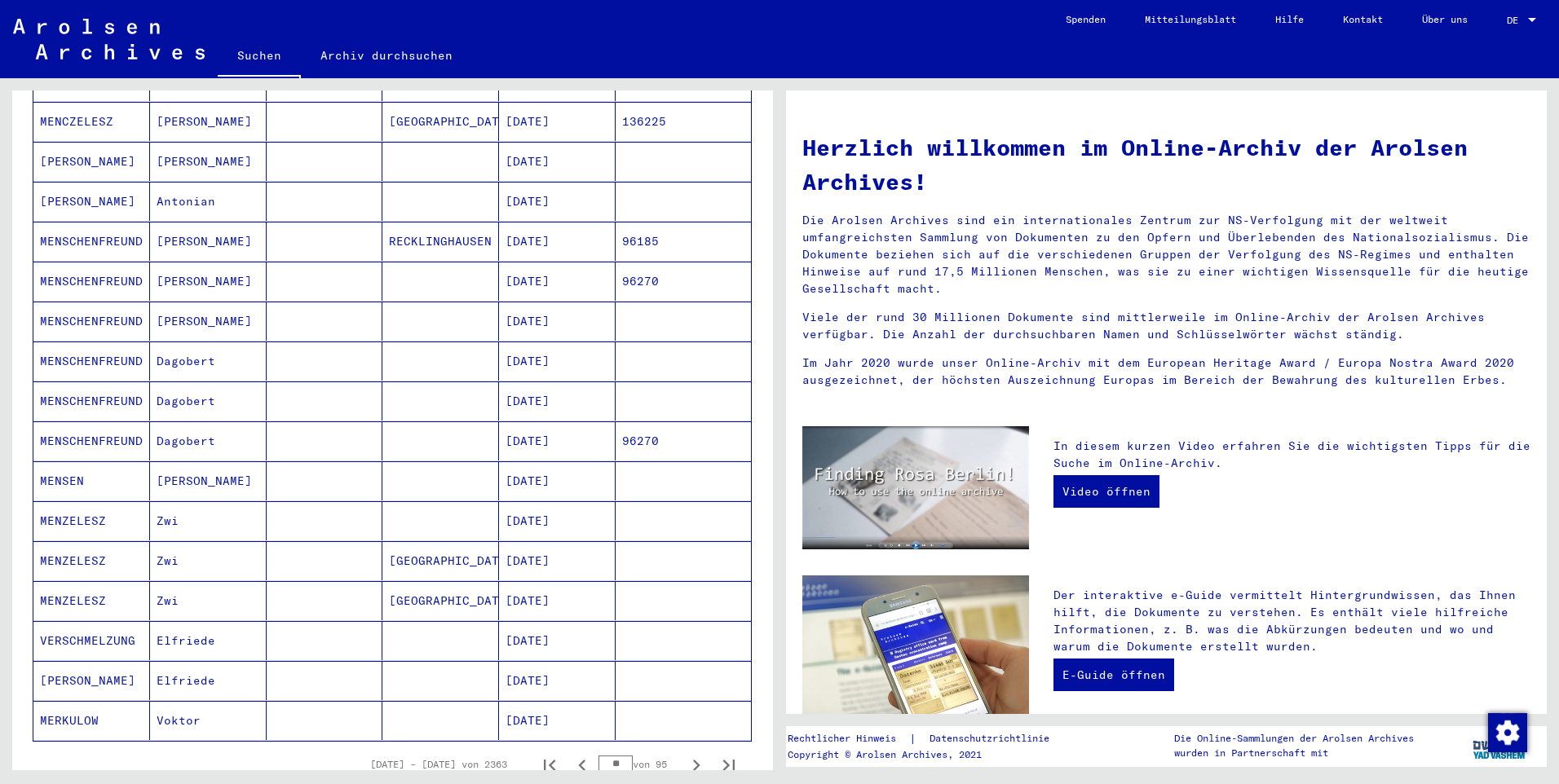
click at [680, 748] on button "Nächste Seite" at bounding box center [696, 765] width 32 height 32
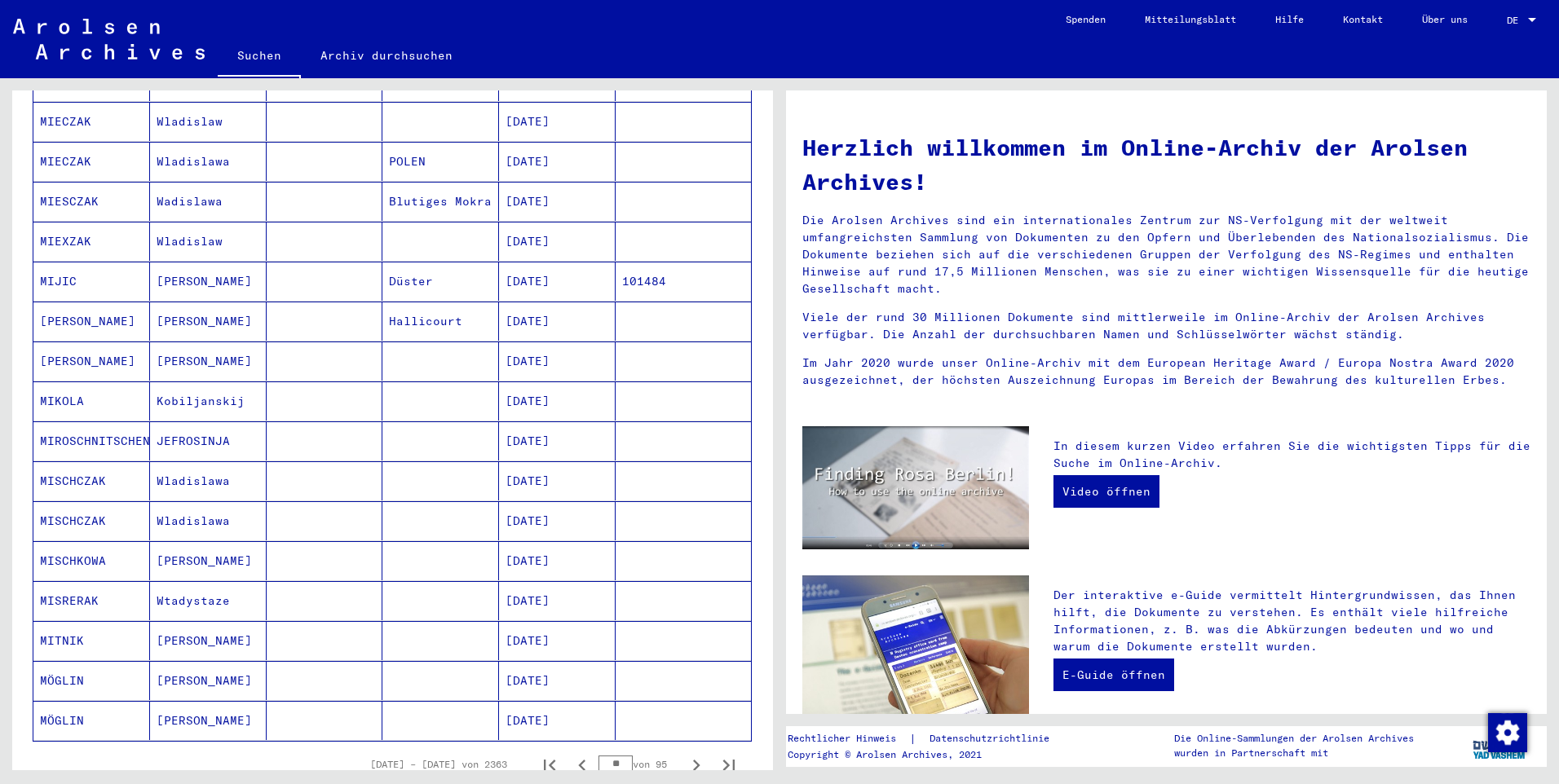
click at [680, 748] on button "Nächste Seite" at bounding box center [696, 765] width 32 height 32
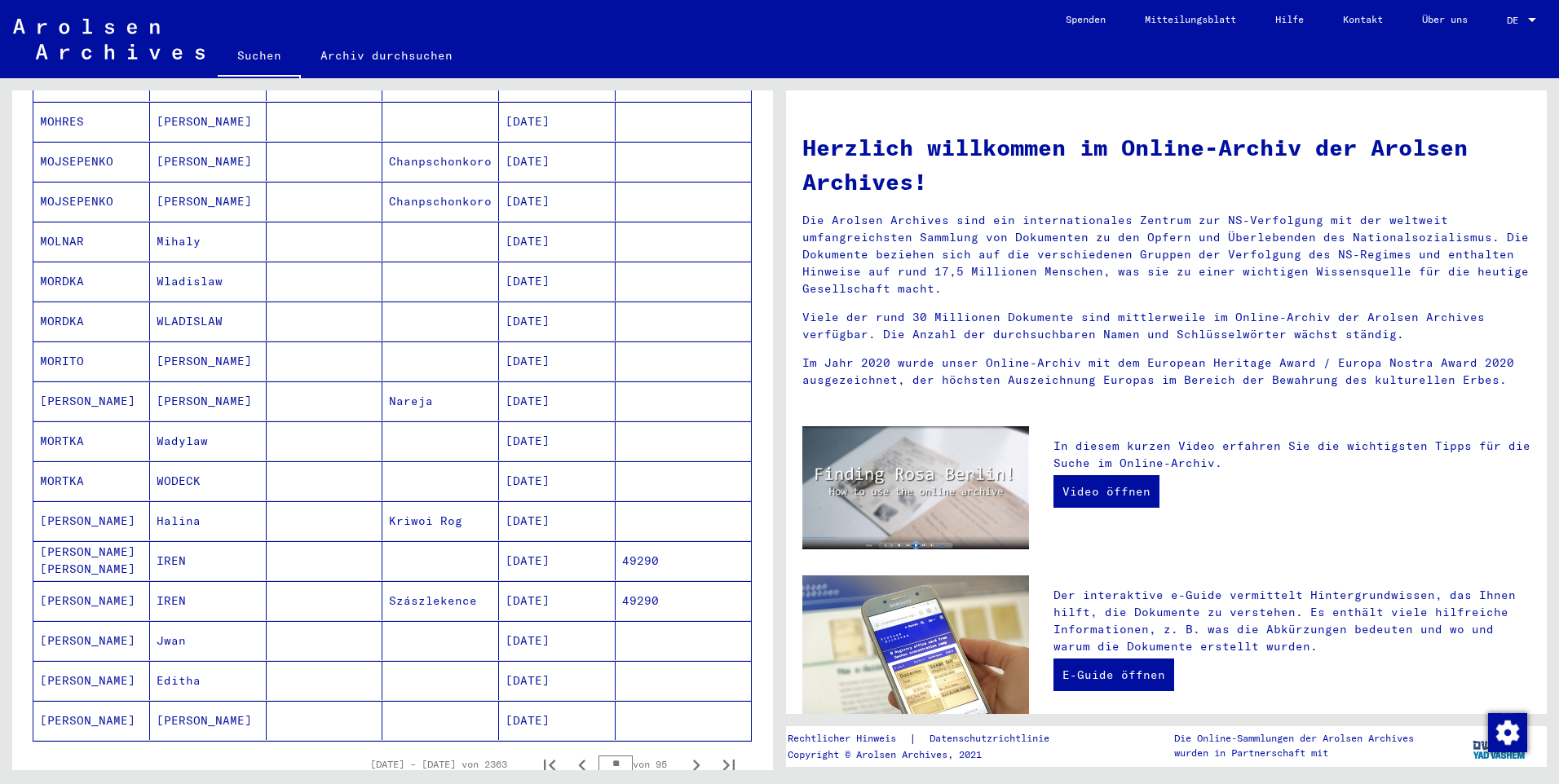
click at [680, 748] on button "Nächste Seite" at bounding box center [696, 765] width 32 height 32
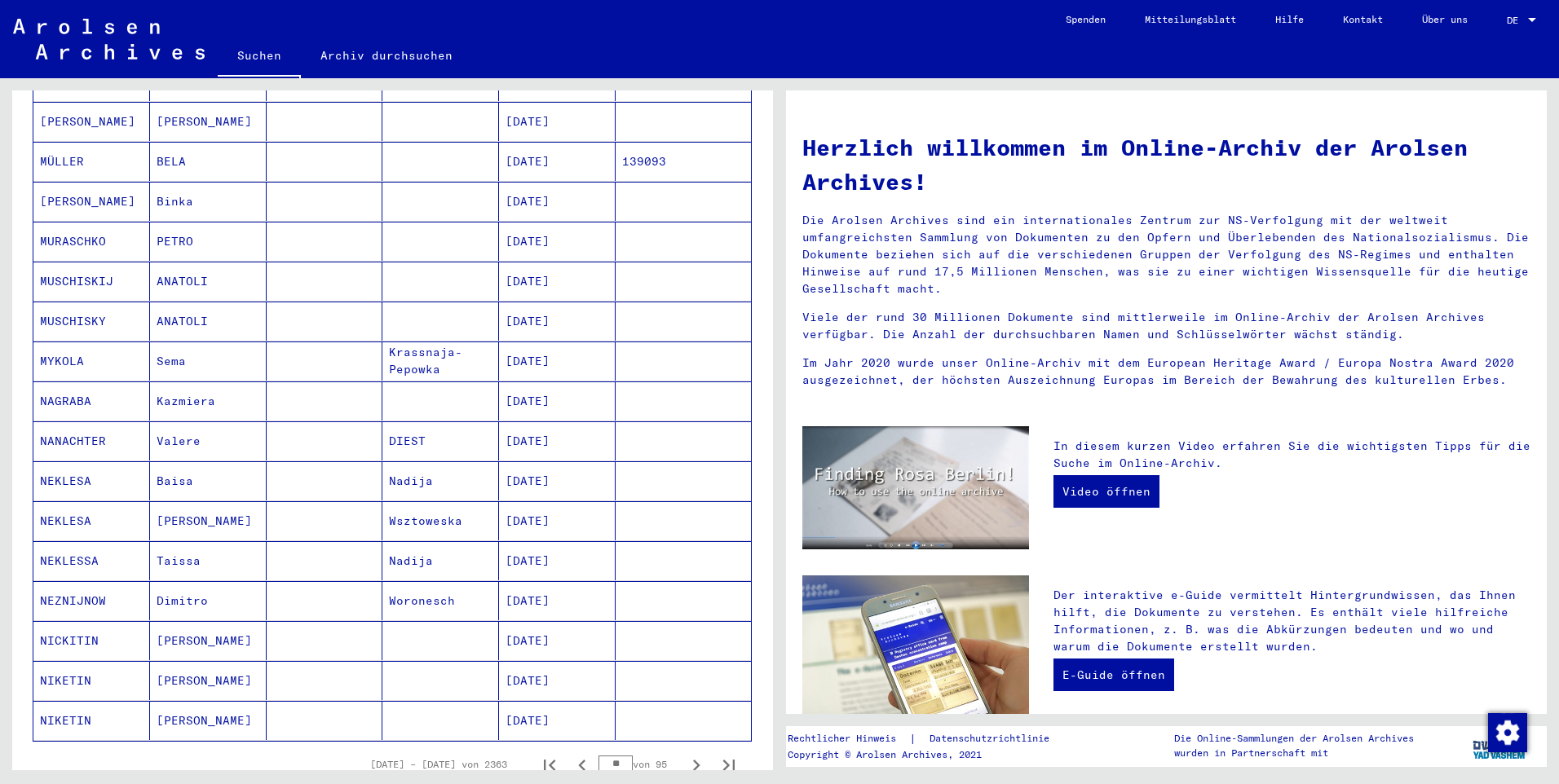
click at [680, 748] on button "Nächste Seite" at bounding box center [696, 765] width 32 height 32
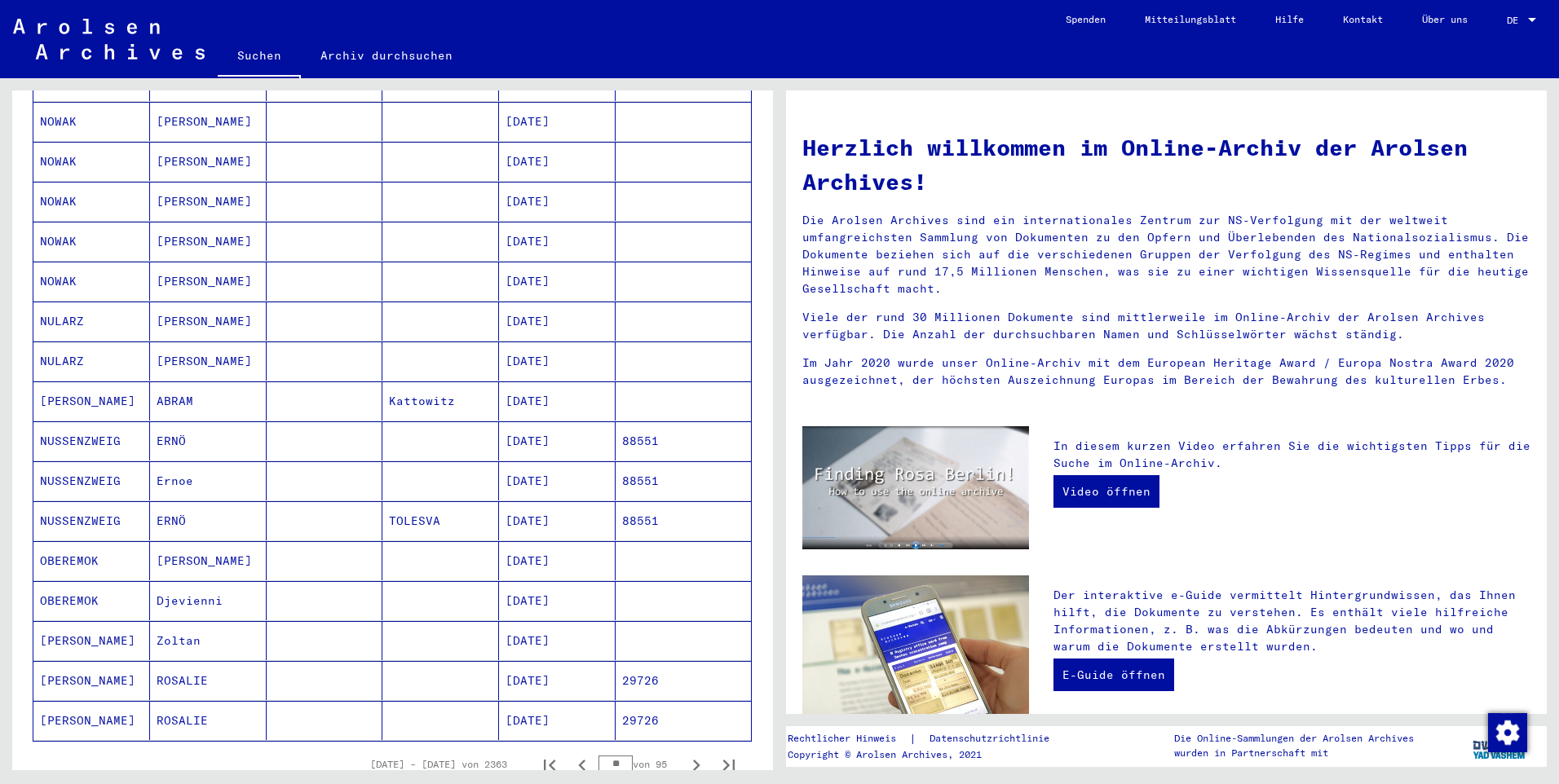
click at [680, 748] on button "Nächste Seite" at bounding box center [696, 765] width 32 height 32
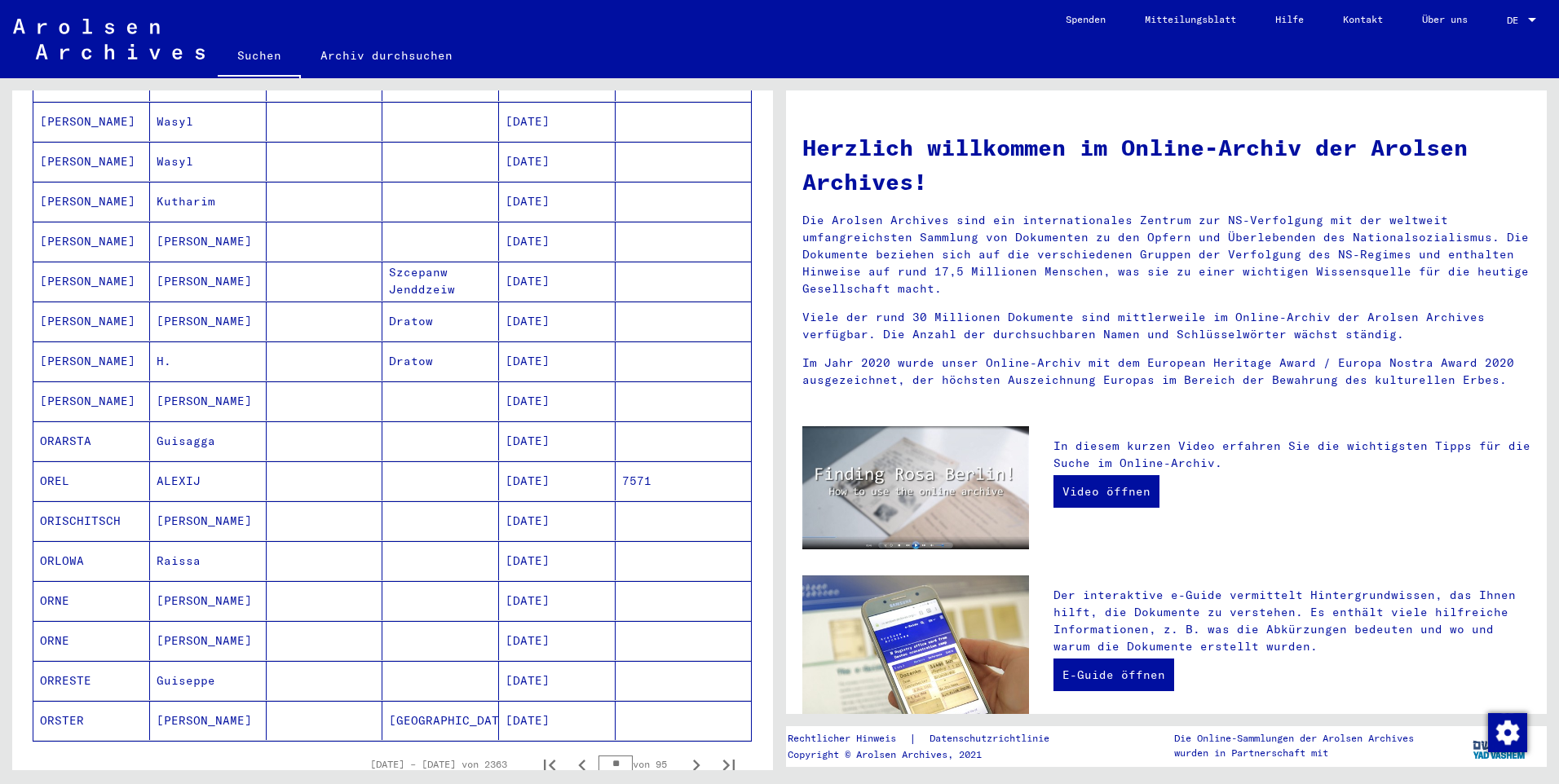
click at [680, 748] on button "Nächste Seite" at bounding box center [696, 765] width 32 height 32
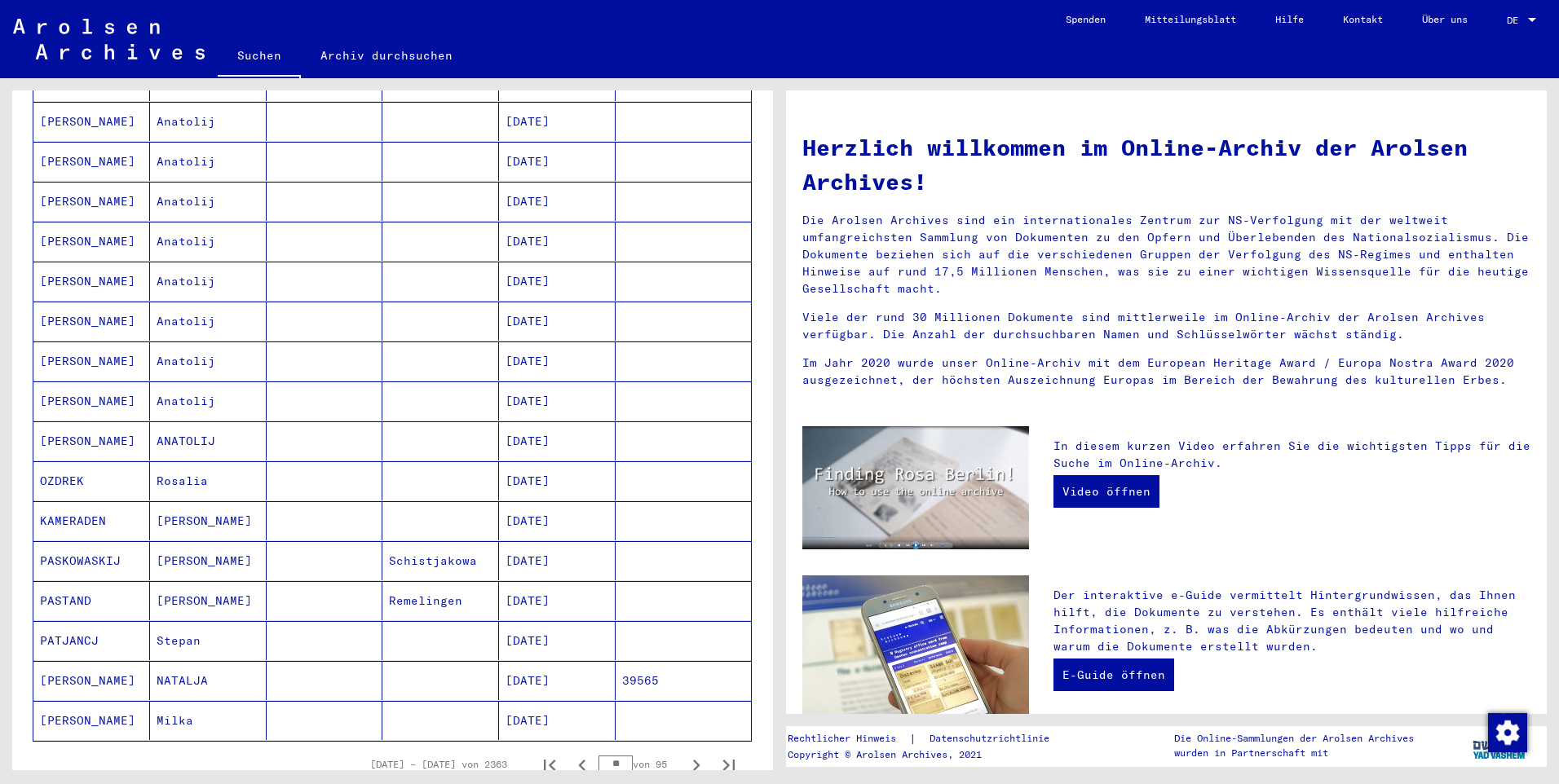
click at [680, 748] on button "Nächste Seite" at bounding box center [696, 765] width 32 height 32
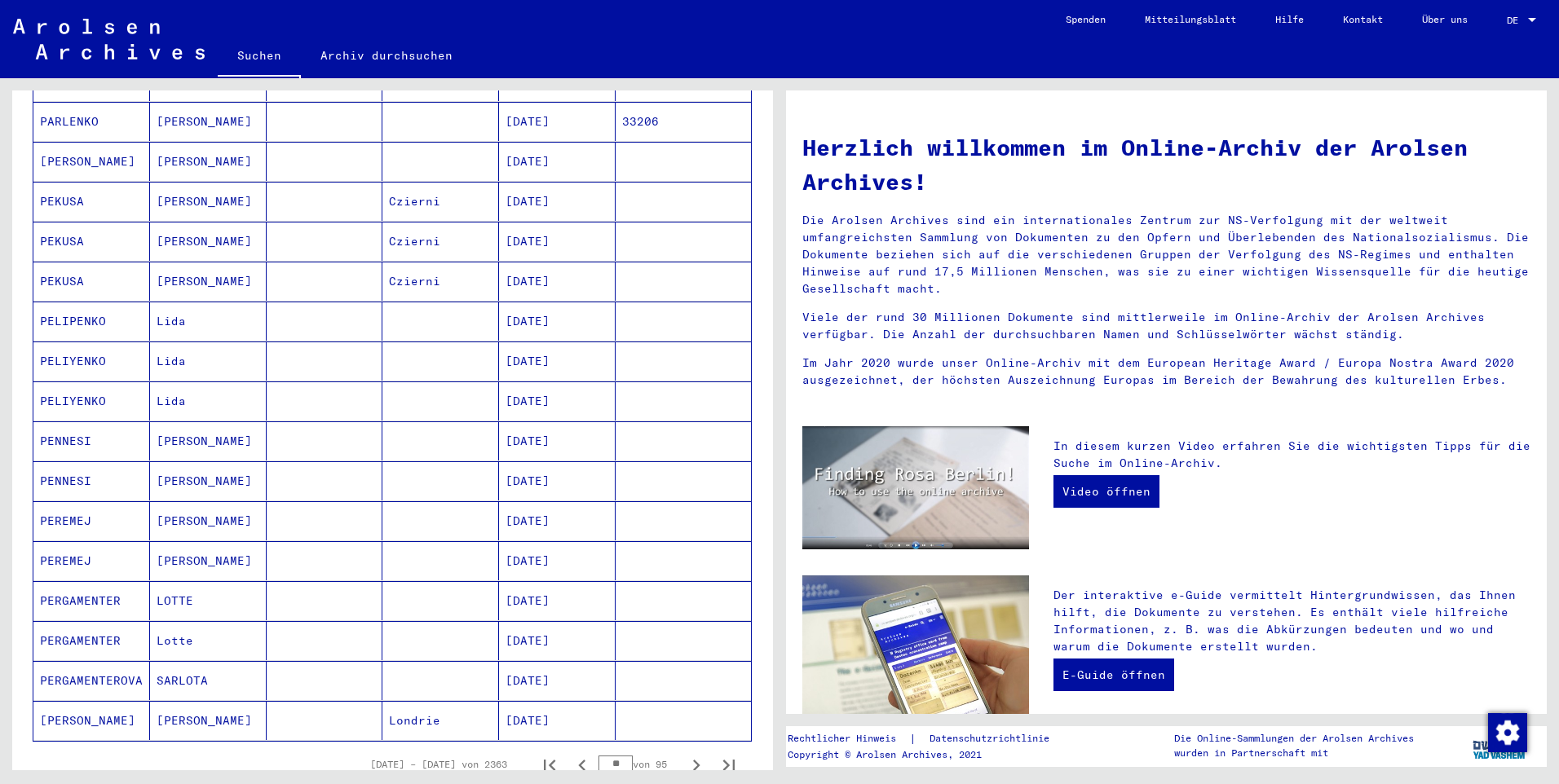
click at [680, 748] on button "Nächste Seite" at bounding box center [696, 765] width 32 height 32
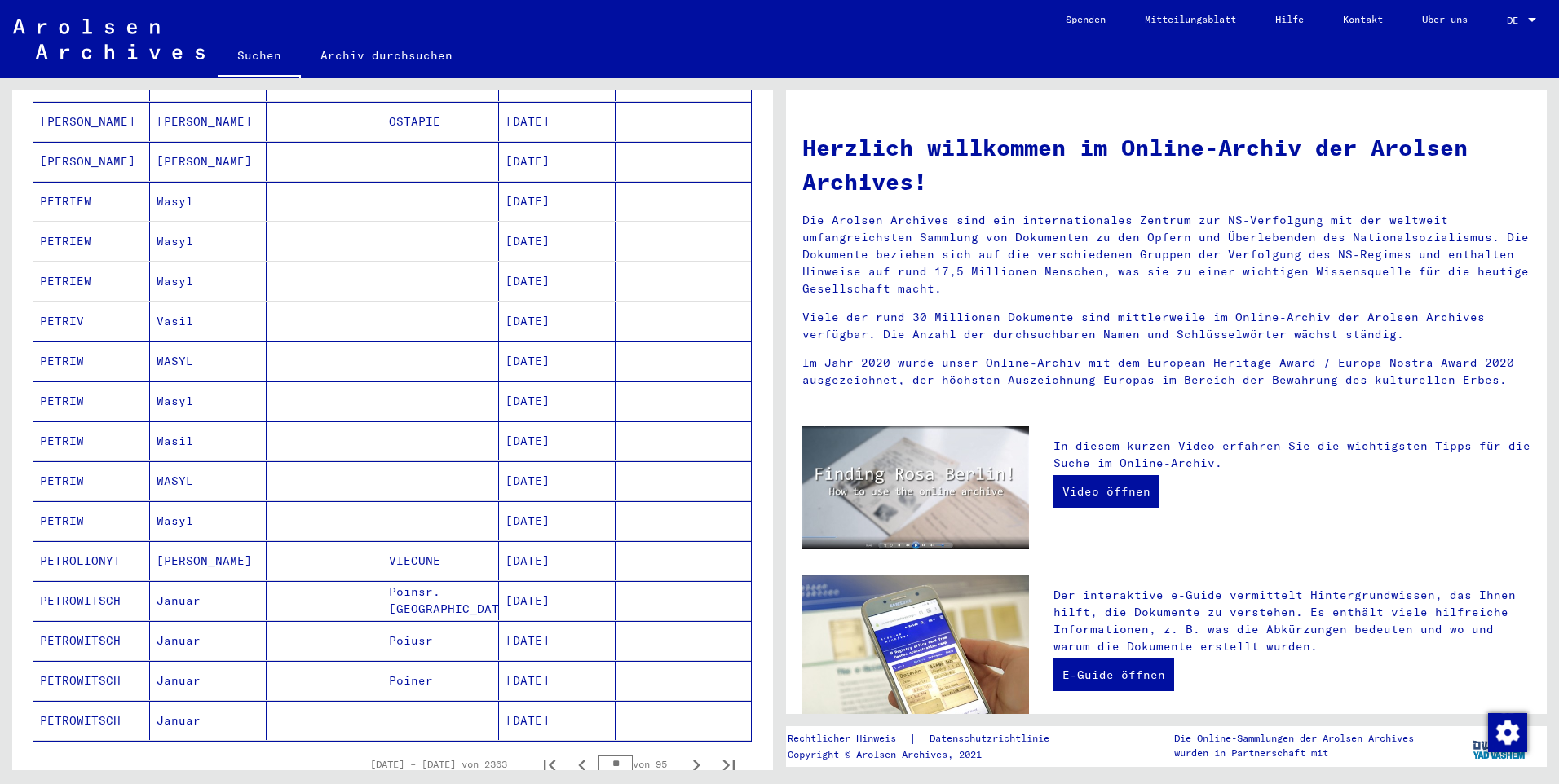
click at [680, 748] on button "Nächste Seite" at bounding box center [696, 765] width 32 height 32
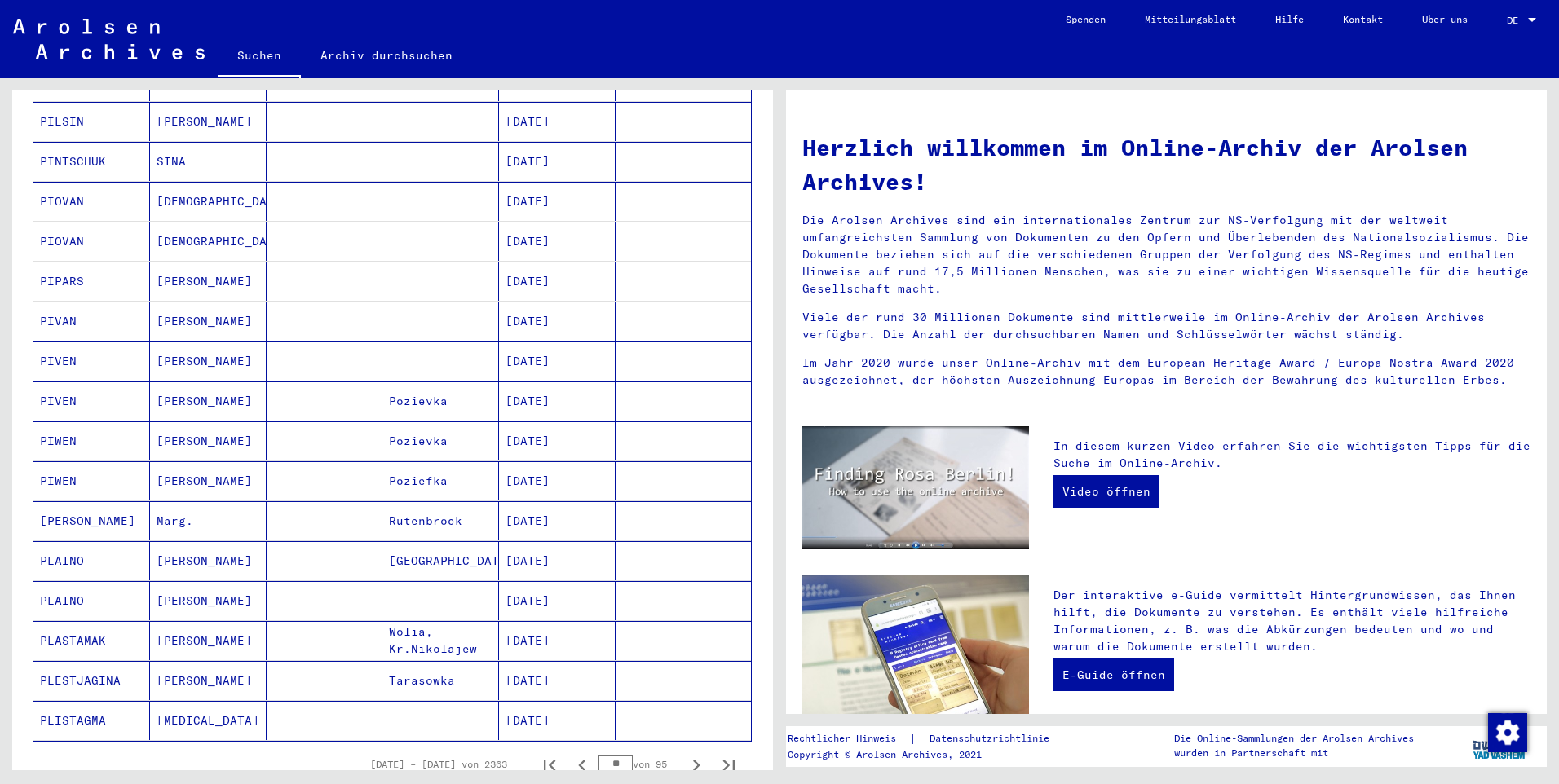
click at [680, 748] on button "Nächste Seite" at bounding box center [696, 765] width 32 height 32
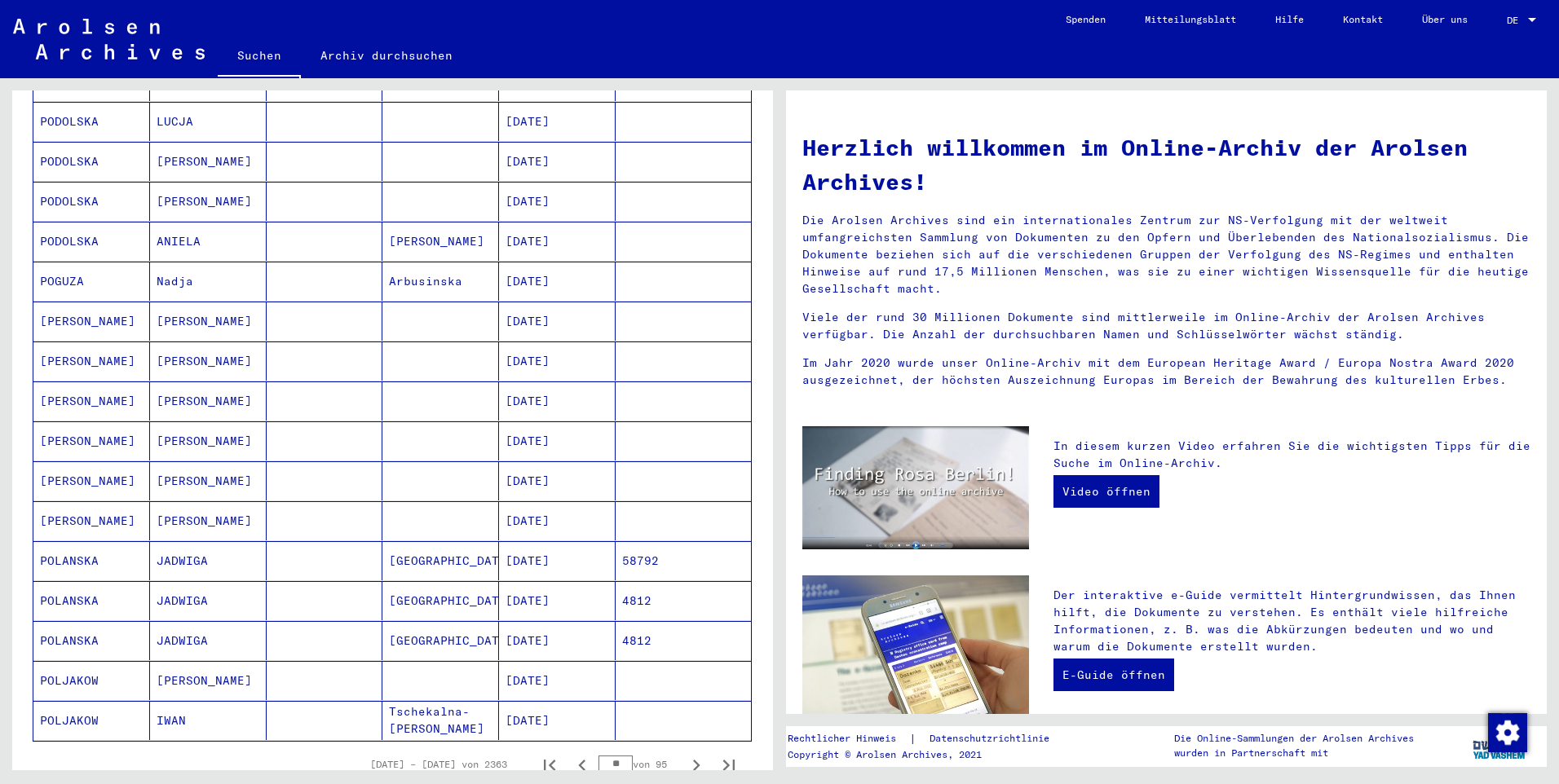
click at [680, 748] on button "Nächste Seite" at bounding box center [696, 765] width 32 height 32
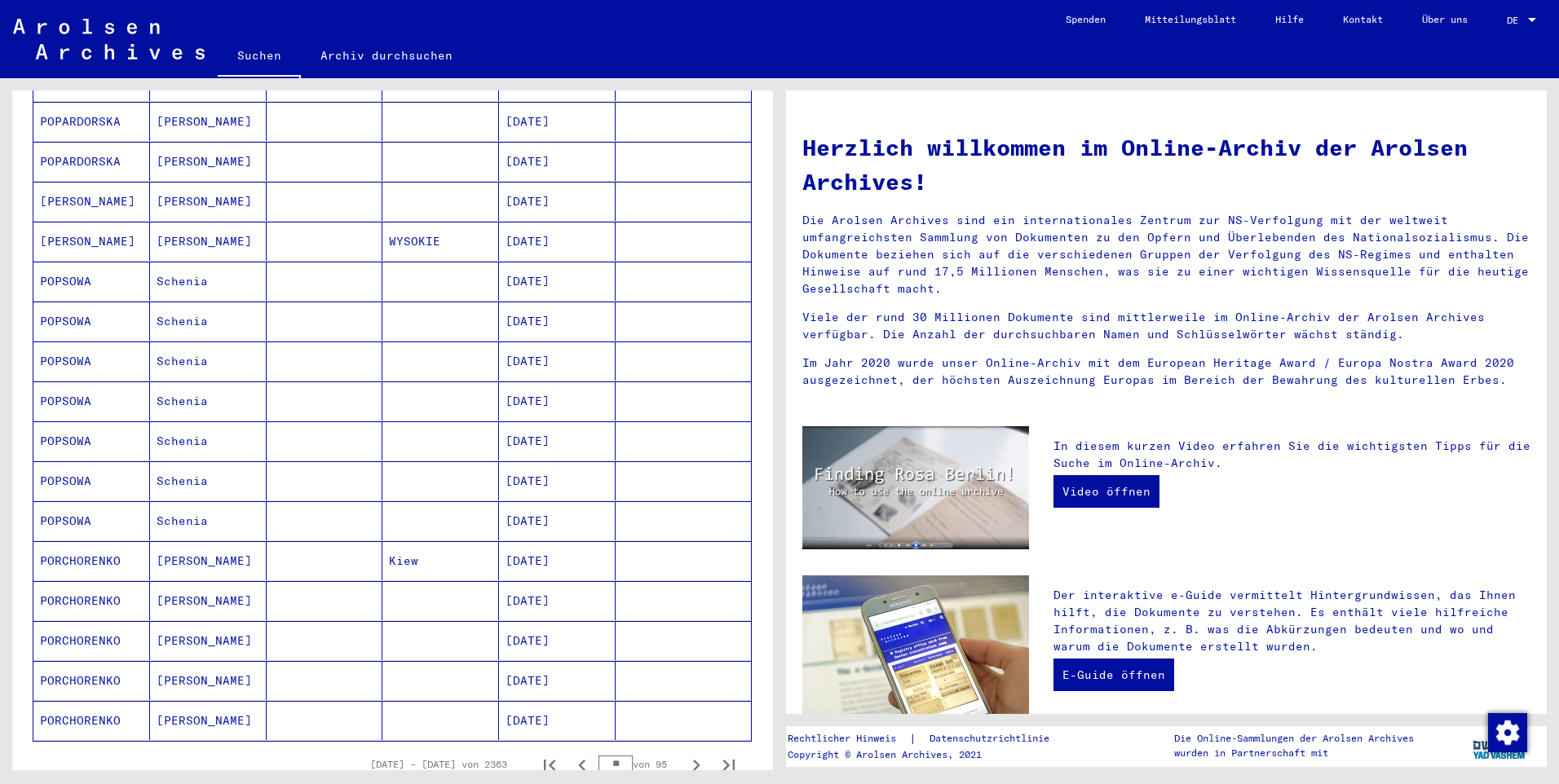
click at [680, 748] on button "Nächste Seite" at bounding box center [696, 765] width 32 height 32
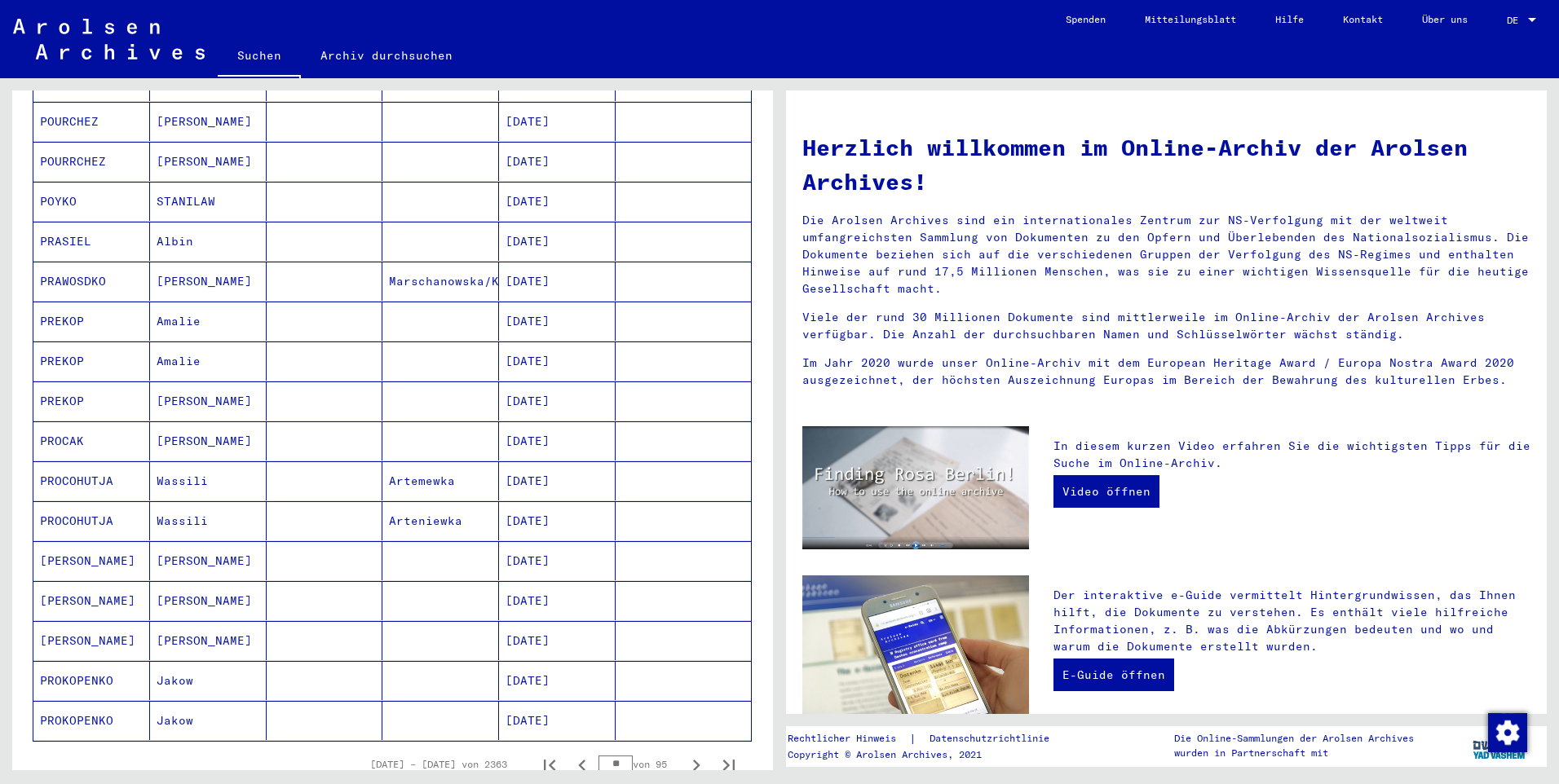
click at [680, 748] on button "Nächste Seite" at bounding box center [696, 765] width 32 height 32
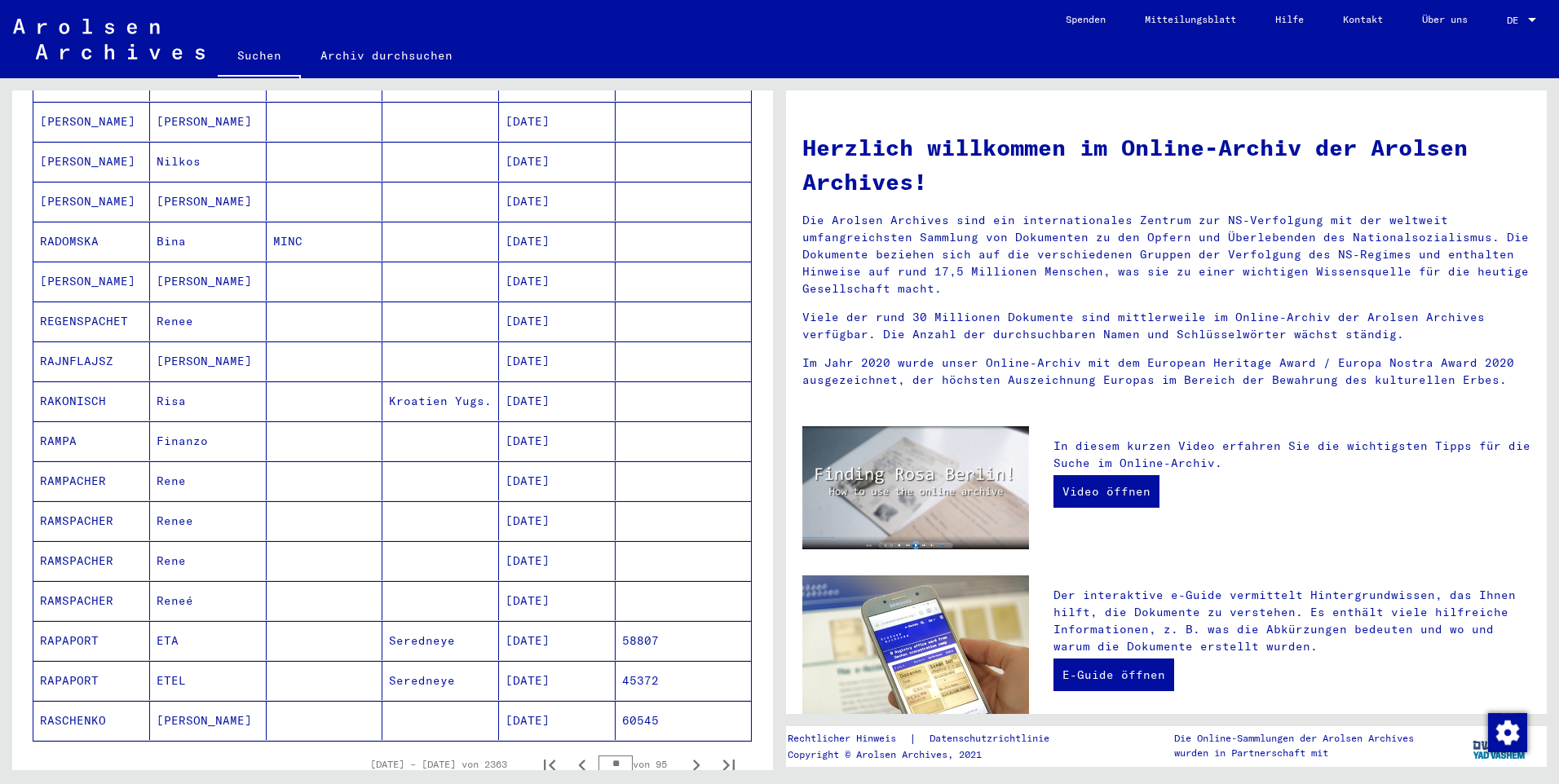
click at [680, 748] on button "Nächste Seite" at bounding box center [696, 765] width 32 height 32
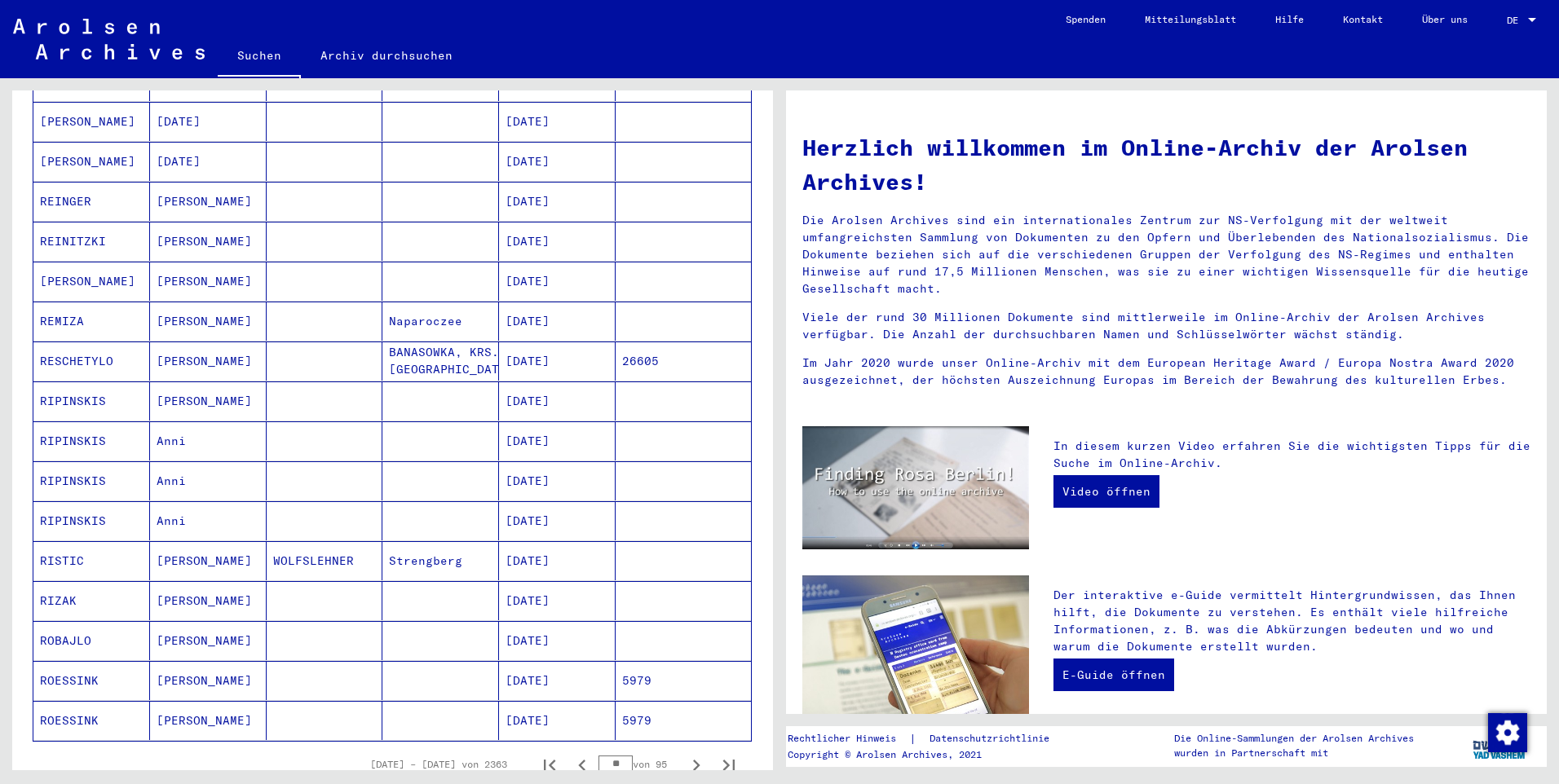
click at [680, 748] on button "Nächste Seite" at bounding box center [696, 765] width 32 height 32
type input "**"
